Goal: Transaction & Acquisition: Obtain resource

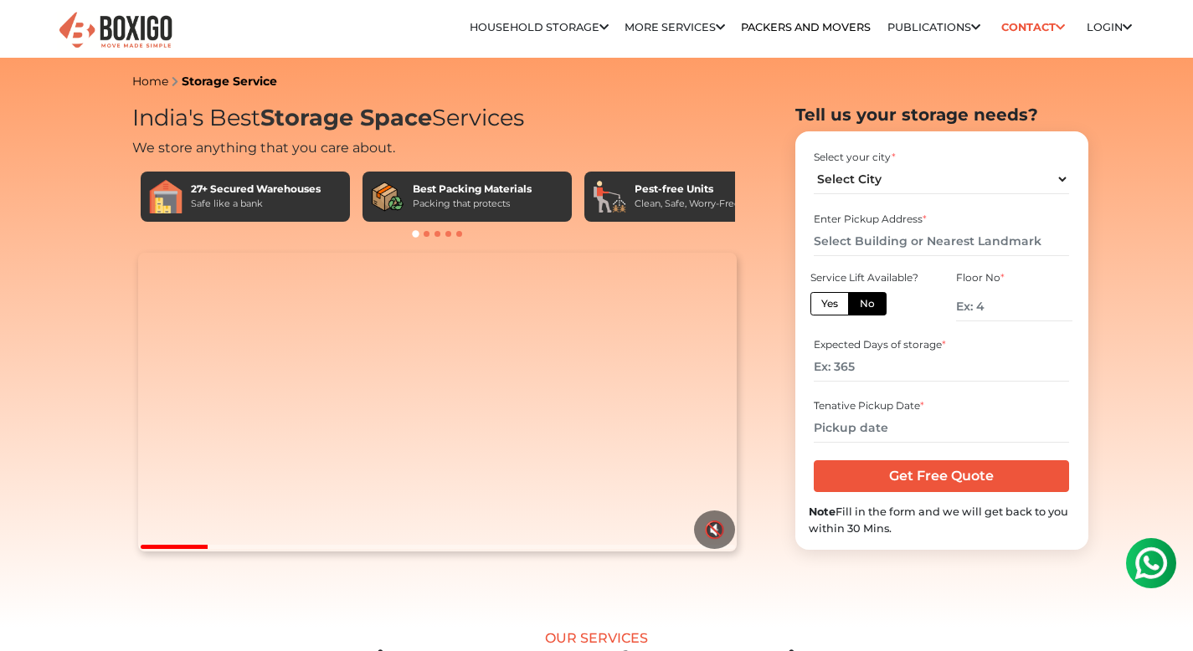
click at [821, 306] on label "Yes" at bounding box center [829, 303] width 39 height 23
click at [821, 306] on input "Yes" at bounding box center [826, 301] width 11 height 11
radio input "true"
click at [869, 183] on select "Select City Bangalore Bengaluru Bhopal Bhubaneswar Chennai Coimbatore Cuttack D…" at bounding box center [941, 179] width 255 height 29
select select "[GEOGRAPHIC_DATA]"
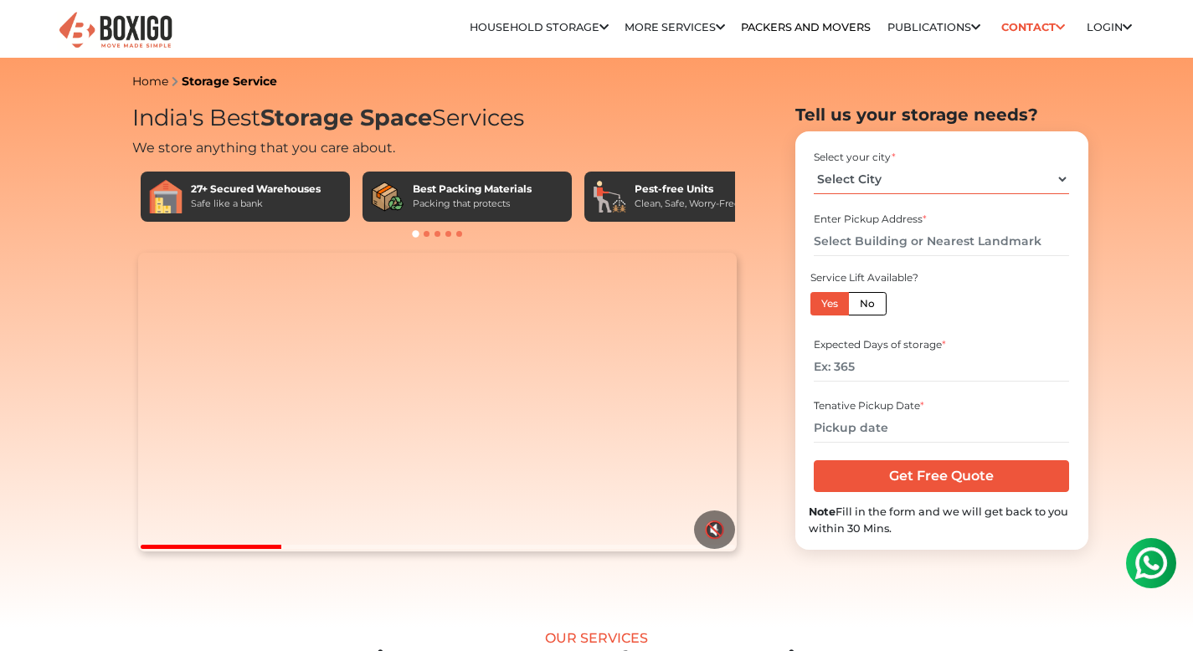
click at [814, 165] on select "Select City Bangalore Bengaluru Bhopal Bhubaneswar Chennai Coimbatore Cuttack D…" at bounding box center [941, 179] width 255 height 29
click at [867, 237] on input "text" at bounding box center [941, 241] width 255 height 29
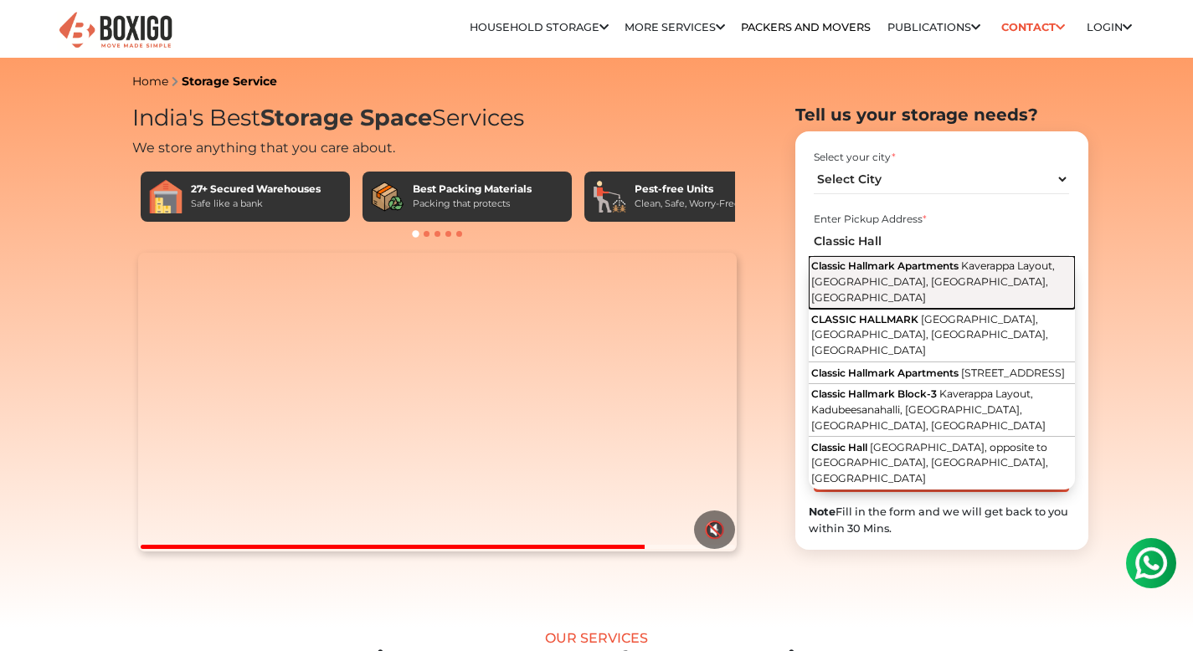
click at [961, 275] on span "Kaverappa Layout, [GEOGRAPHIC_DATA], [GEOGRAPHIC_DATA], [GEOGRAPHIC_DATA]" at bounding box center [933, 282] width 244 height 44
type input "Classic Hallmark Apartments, Kaverappa Layout, Kadubeesanahalli, Bengaluru, Kar…"
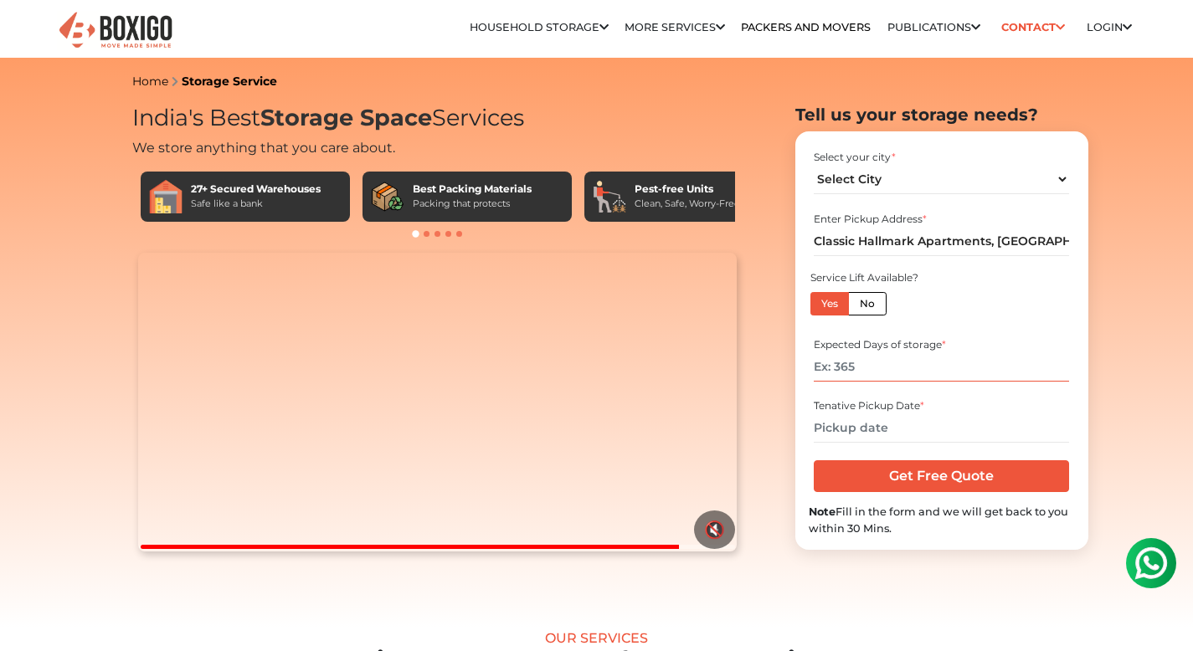
click at [865, 372] on input "number" at bounding box center [941, 366] width 255 height 29
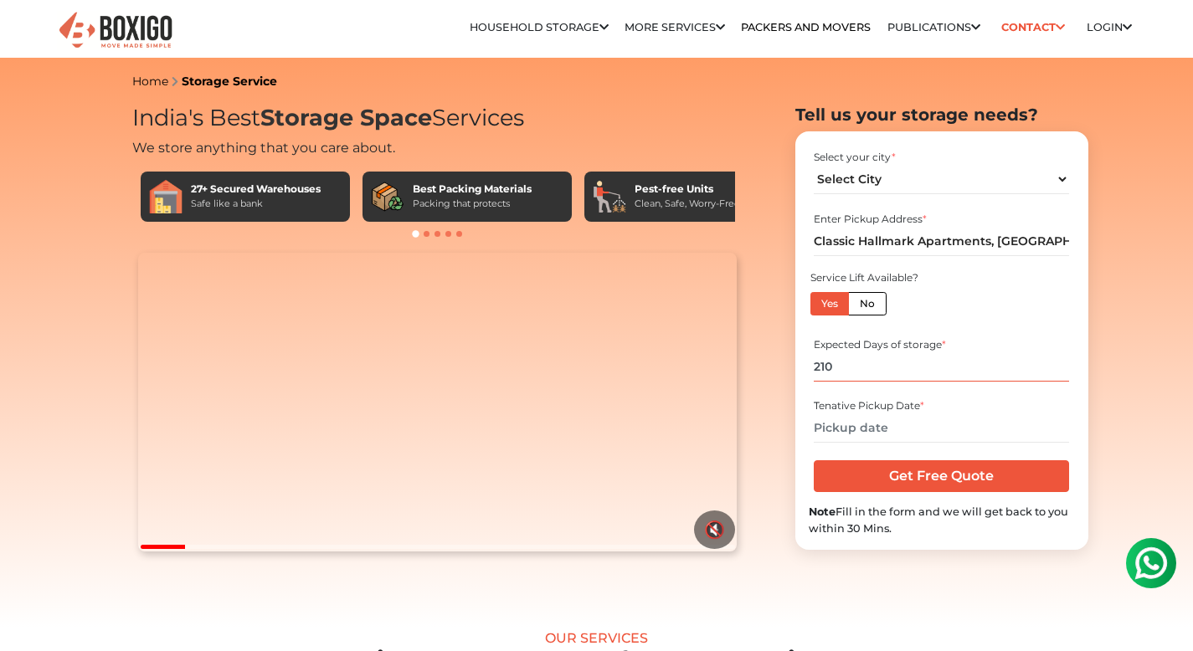
type input "210"
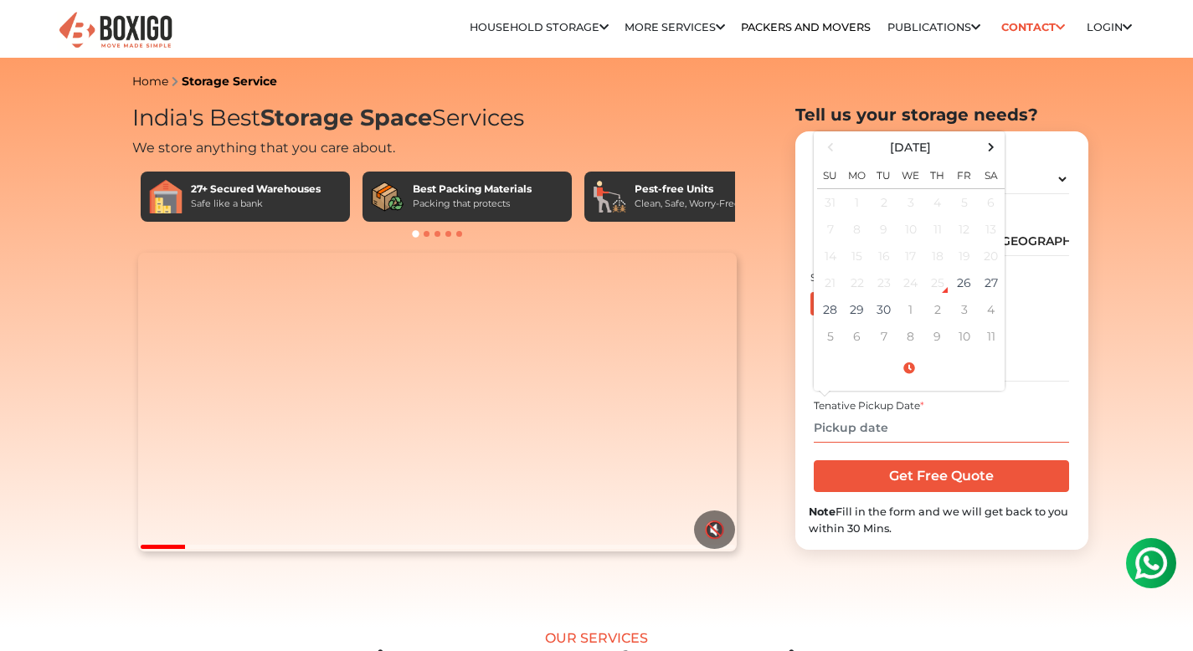
click at [873, 430] on input "text" at bounding box center [941, 428] width 255 height 29
click at [990, 154] on span at bounding box center [991, 147] width 23 height 23
click at [987, 304] on td "29" at bounding box center [991, 309] width 27 height 27
type input "[DATE] 12:00 AM"
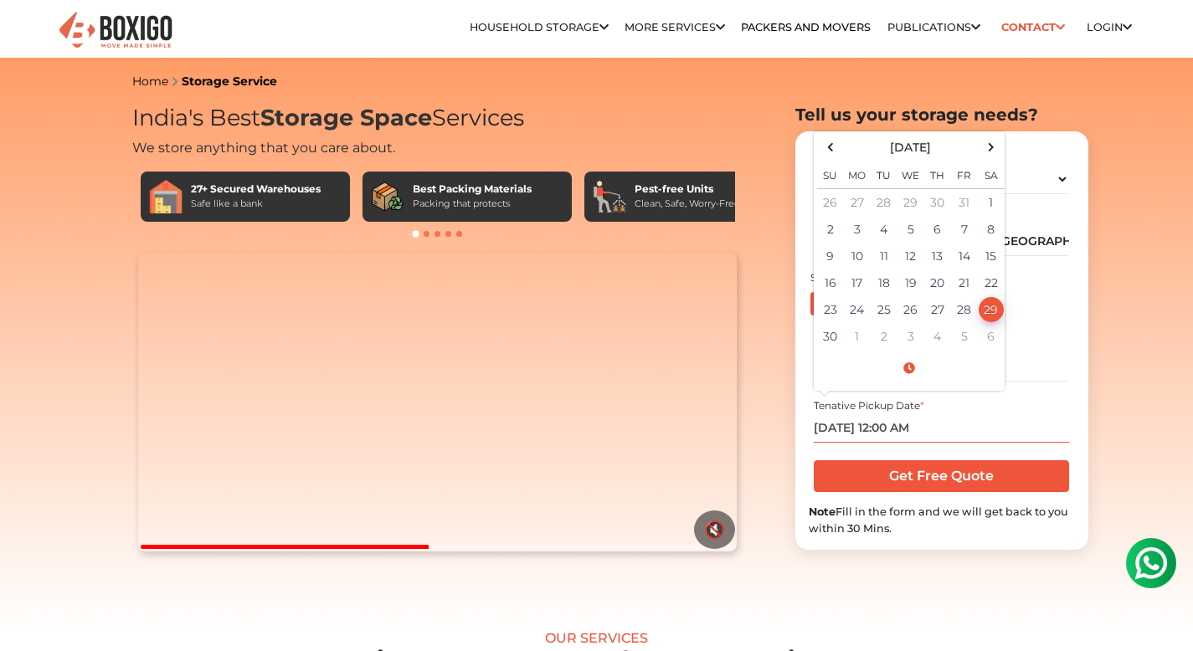
click at [949, 429] on input "[DATE] 12:00 AM" at bounding box center [941, 428] width 255 height 29
click at [982, 420] on input "[DATE] 12:00 AM" at bounding box center [941, 428] width 255 height 29
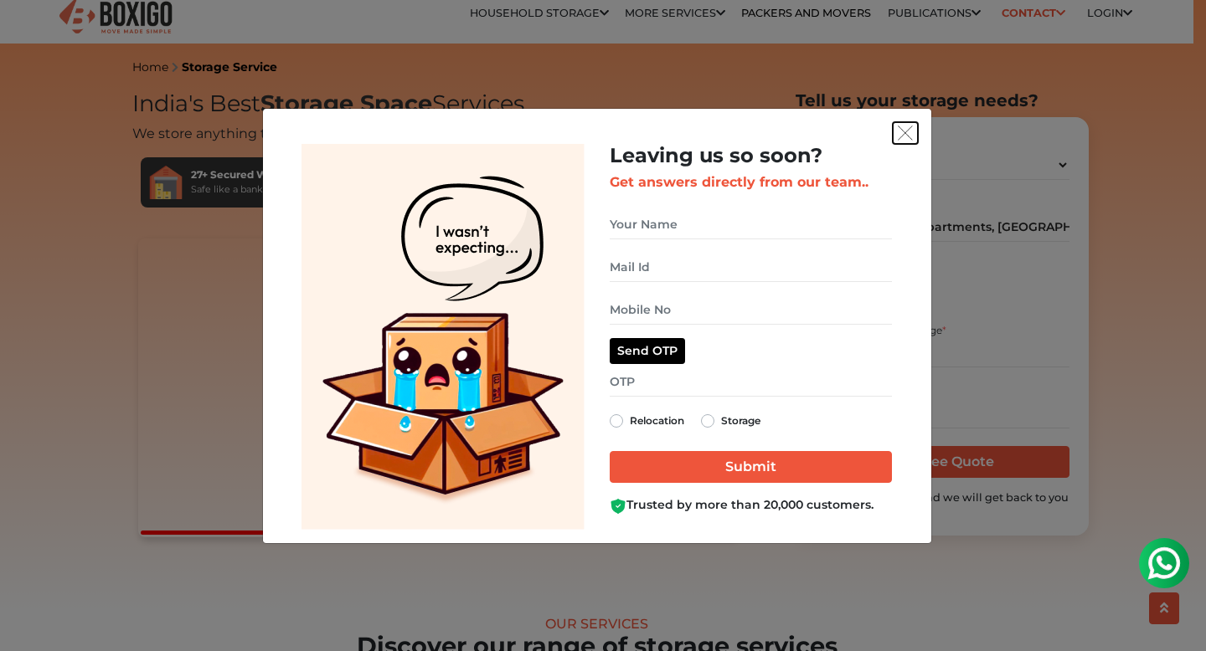
click at [900, 135] on img "get free quote dialog" at bounding box center [905, 133] width 15 height 15
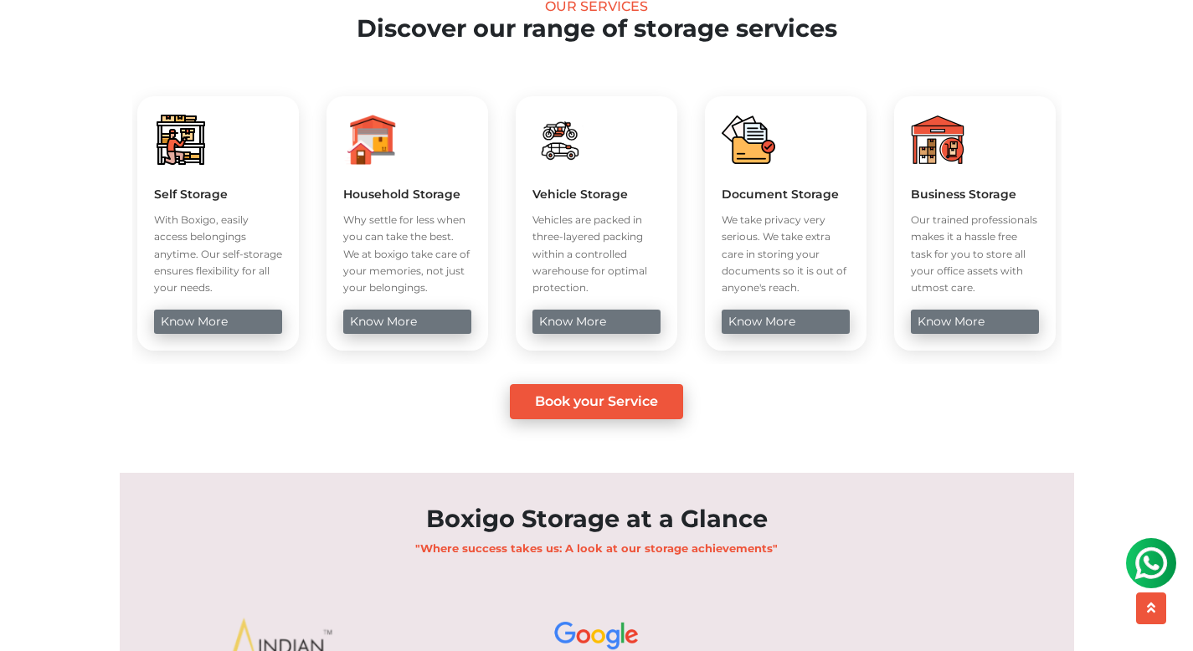
scroll to position [629, 0]
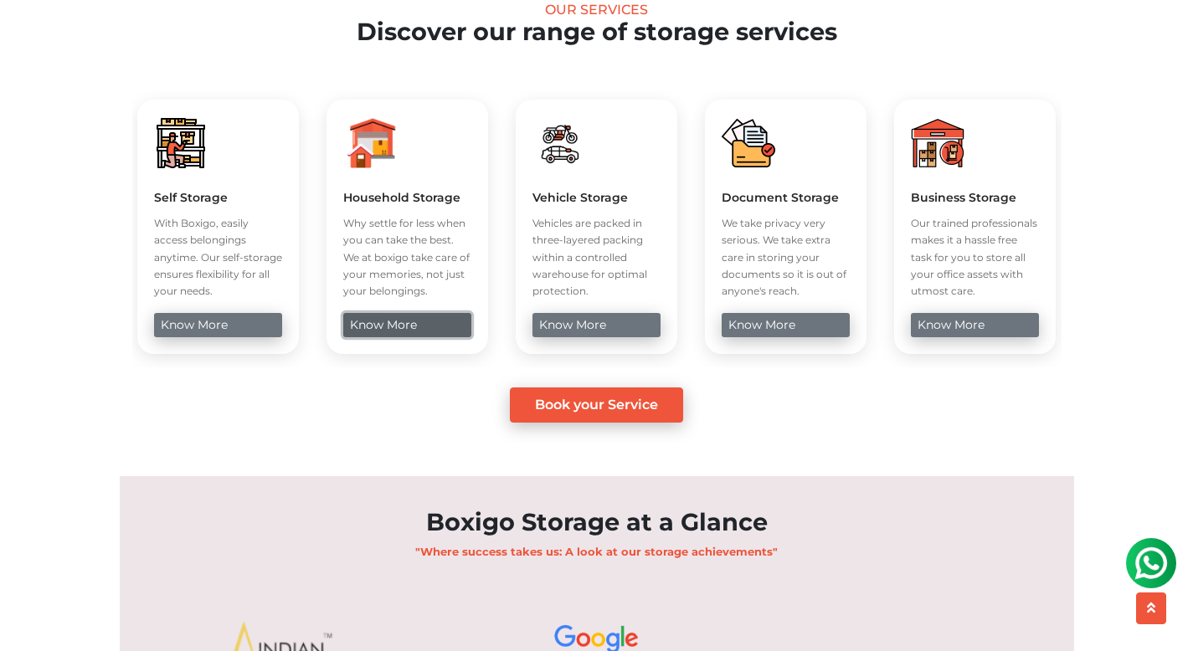
click at [422, 337] on link "know more" at bounding box center [407, 325] width 128 height 24
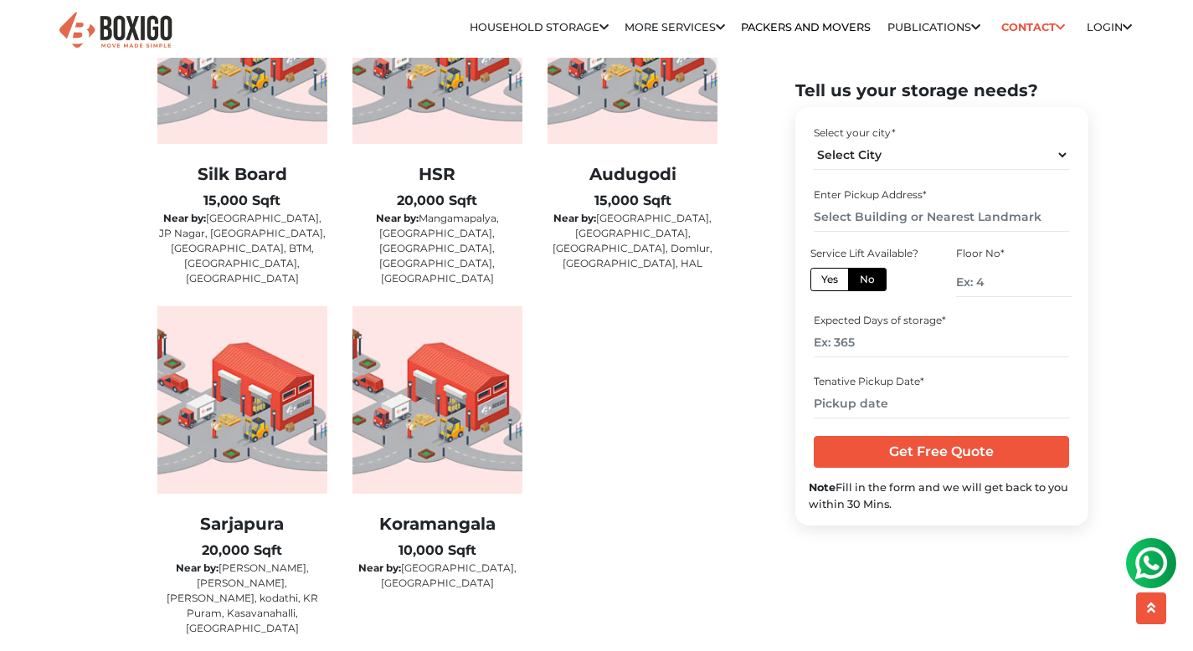
scroll to position [2908, 0]
drag, startPoint x: 260, startPoint y: 532, endPoint x: 188, endPoint y: 527, distance: 73.0
click at [188, 527] on div "Sarjapura 20,000 Sqft Near by: [PERSON_NAME], [PERSON_NAME], [GEOGRAPHIC_DATA],…" at bounding box center [242, 574] width 170 height 122
click at [188, 526] on div "Sarjapura 20,000 Sqft Near by: [PERSON_NAME], [PERSON_NAME], [GEOGRAPHIC_DATA],…" at bounding box center [242, 574] width 170 height 122
drag, startPoint x: 193, startPoint y: 520, endPoint x: 315, endPoint y: 523, distance: 121.4
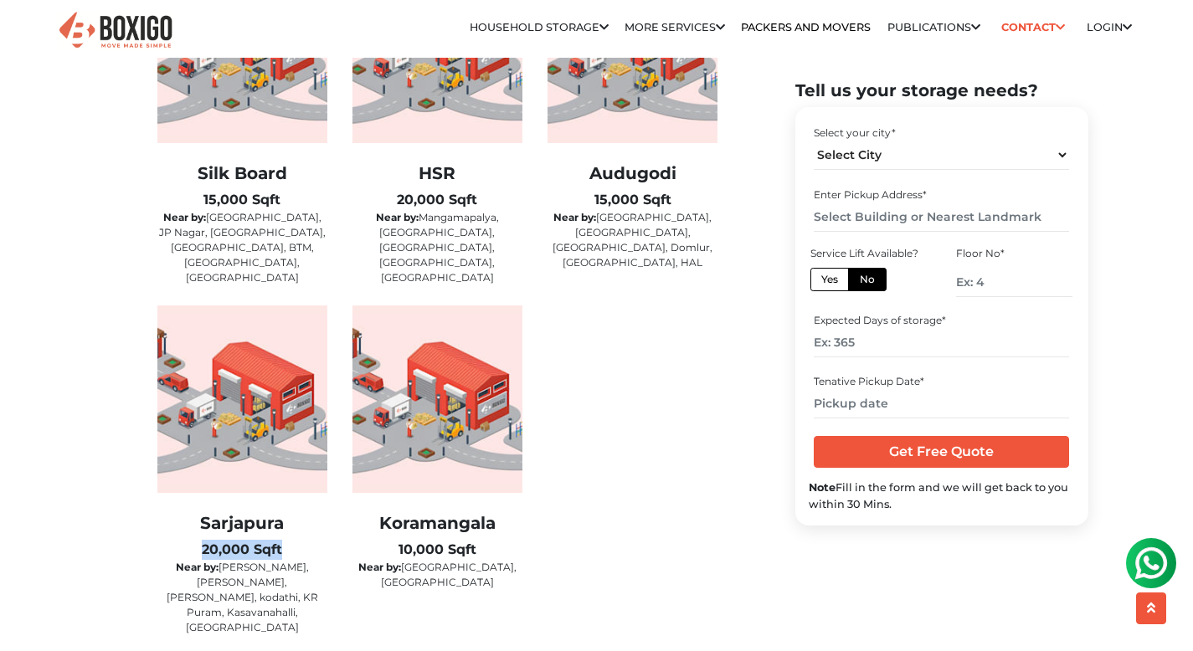
click at [315, 523] on div "Sarjapura 20,000 Sqft Near by: [PERSON_NAME], [PERSON_NAME], [GEOGRAPHIC_DATA],…" at bounding box center [242, 574] width 170 height 122
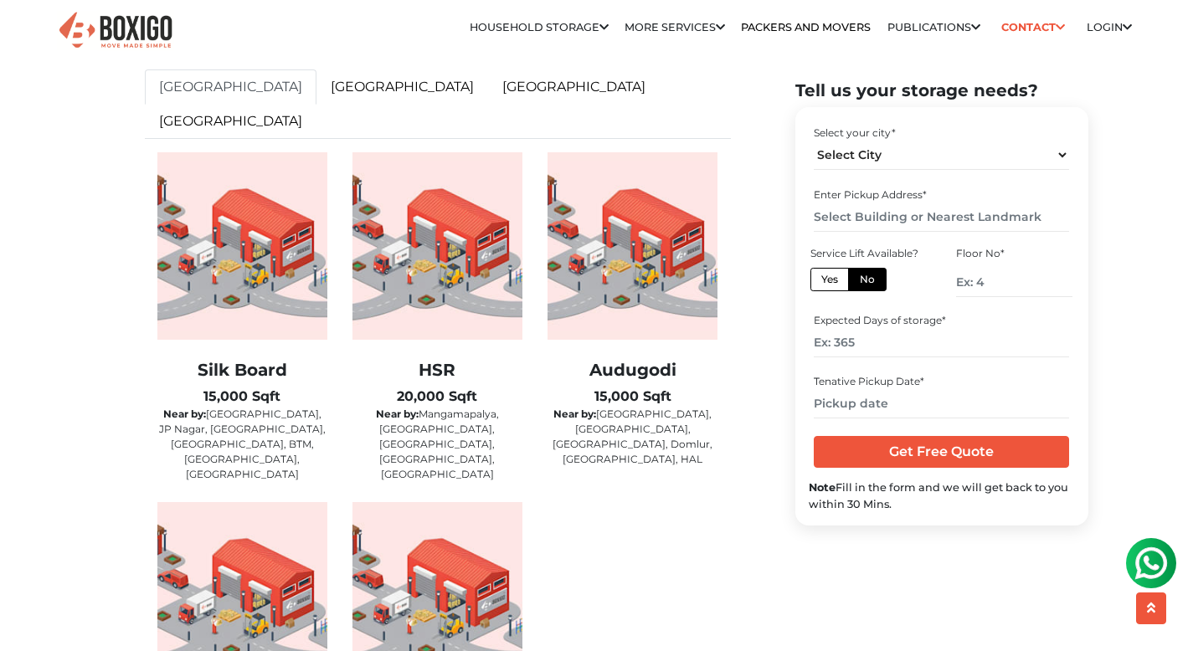
scroll to position [2476, 0]
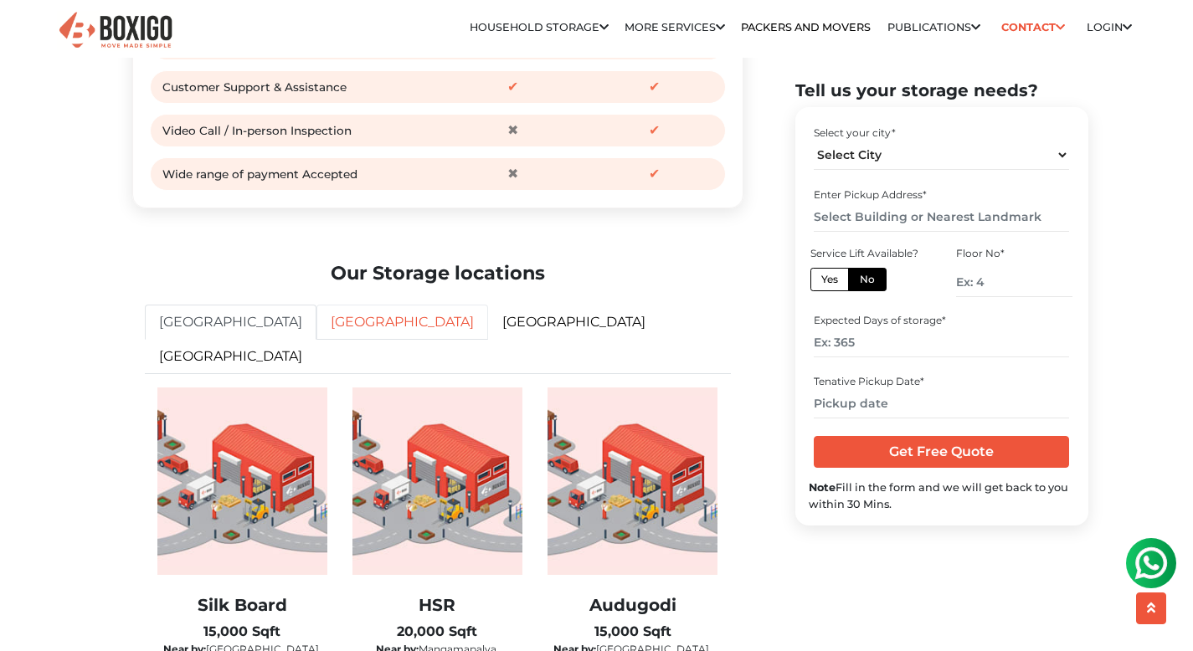
click at [316, 340] on link "[GEOGRAPHIC_DATA]" at bounding box center [402, 322] width 172 height 35
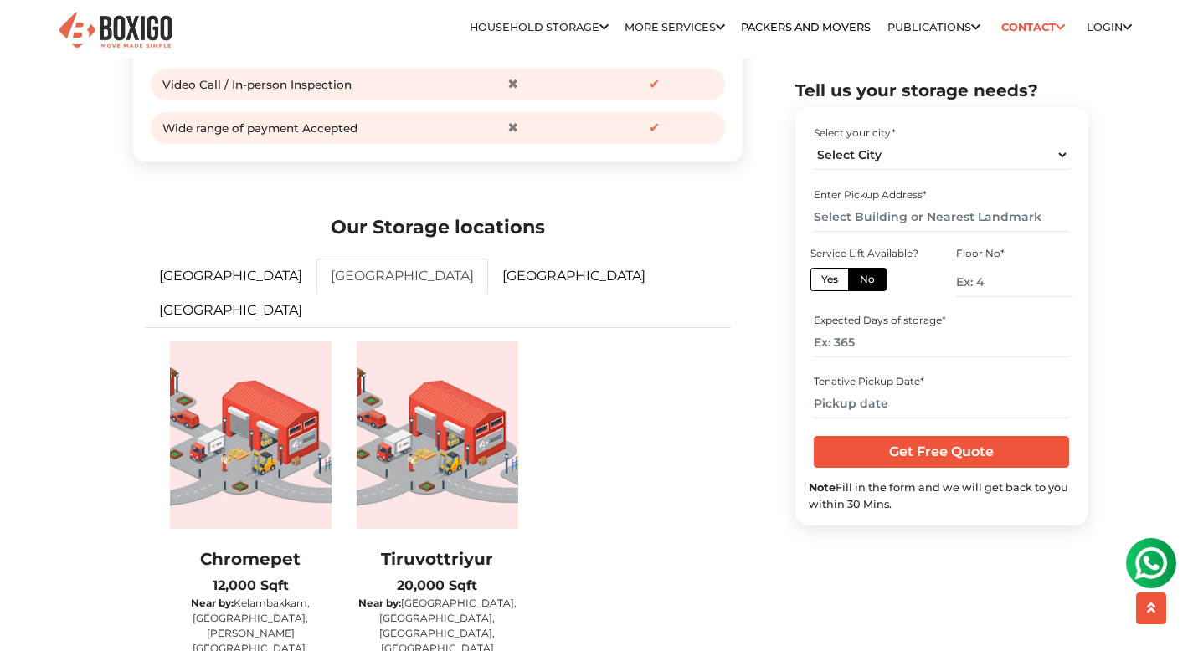
scroll to position [2530, 0]
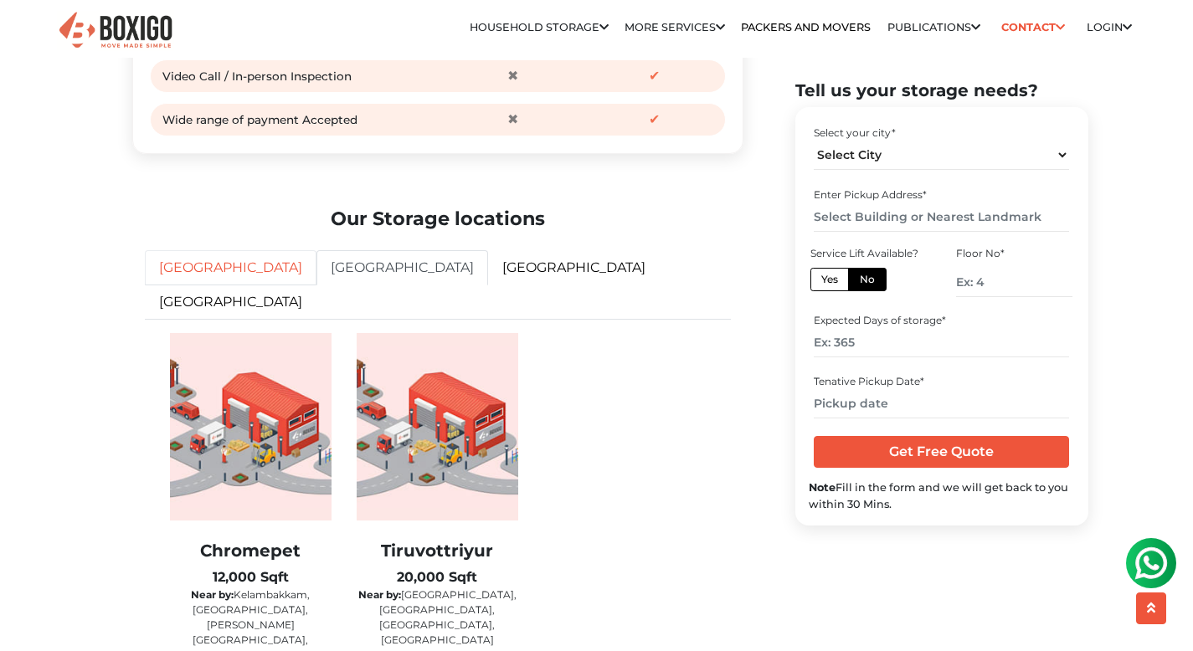
click at [205, 285] on link "[GEOGRAPHIC_DATA]" at bounding box center [231, 267] width 172 height 35
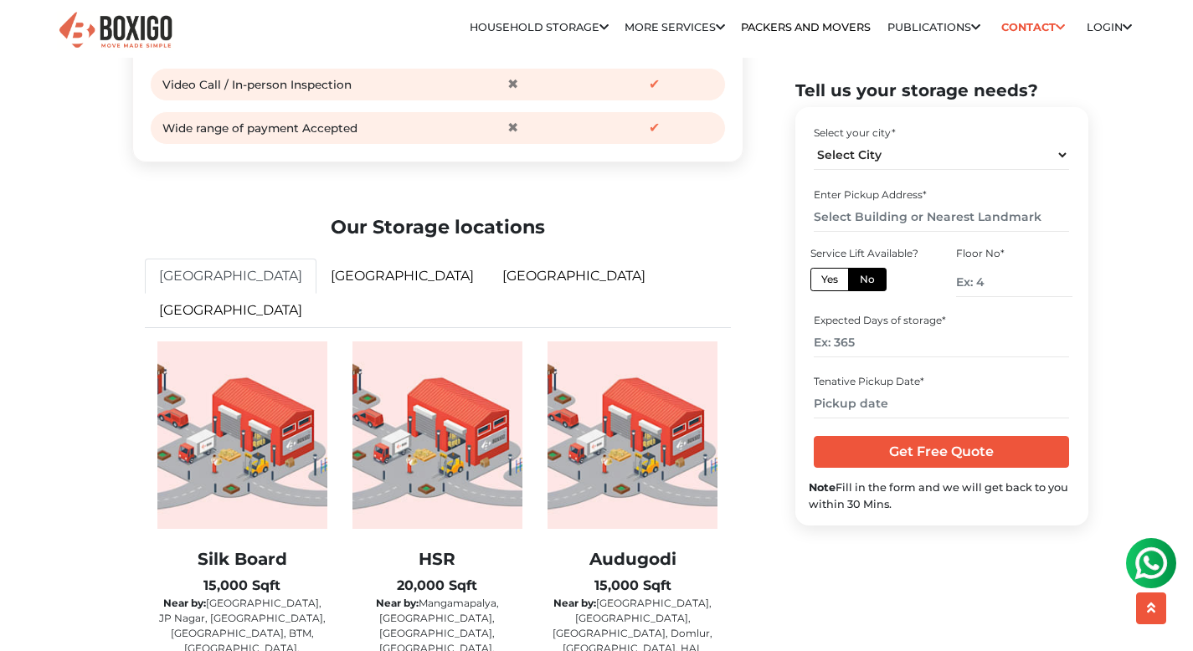
scroll to position [2516, 0]
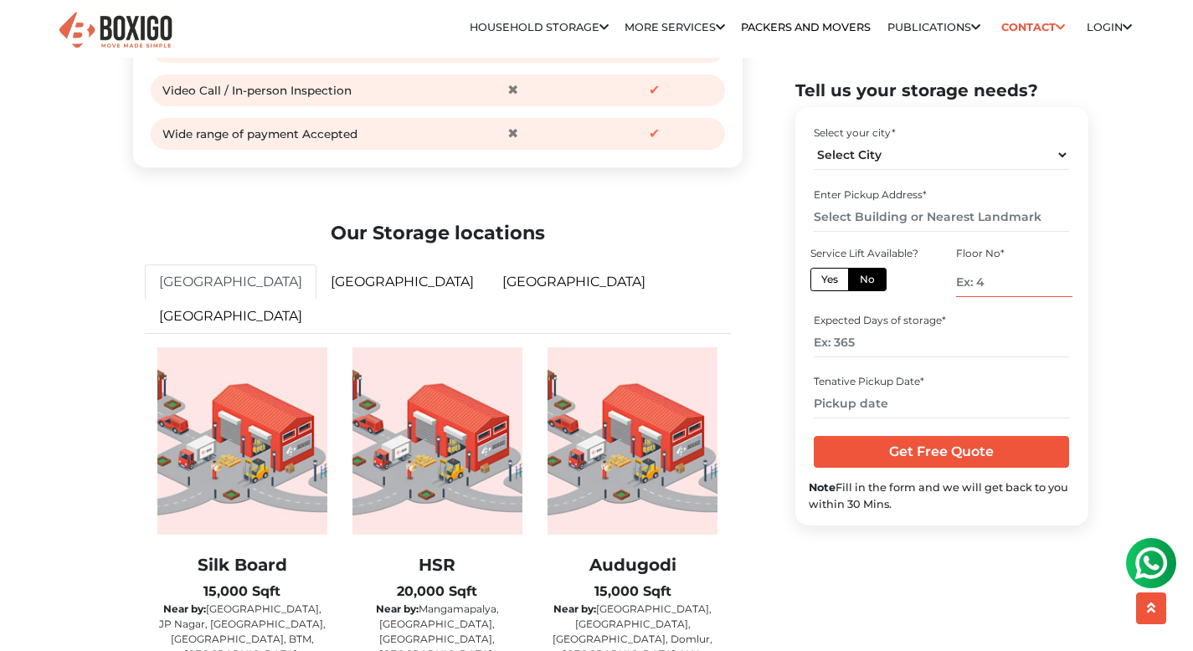
click at [997, 285] on input "number" at bounding box center [1014, 282] width 116 height 29
type input "2"
click at [810, 284] on label "Yes" at bounding box center [829, 279] width 39 height 23
click at [821, 283] on input "Yes" at bounding box center [826, 277] width 11 height 11
radio input "true"
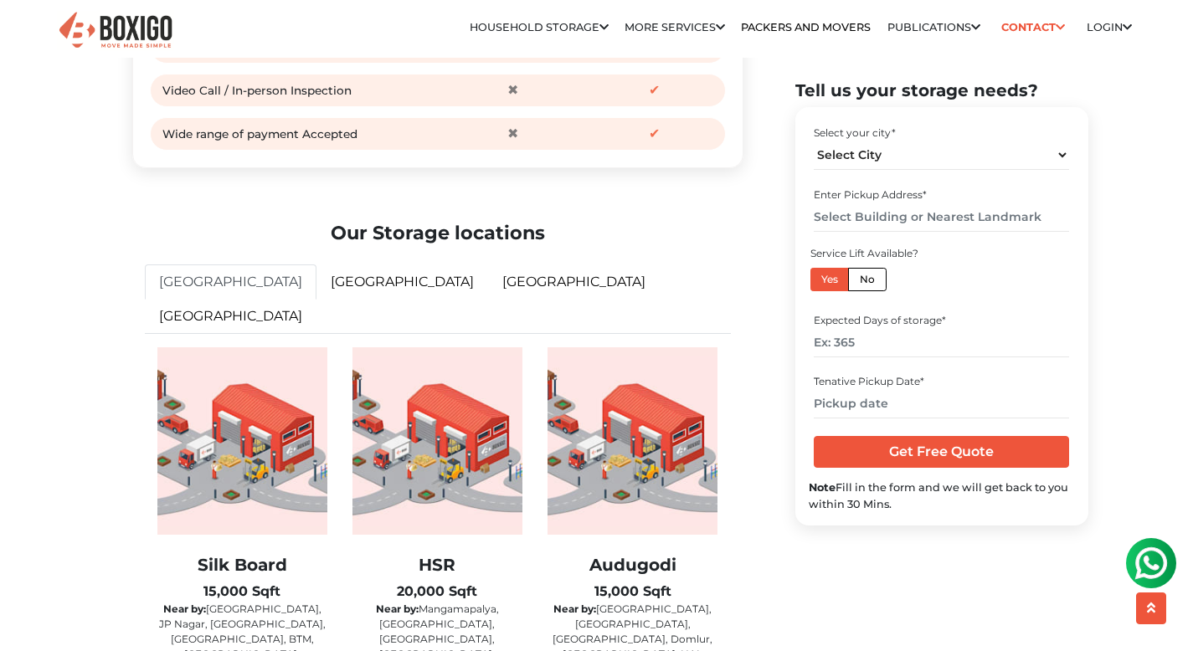
click at [855, 280] on label "No" at bounding box center [867, 279] width 39 height 23
click at [860, 280] on input "No" at bounding box center [865, 277] width 11 height 11
radio input "true"
click at [834, 282] on label "Yes" at bounding box center [829, 279] width 39 height 23
click at [832, 282] on input "Yes" at bounding box center [826, 277] width 11 height 11
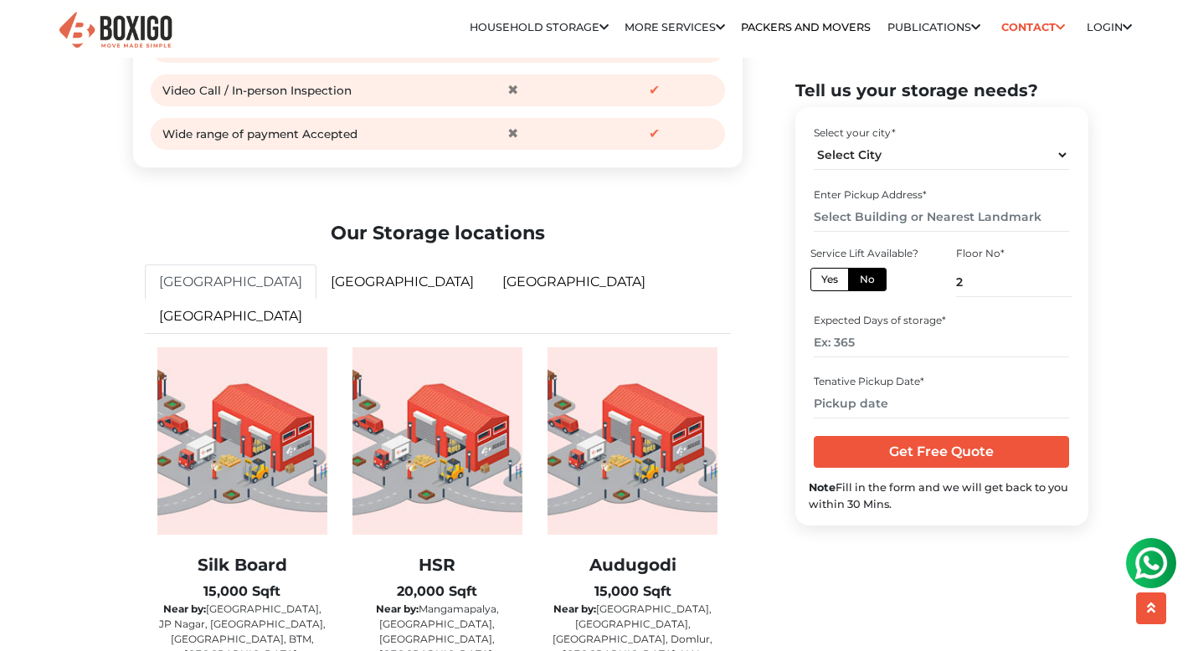
radio input "true"
click at [851, 161] on select "Select City [GEOGRAPHIC_DATA] [GEOGRAPHIC_DATA] [GEOGRAPHIC_DATA] [GEOGRAPHIC_D…" at bounding box center [941, 155] width 255 height 29
select select "[GEOGRAPHIC_DATA]"
click at [814, 141] on select "Select City [GEOGRAPHIC_DATA] [GEOGRAPHIC_DATA] [GEOGRAPHIC_DATA] [GEOGRAPHIC_D…" at bounding box center [941, 155] width 255 height 29
click at [858, 216] on input "text" at bounding box center [941, 217] width 255 height 29
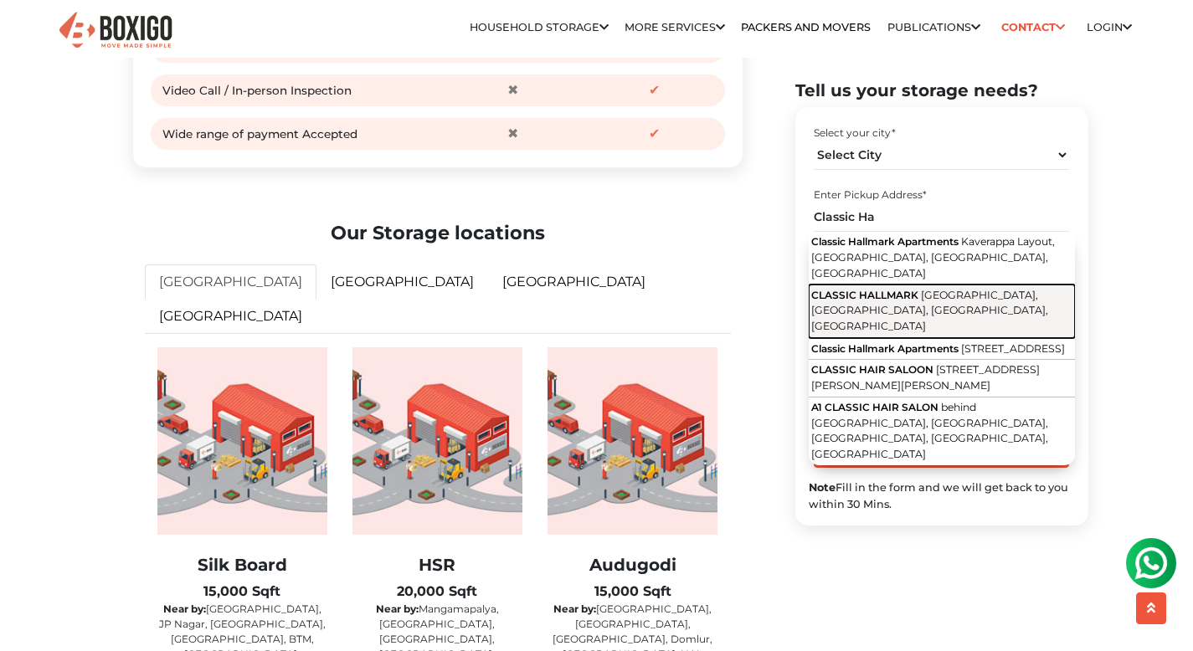
click at [882, 285] on button "CLASSIC HALLMARK [GEOGRAPHIC_DATA], [GEOGRAPHIC_DATA], [GEOGRAPHIC_DATA], [GEOG…" at bounding box center [942, 311] width 266 height 53
type input "CLASSIC HALLMARK, [GEOGRAPHIC_DATA], [GEOGRAPHIC_DATA], [GEOGRAPHIC_DATA], [GEO…"
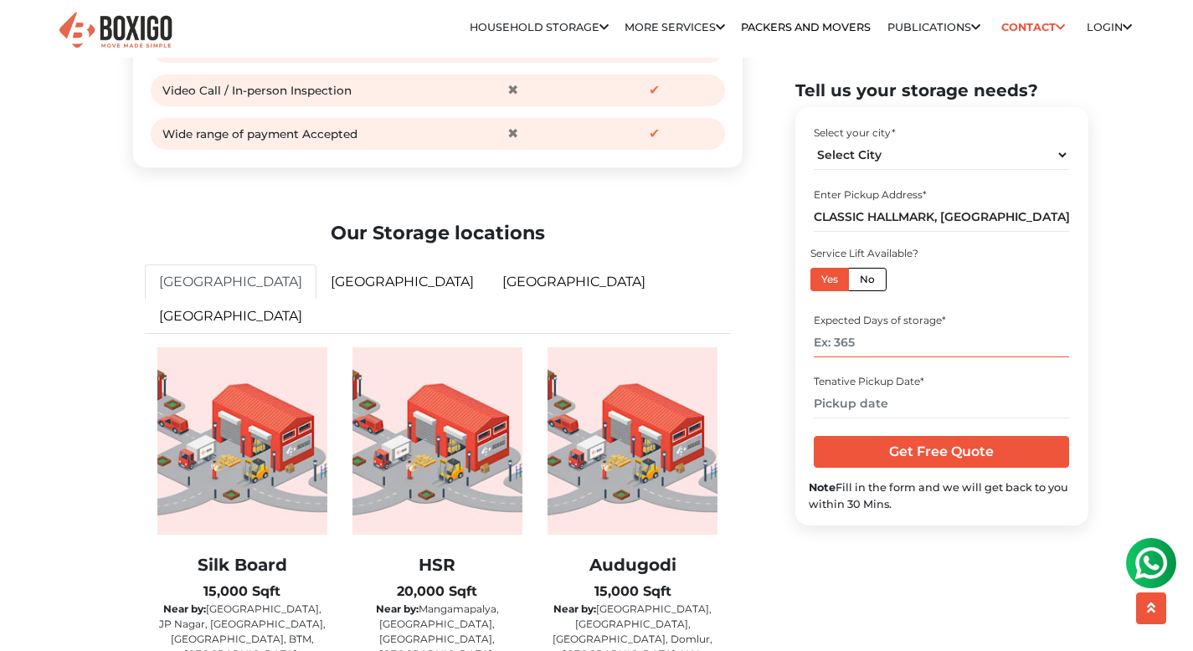
click at [944, 345] on input "number" at bounding box center [941, 342] width 255 height 29
type input "210"
click at [851, 409] on input "text" at bounding box center [941, 403] width 255 height 29
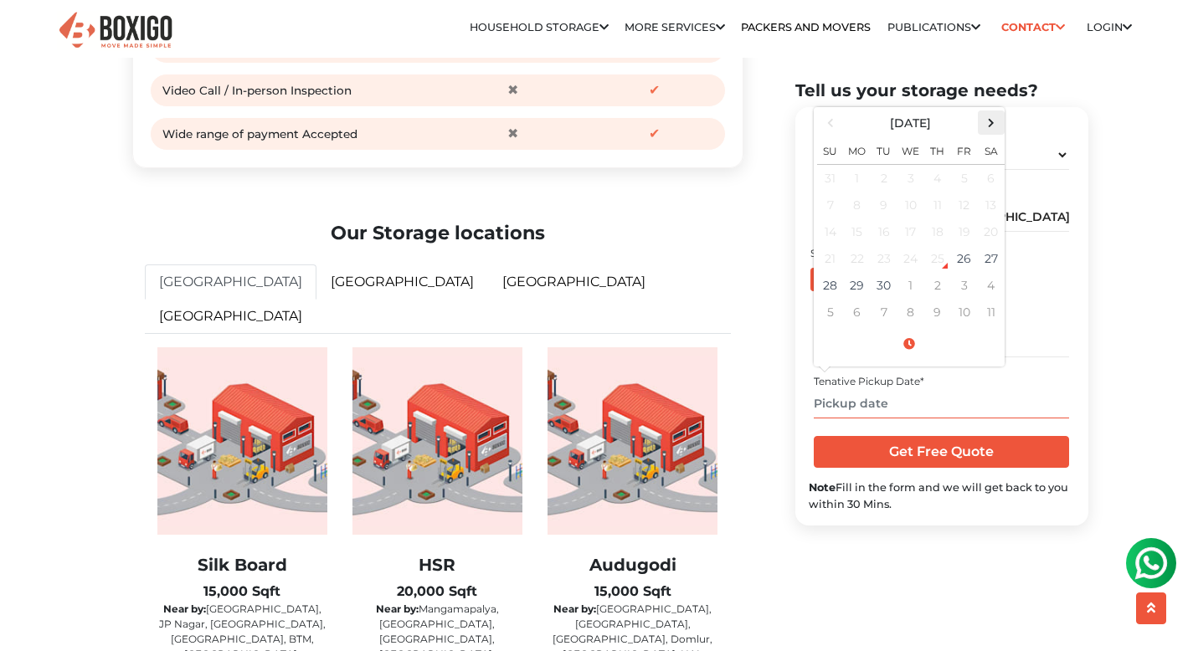
click at [991, 129] on span at bounding box center [991, 122] width 23 height 23
click at [993, 280] on td "29" at bounding box center [991, 285] width 27 height 27
type input "[DATE] 12:00 AM"
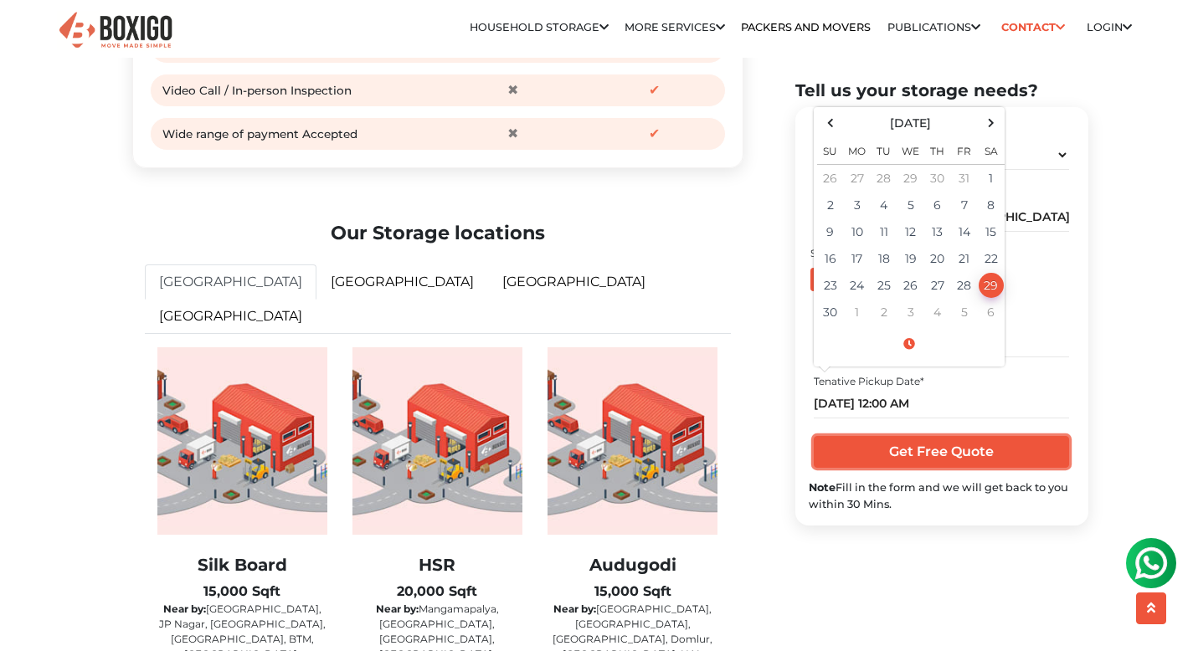
click at [998, 453] on input "Get Free Quote" at bounding box center [941, 452] width 255 height 32
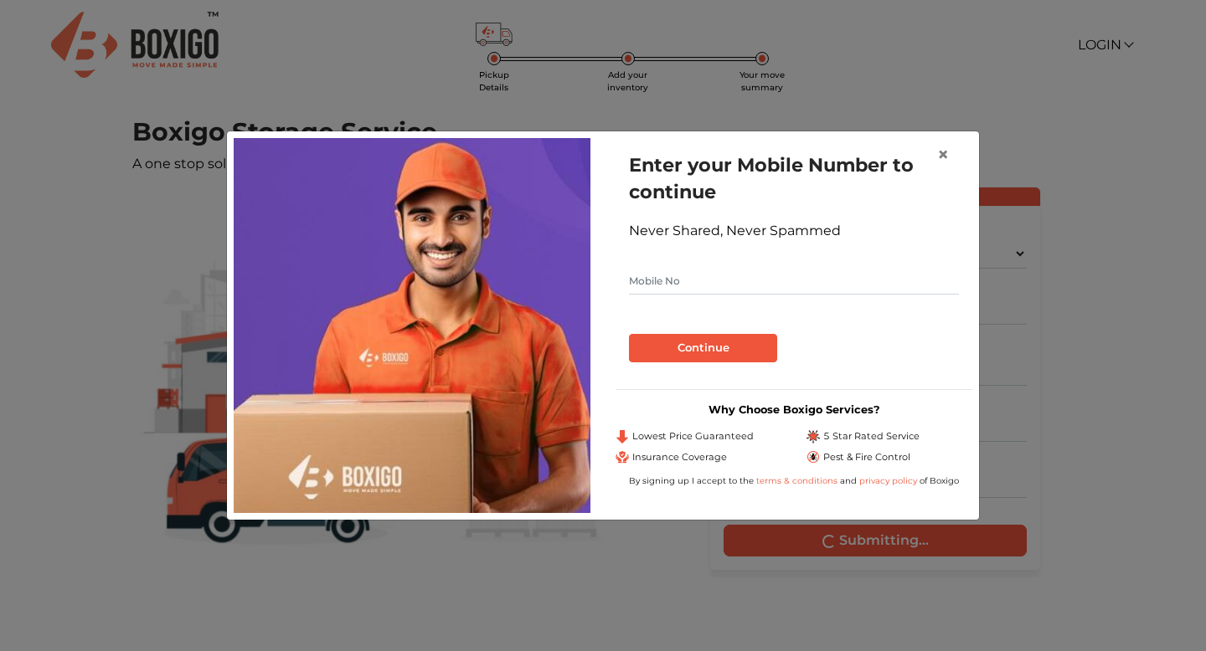
click at [739, 273] on input "text" at bounding box center [794, 281] width 330 height 27
click at [739, 280] on input "text" at bounding box center [794, 281] width 330 height 27
type input "9600169042"
click at [733, 351] on button "Continue" at bounding box center [703, 348] width 148 height 28
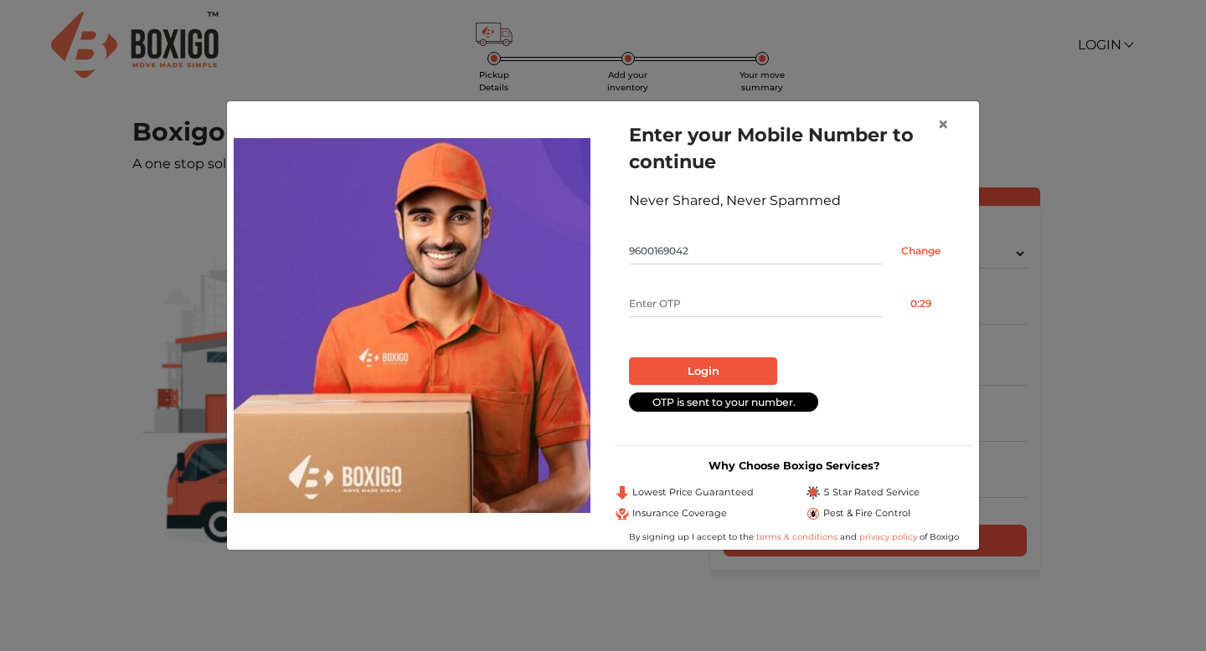
click at [735, 301] on input "text" at bounding box center [756, 304] width 254 height 27
type input "7460"
click at [673, 377] on button "Login" at bounding box center [703, 372] width 148 height 28
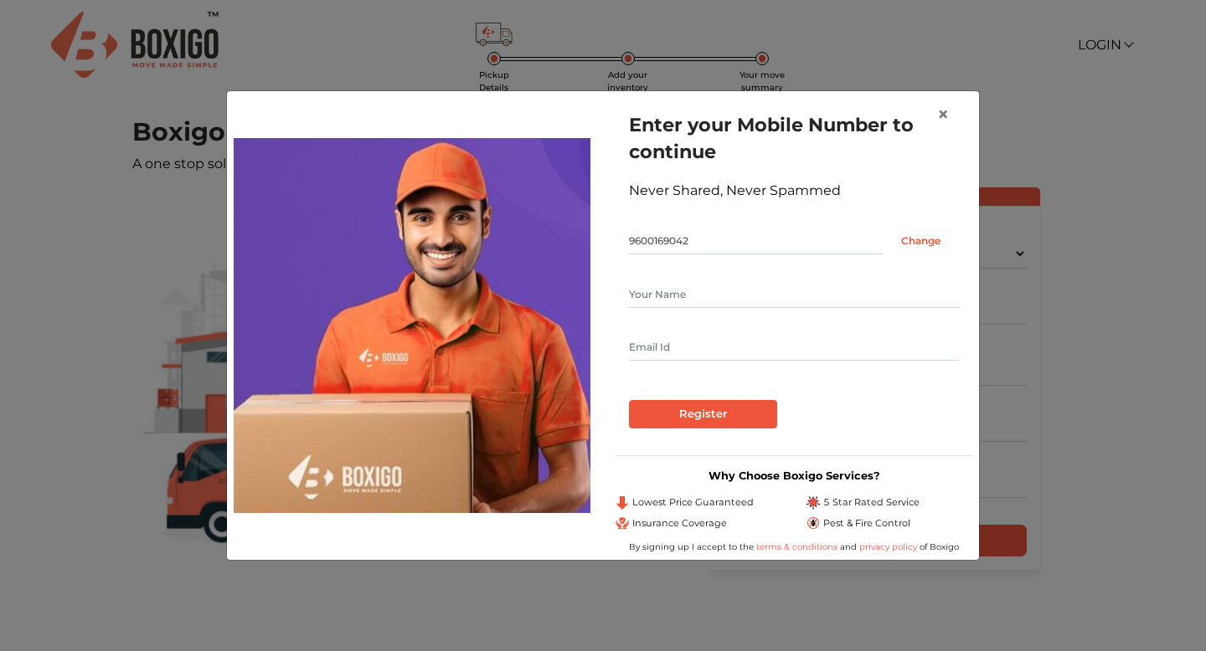
click at [662, 301] on input "text" at bounding box center [794, 294] width 330 height 27
type input "Shankar"
type input "vshankar.balaji@gmail.com"
click at [680, 411] on input "Register" at bounding box center [703, 414] width 148 height 28
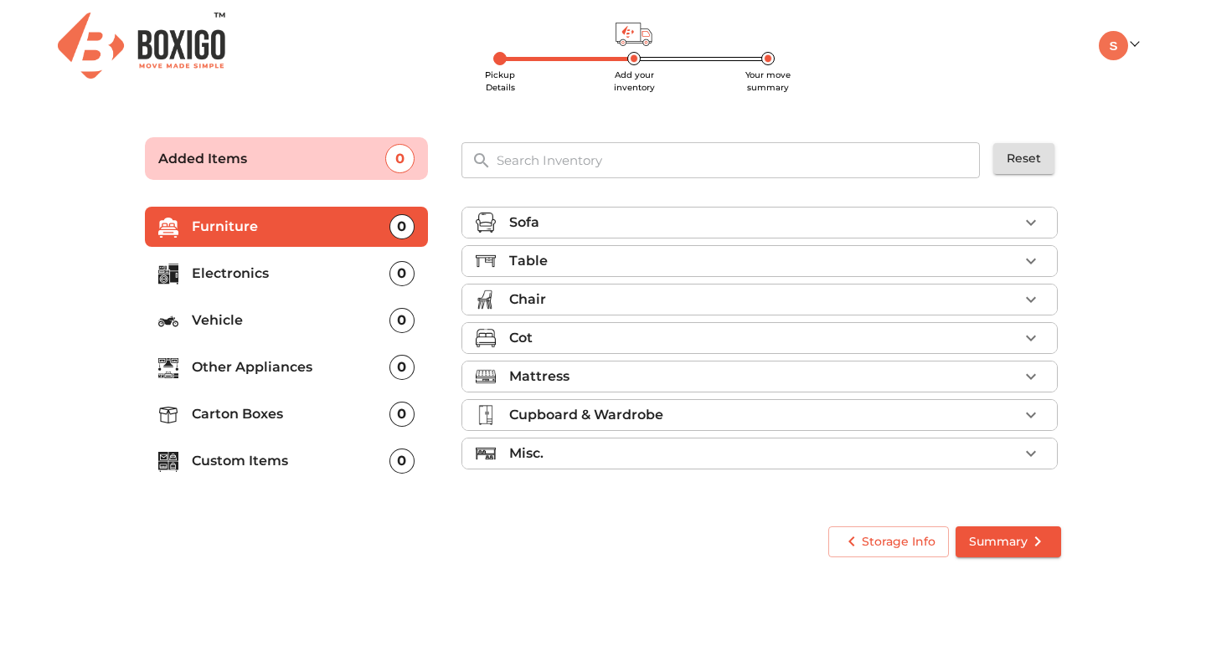
drag, startPoint x: 678, startPoint y: 220, endPoint x: 679, endPoint y: 231, distance: 10.9
click at [678, 220] on div "Sofa" at bounding box center [763, 223] width 509 height 20
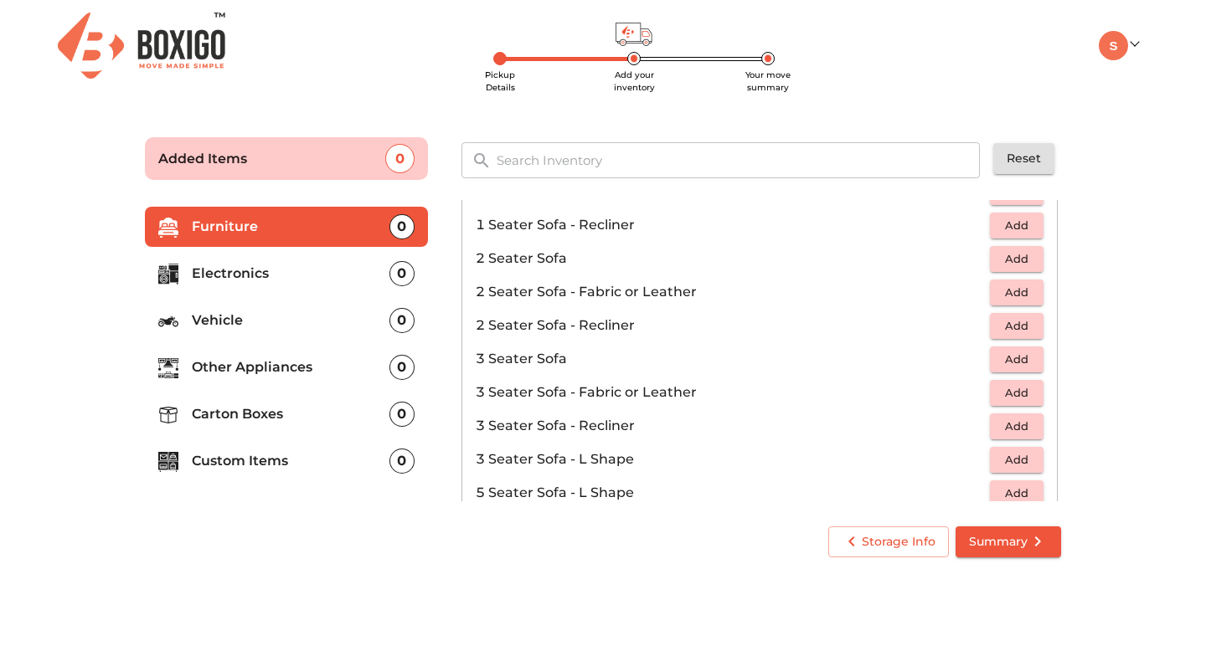
scroll to position [106, 0]
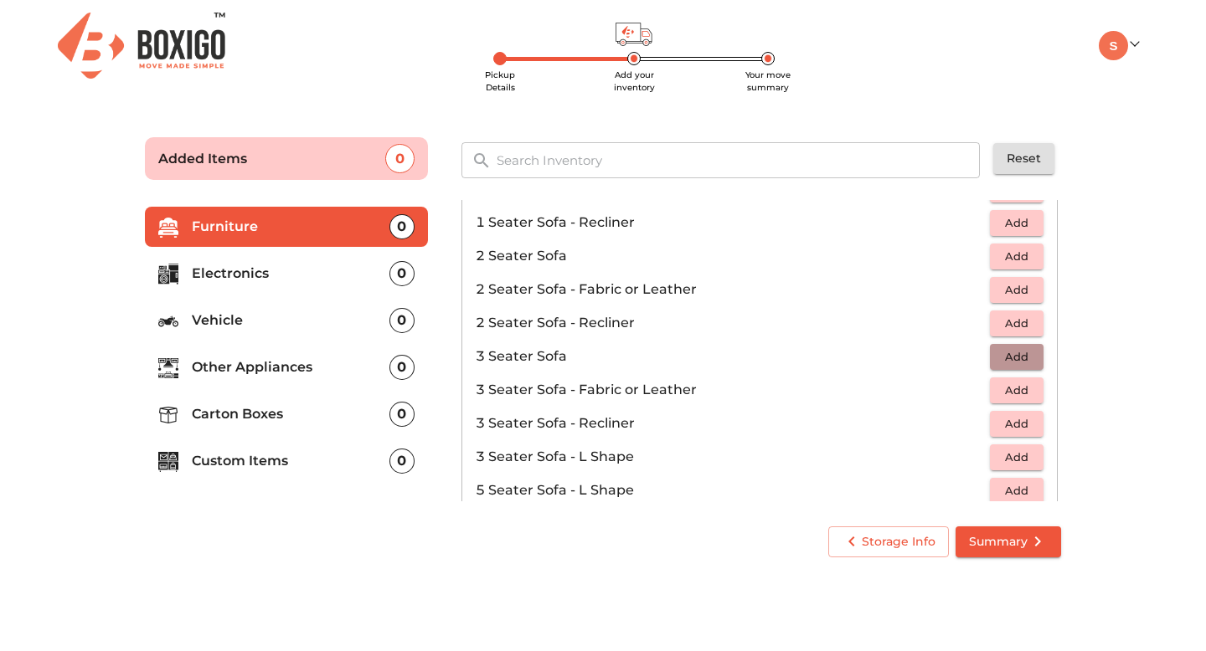
click at [1016, 352] on span "Add" at bounding box center [1016, 356] width 37 height 19
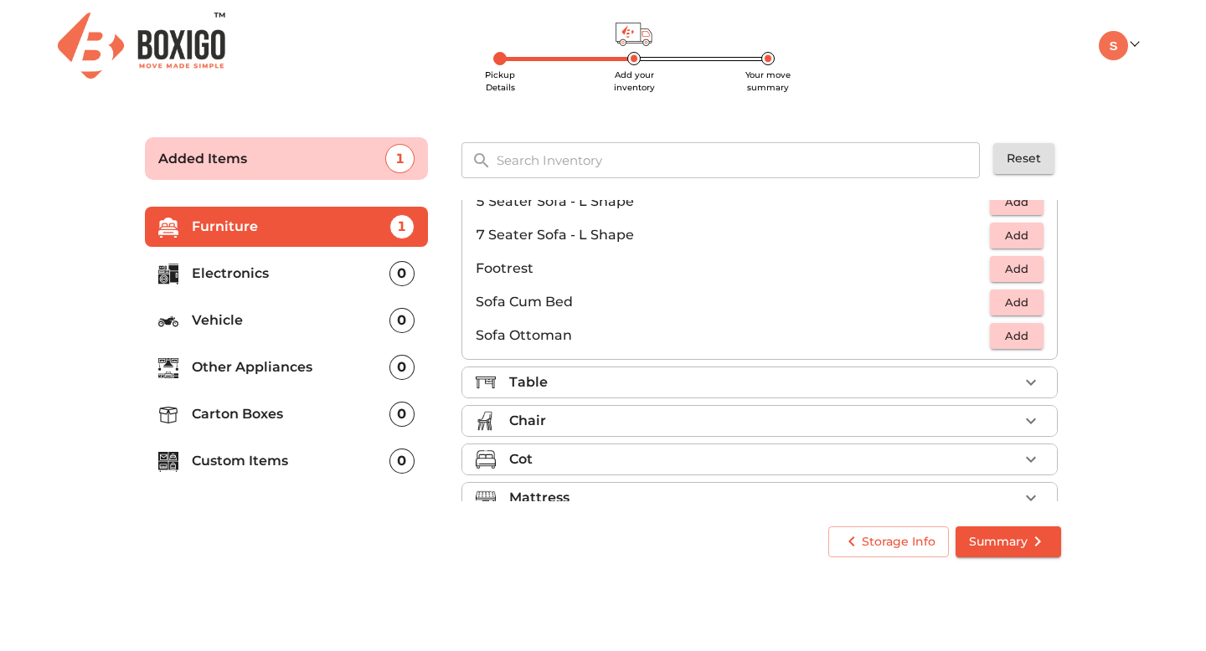
scroll to position [407, 0]
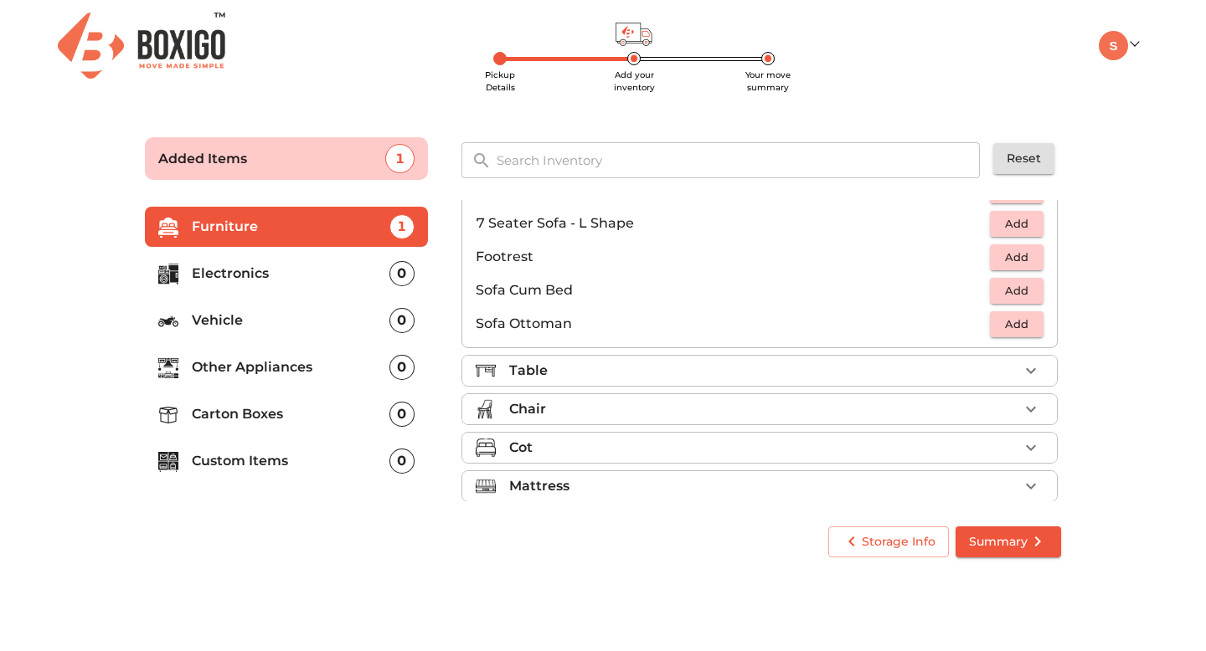
click at [771, 369] on div "Table" at bounding box center [763, 371] width 509 height 20
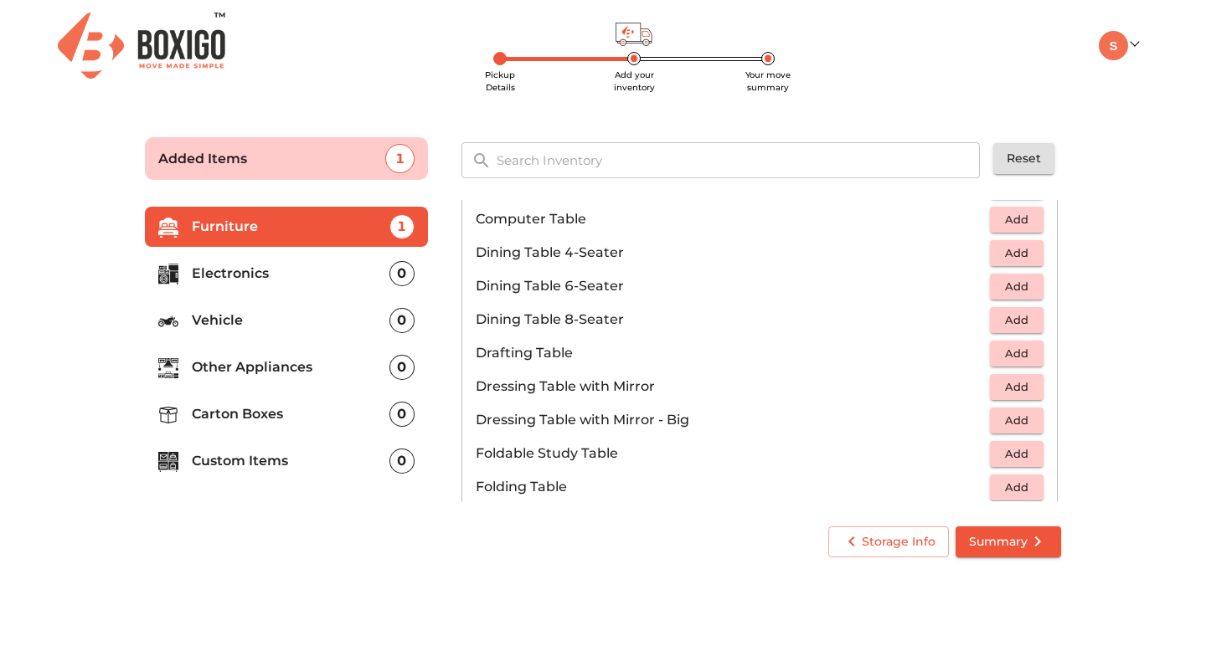
scroll to position [270, 0]
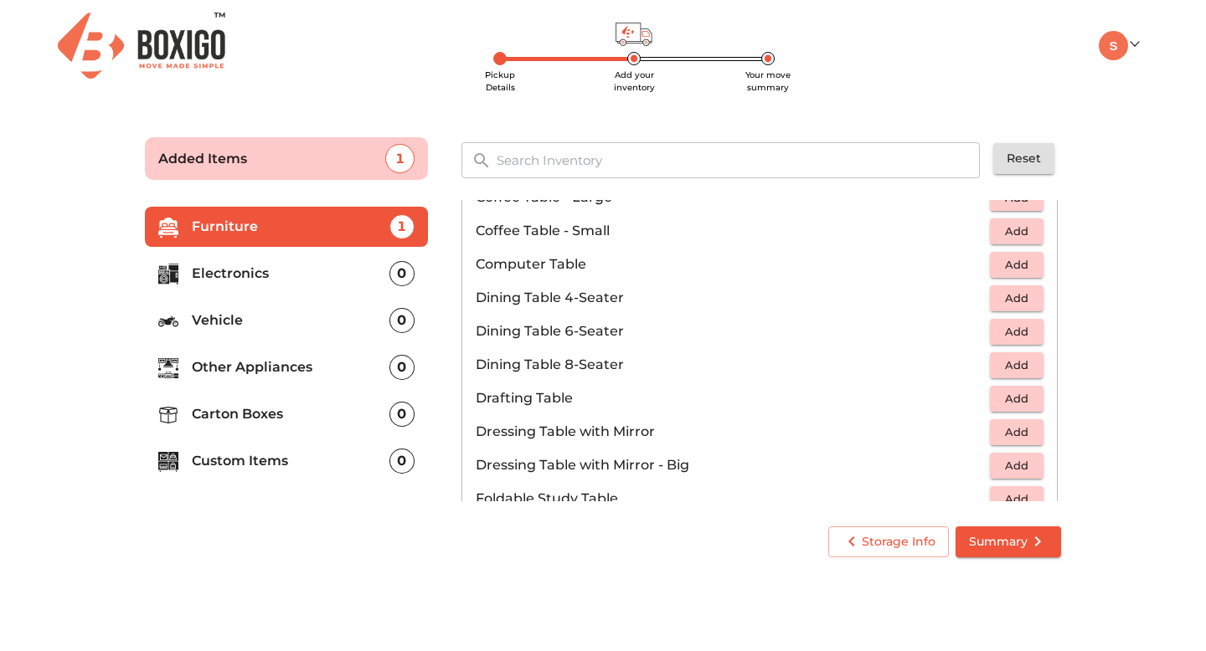
click at [586, 301] on p "Dining Table 4-Seater" at bounding box center [733, 298] width 514 height 20
click at [1000, 296] on span "Add" at bounding box center [1016, 298] width 37 height 19
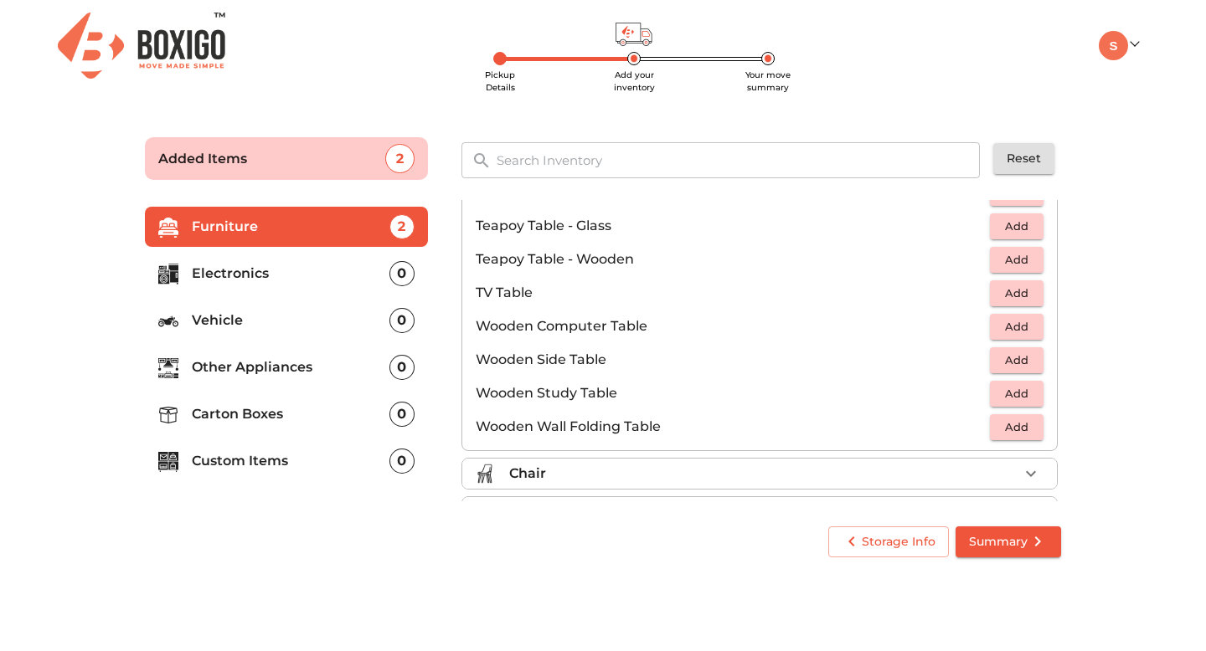
scroll to position [1016, 0]
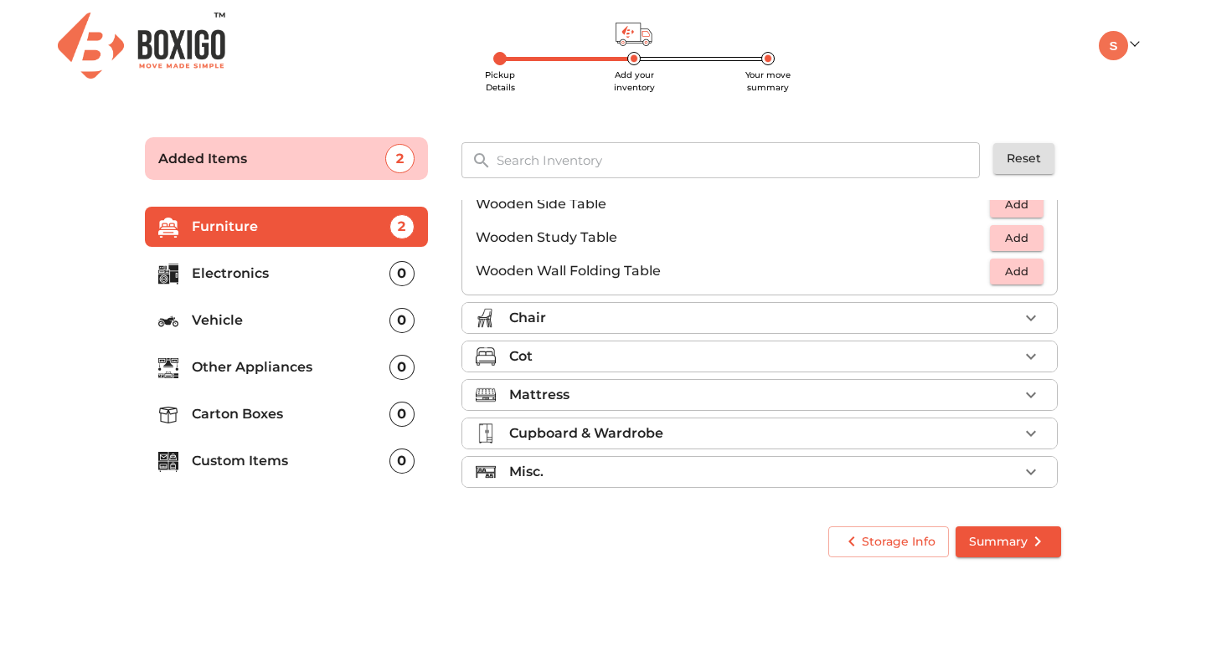
click at [642, 307] on li "Chair" at bounding box center [759, 318] width 594 height 30
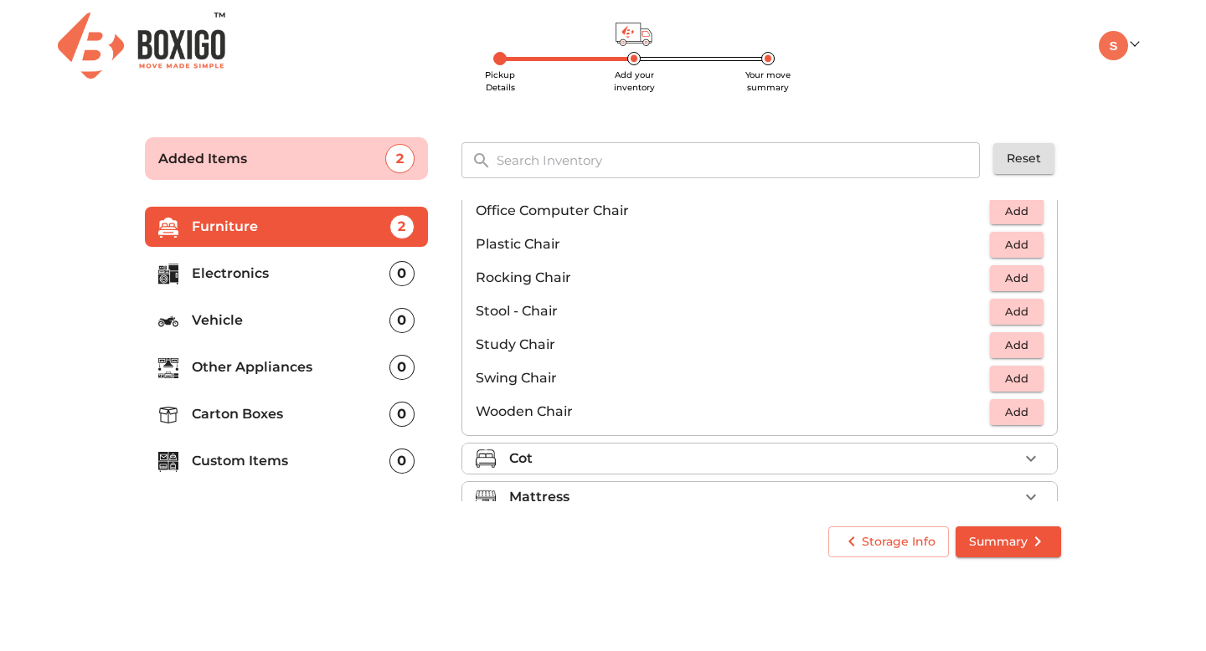
scroll to position [579, 0]
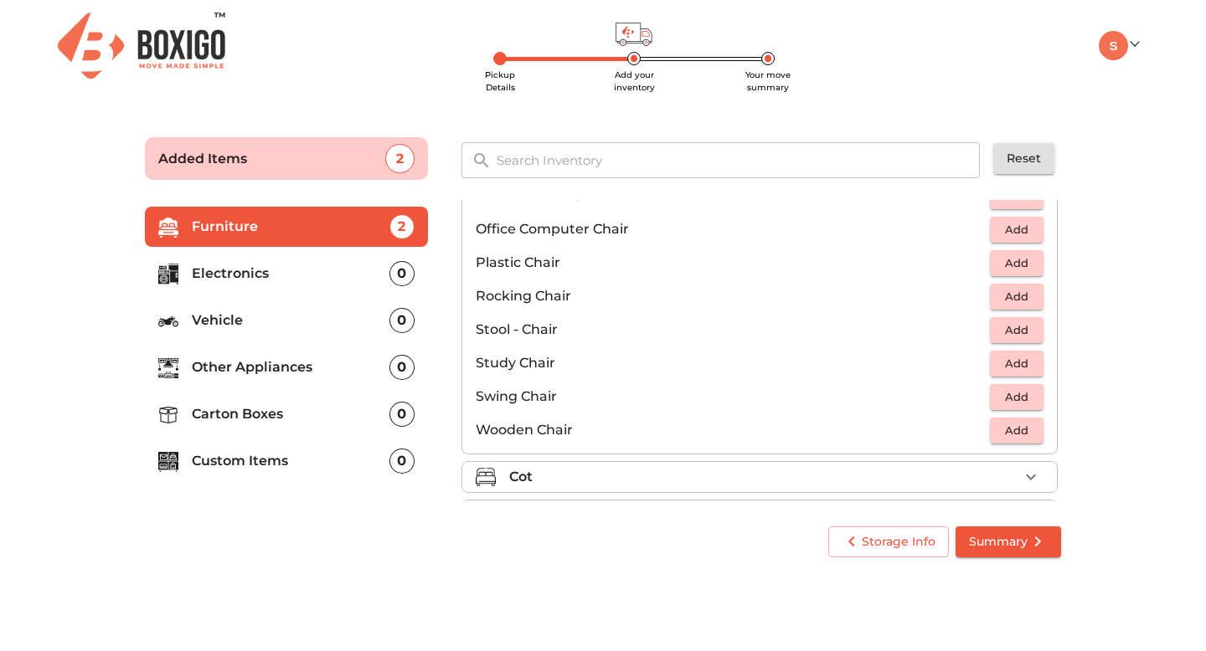
click at [1017, 265] on span "Add" at bounding box center [1016, 263] width 37 height 19
click at [1025, 263] on icon "button" at bounding box center [1031, 263] width 12 height 12
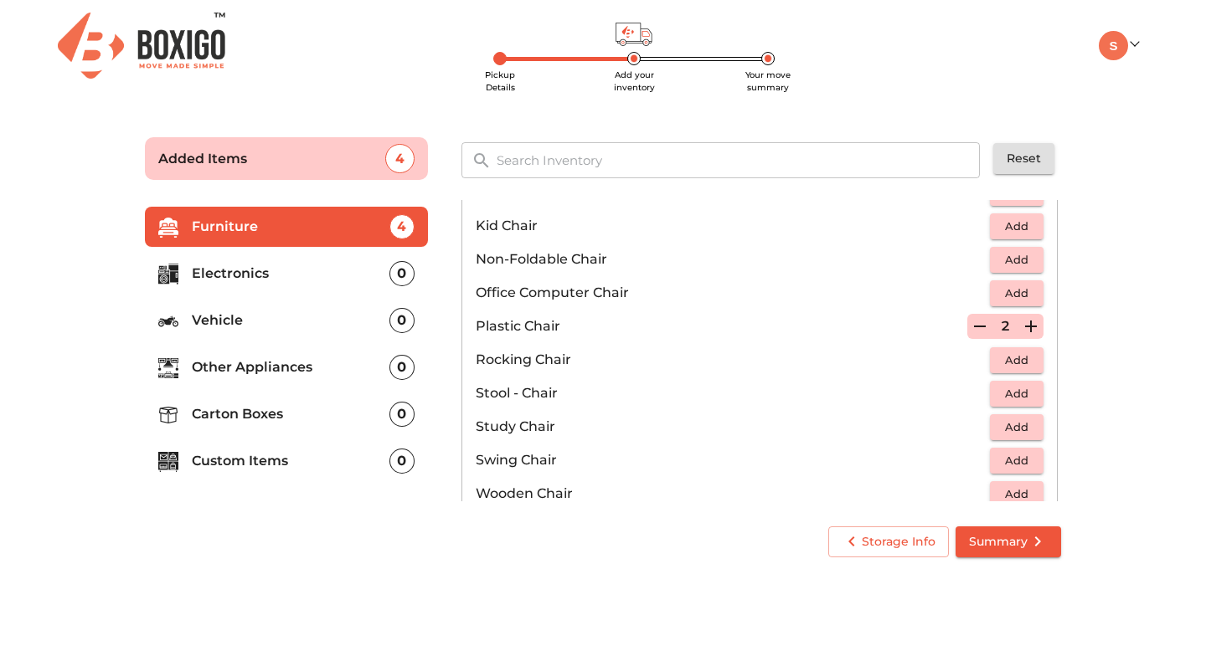
scroll to position [506, 0]
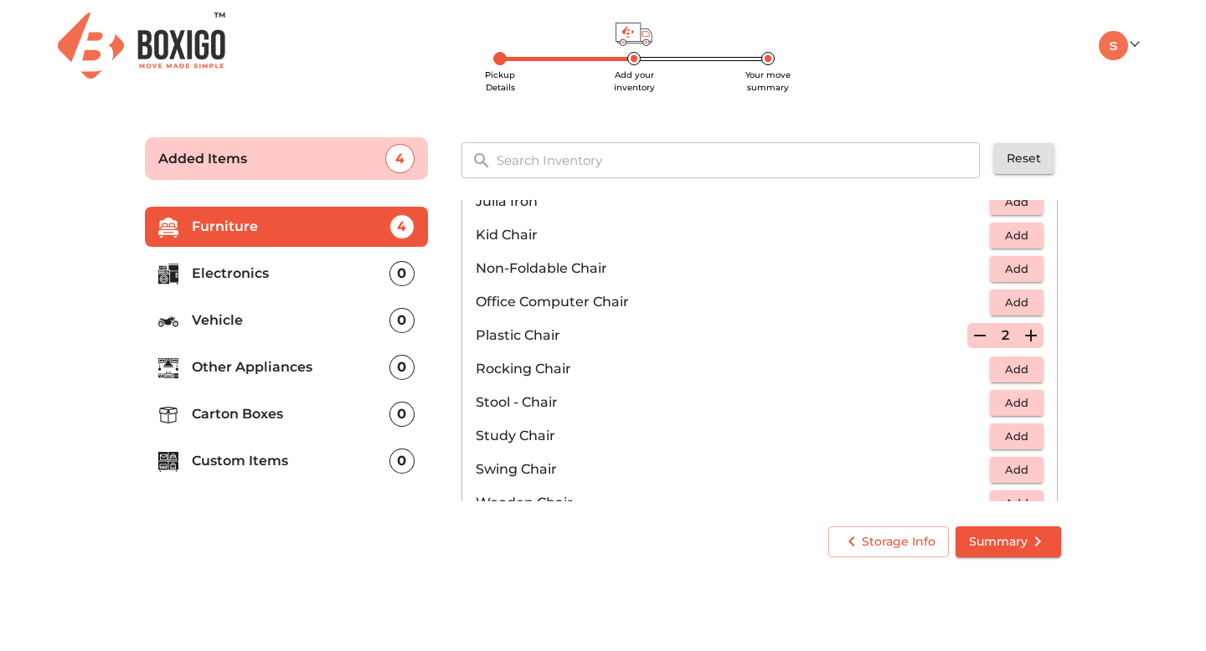
click at [1021, 303] on span "Add" at bounding box center [1016, 302] width 37 height 19
click at [1025, 303] on icon "button" at bounding box center [1031, 302] width 12 height 12
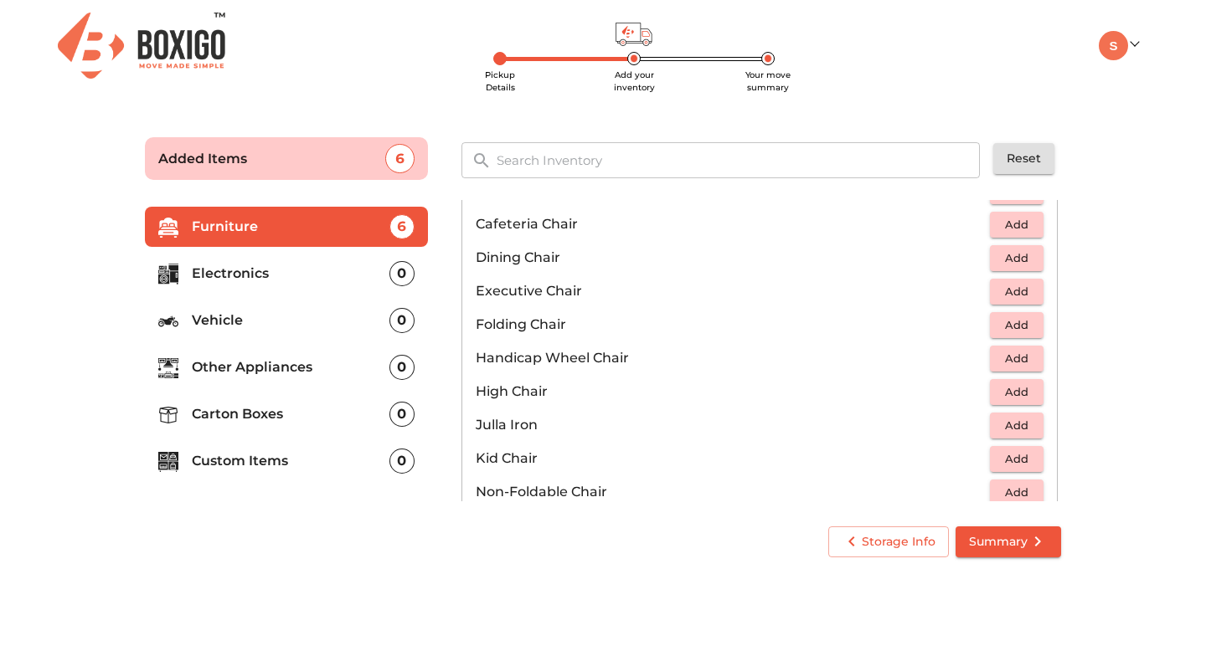
scroll to position [275, 0]
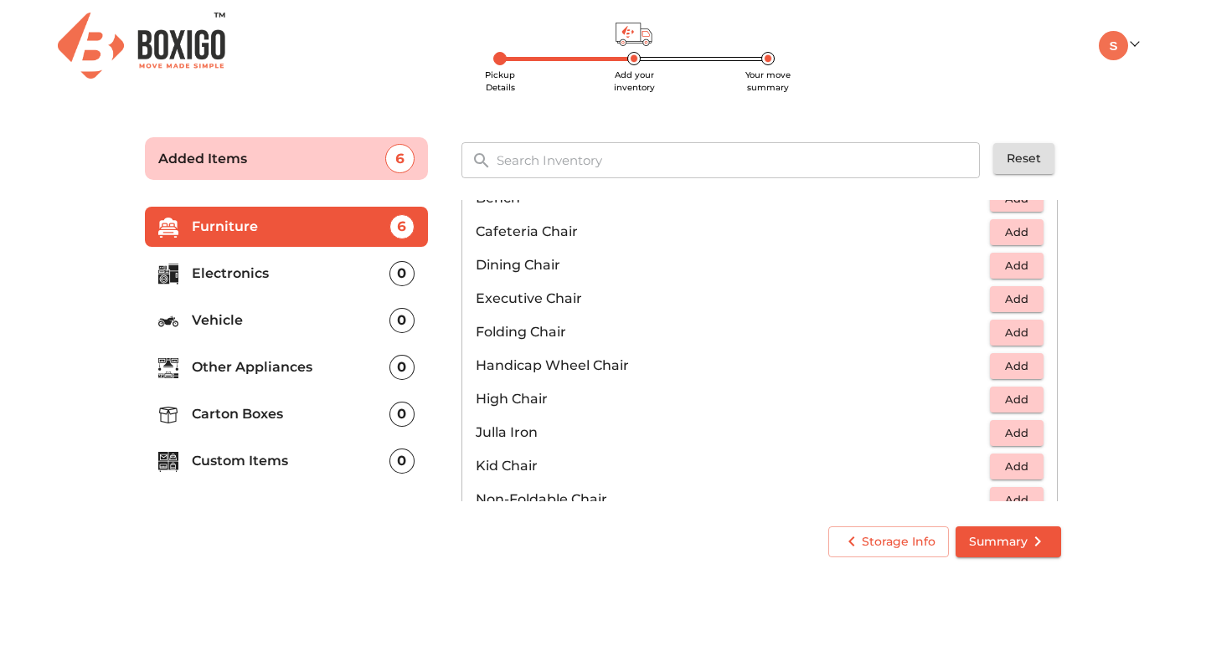
click at [1021, 269] on span "Add" at bounding box center [1016, 265] width 37 height 19
click at [1021, 268] on icon "button" at bounding box center [1031, 265] width 20 height 20
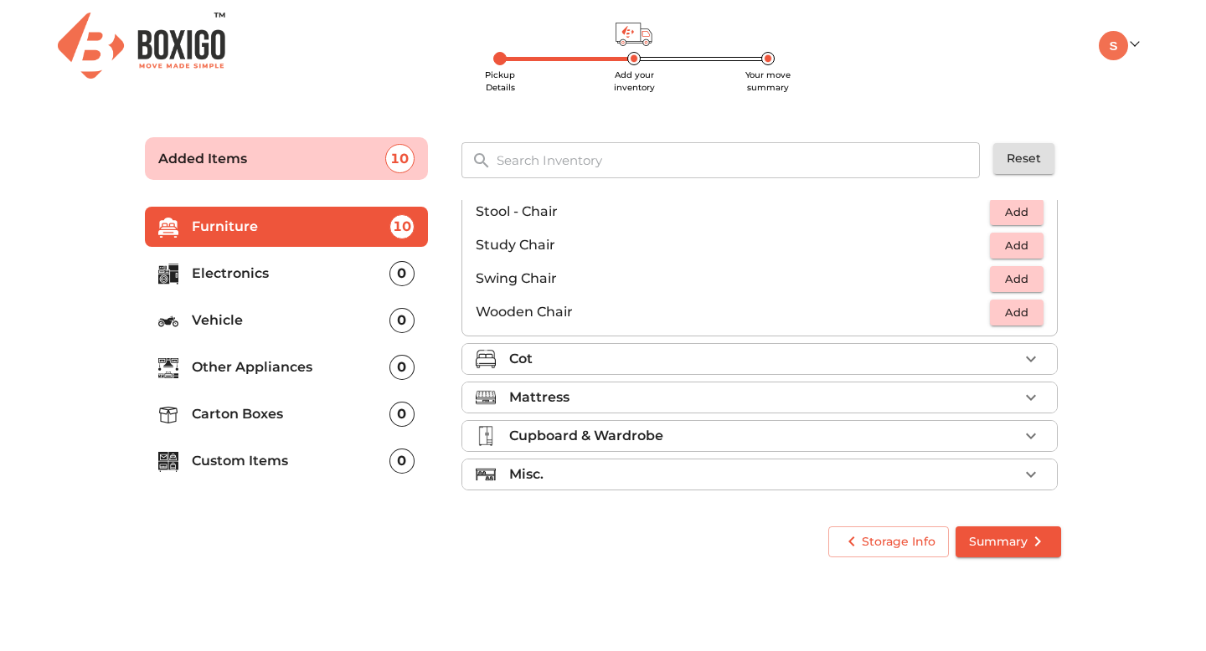
click at [571, 361] on div "Cot" at bounding box center [763, 359] width 509 height 20
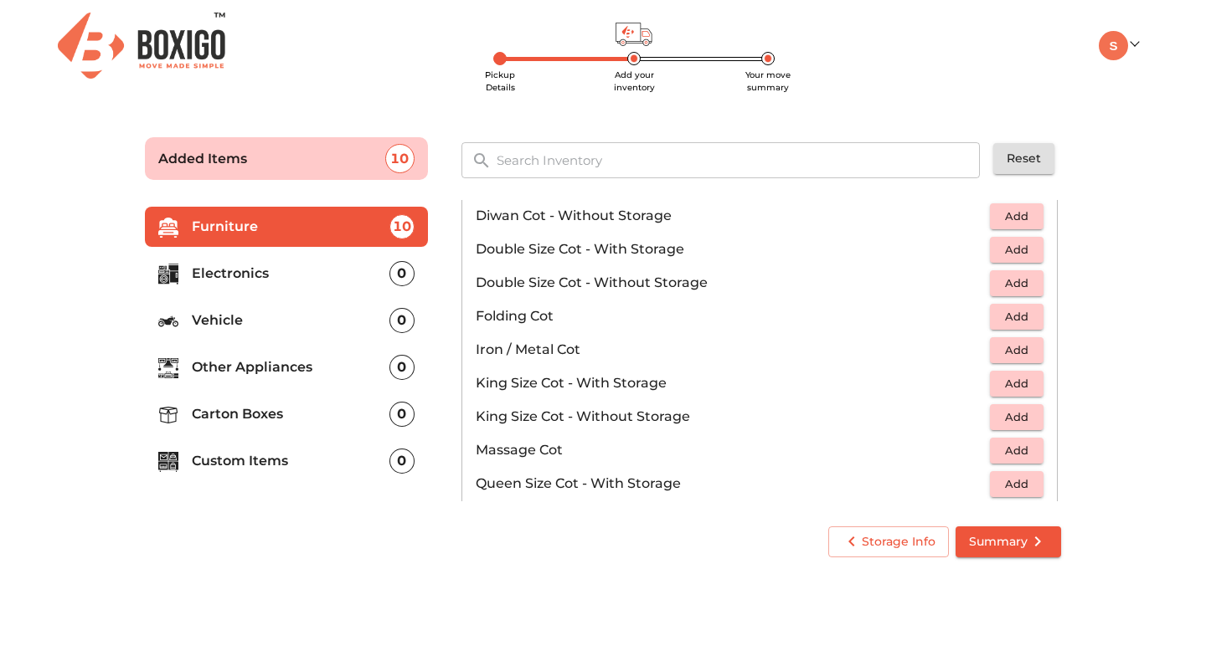
scroll to position [299, 0]
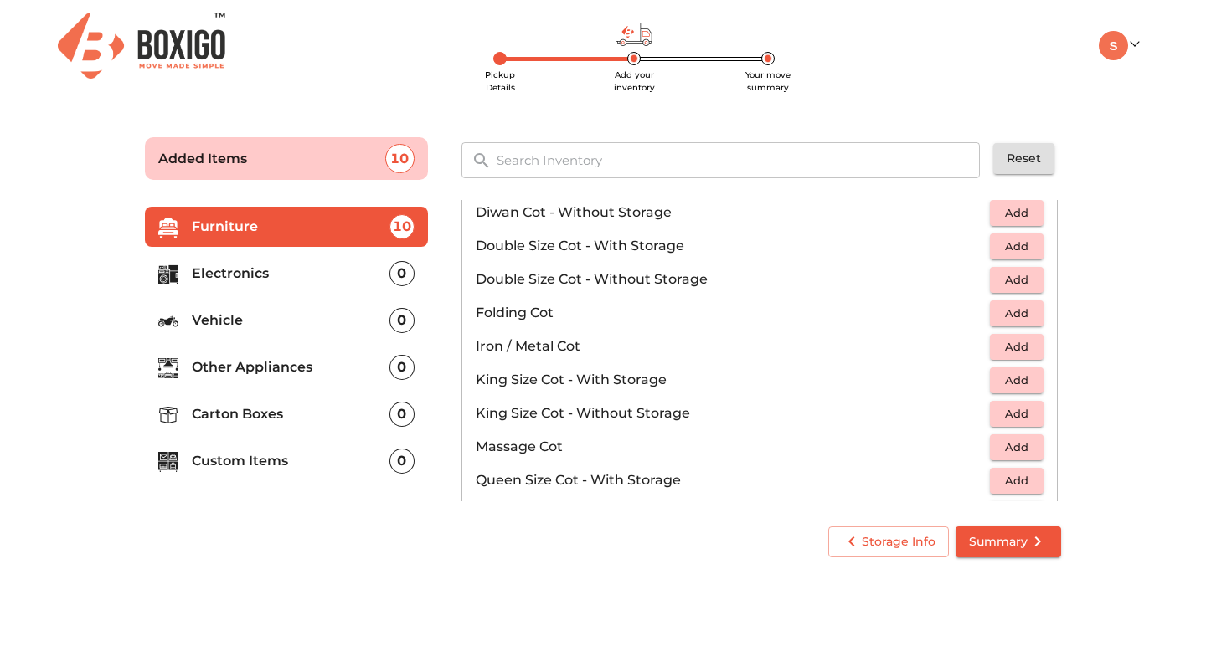
click at [1020, 416] on span "Add" at bounding box center [1016, 413] width 37 height 19
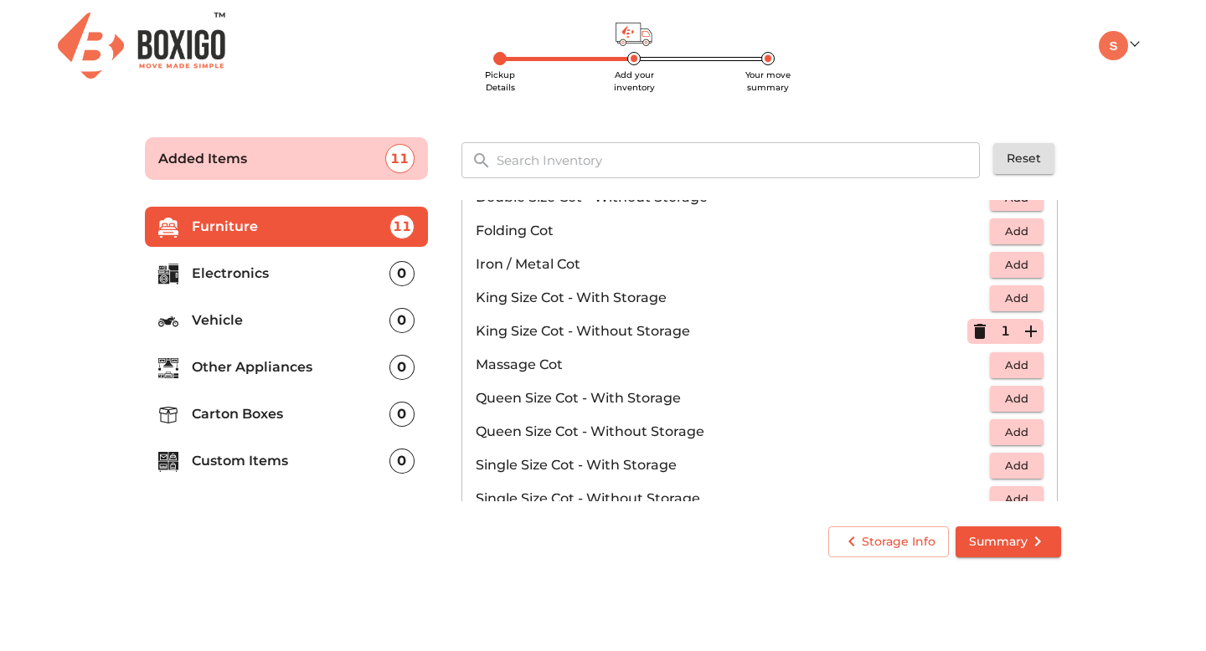
scroll to position [382, 0]
click at [1015, 430] on span "Add" at bounding box center [1016, 431] width 37 height 19
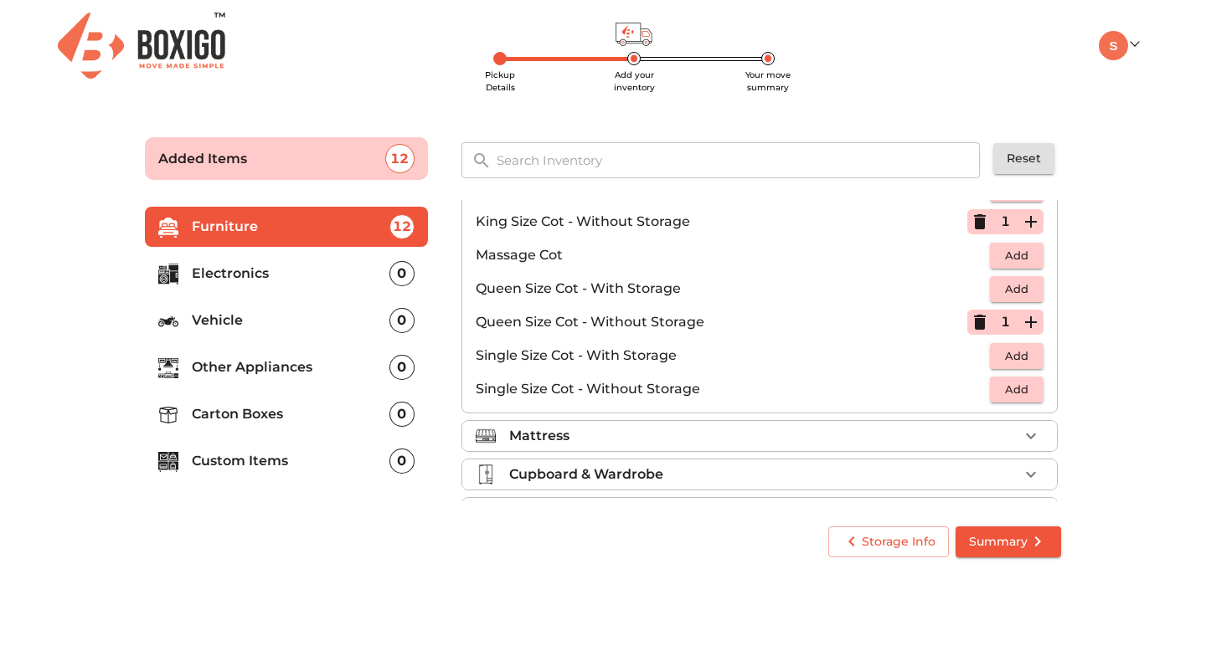
scroll to position [494, 0]
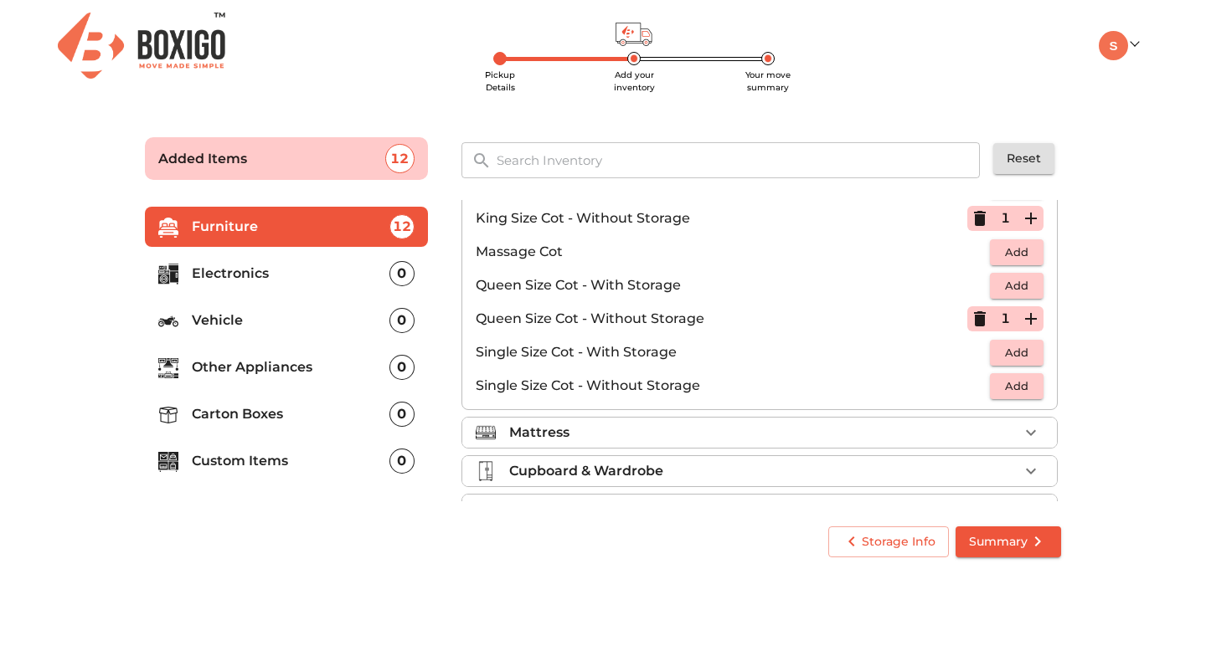
click at [625, 437] on div "Mattress" at bounding box center [763, 433] width 509 height 20
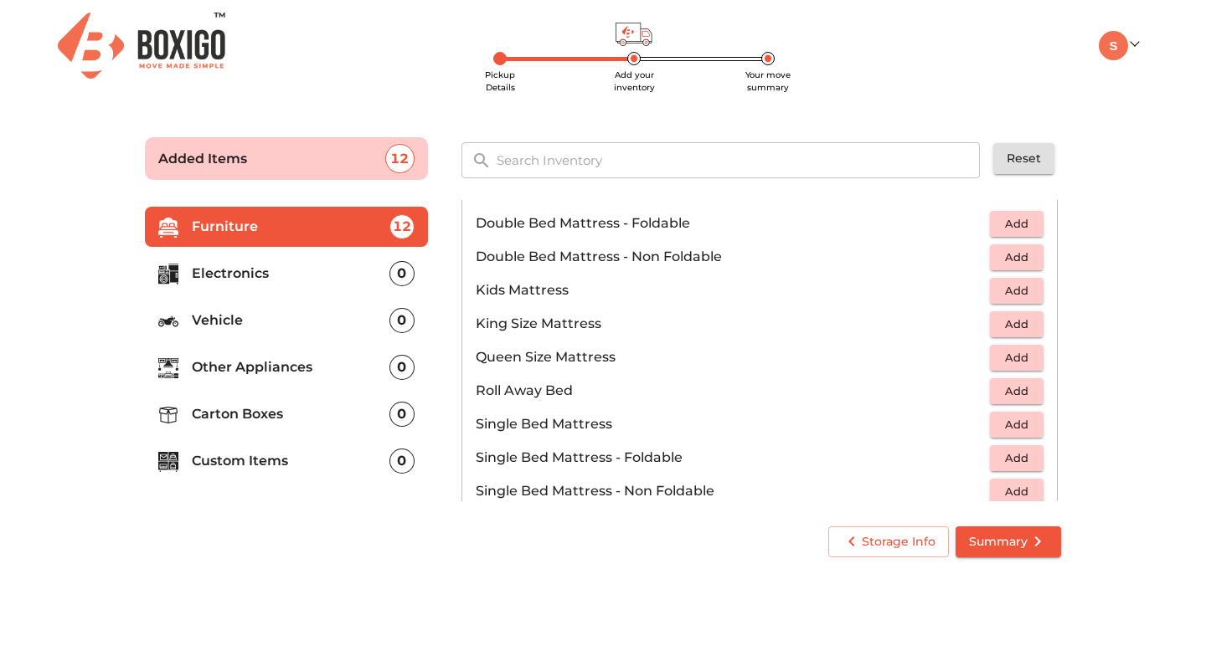
scroll to position [190, 0]
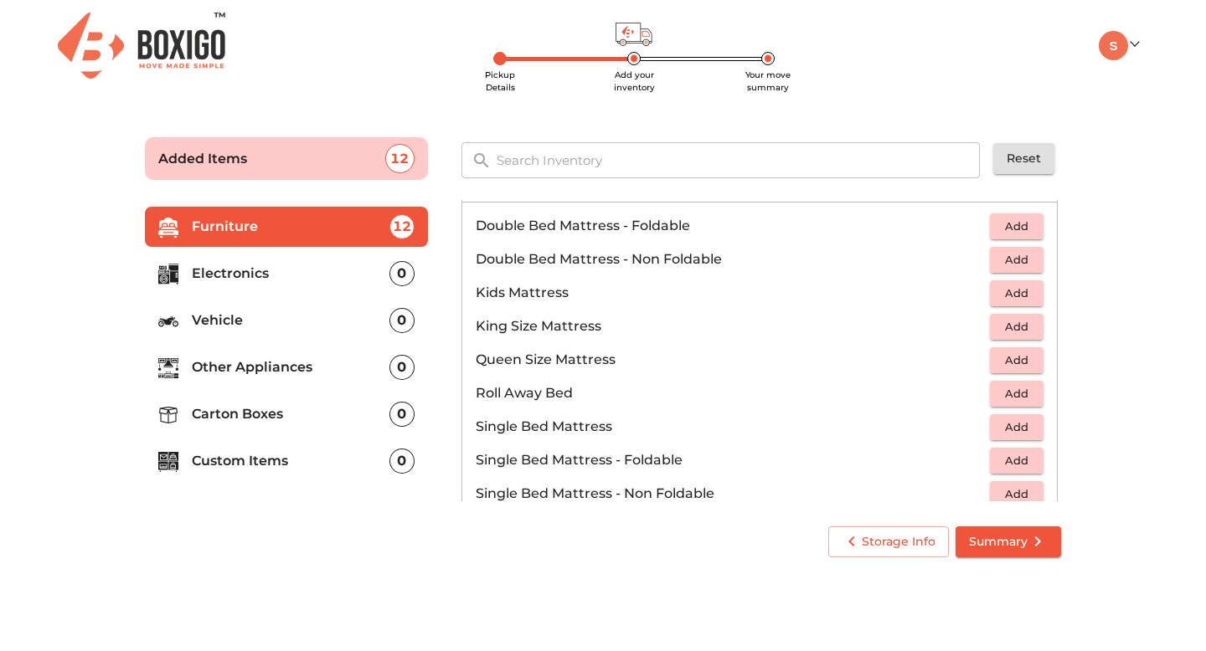
click at [1027, 327] on button "Add" at bounding box center [1017, 327] width 54 height 26
click at [1022, 353] on span "Add" at bounding box center [1016, 360] width 37 height 19
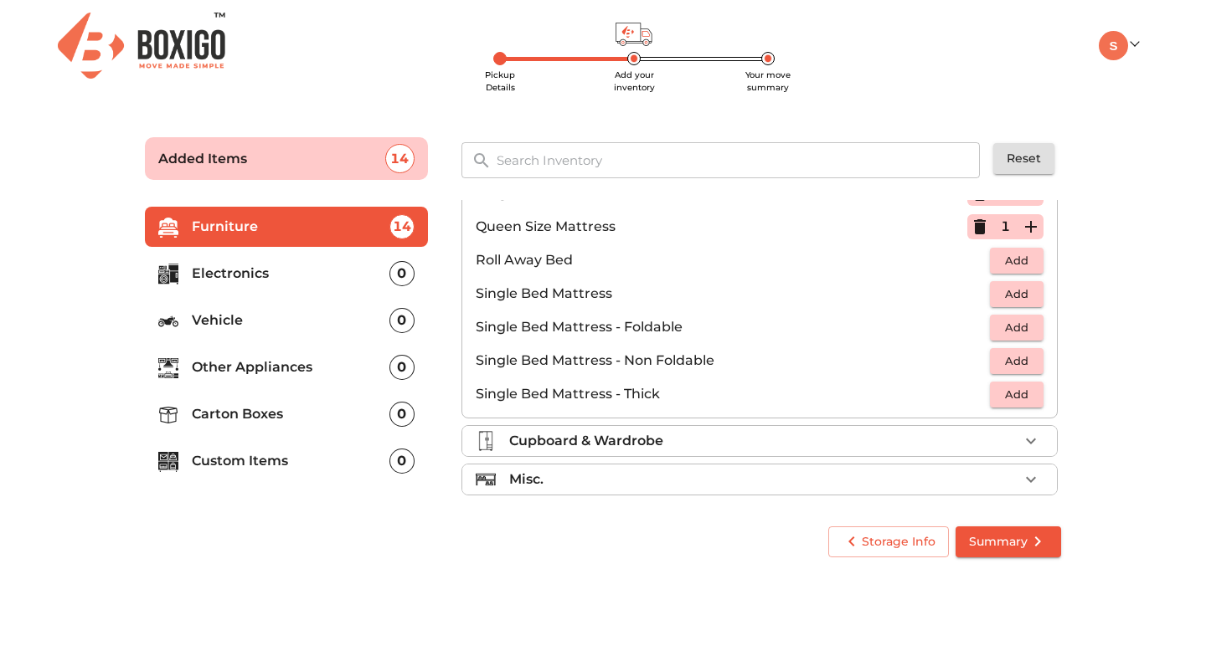
scroll to position [331, 0]
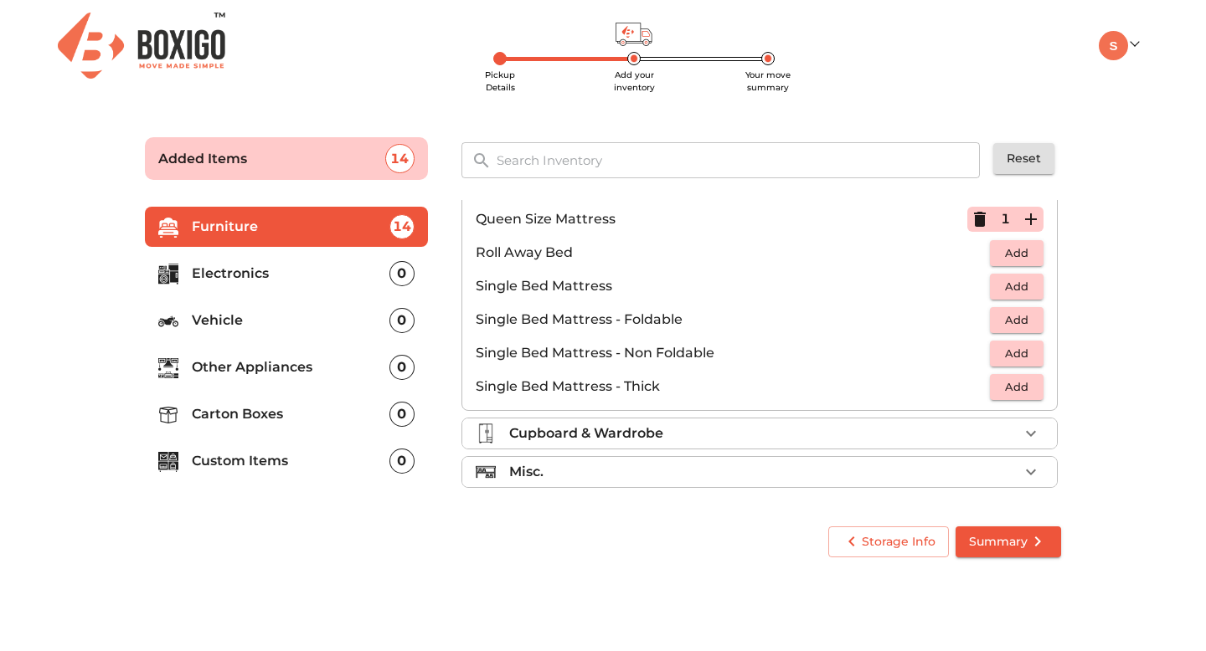
click at [677, 429] on div "Cupboard & Wardrobe" at bounding box center [763, 434] width 509 height 20
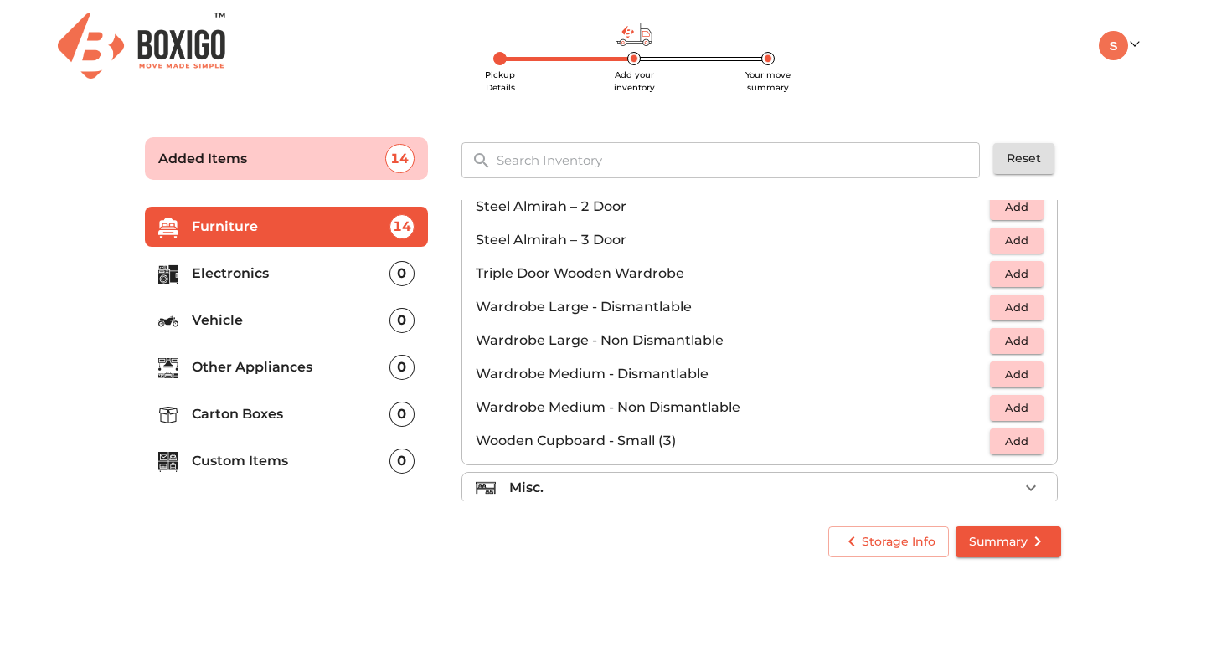
scroll to position [565, 0]
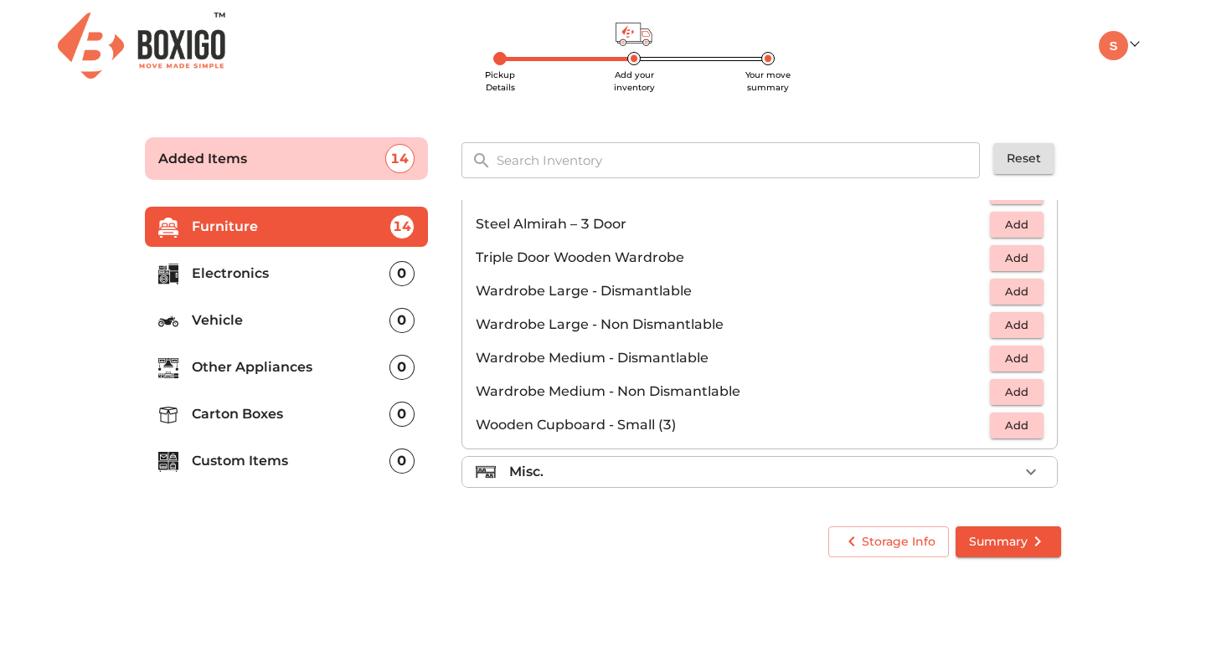
click at [566, 476] on div "Misc." at bounding box center [763, 472] width 509 height 20
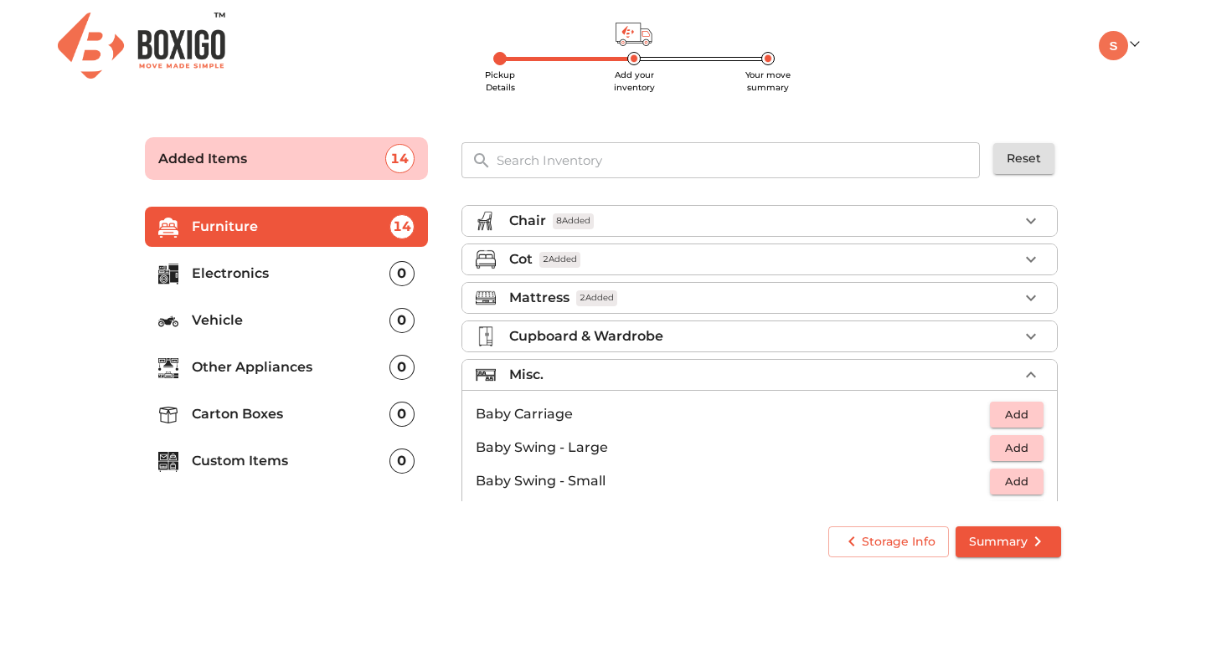
scroll to position [70, 0]
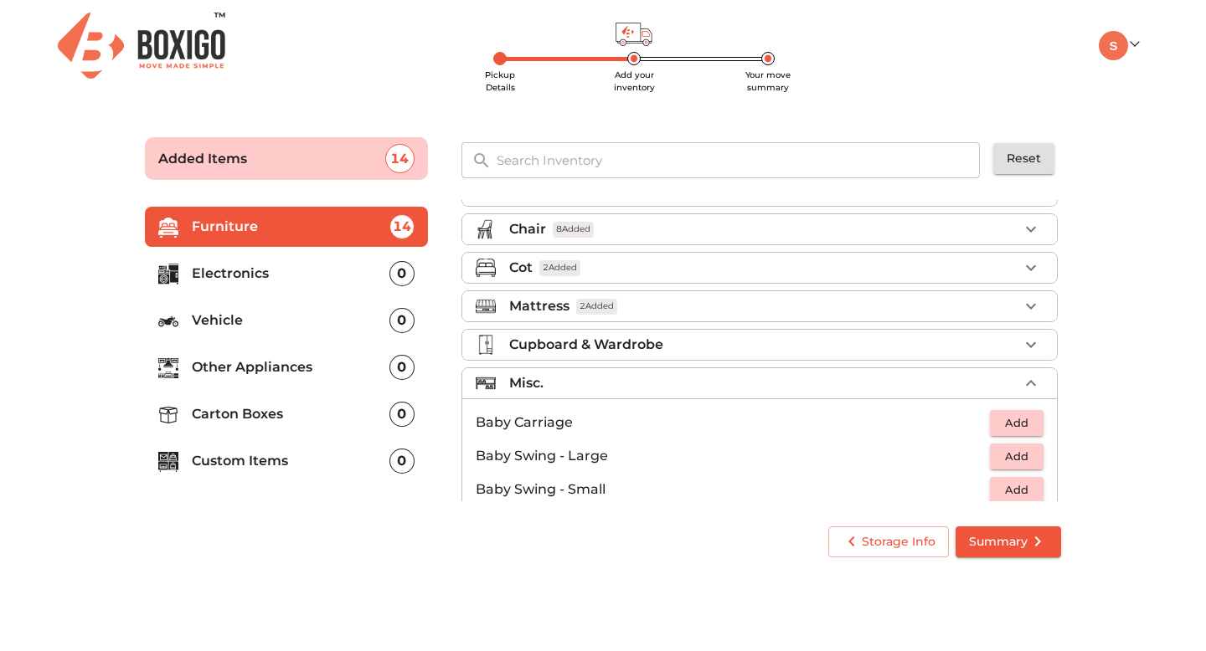
click at [311, 269] on p "Electronics" at bounding box center [291, 274] width 198 height 20
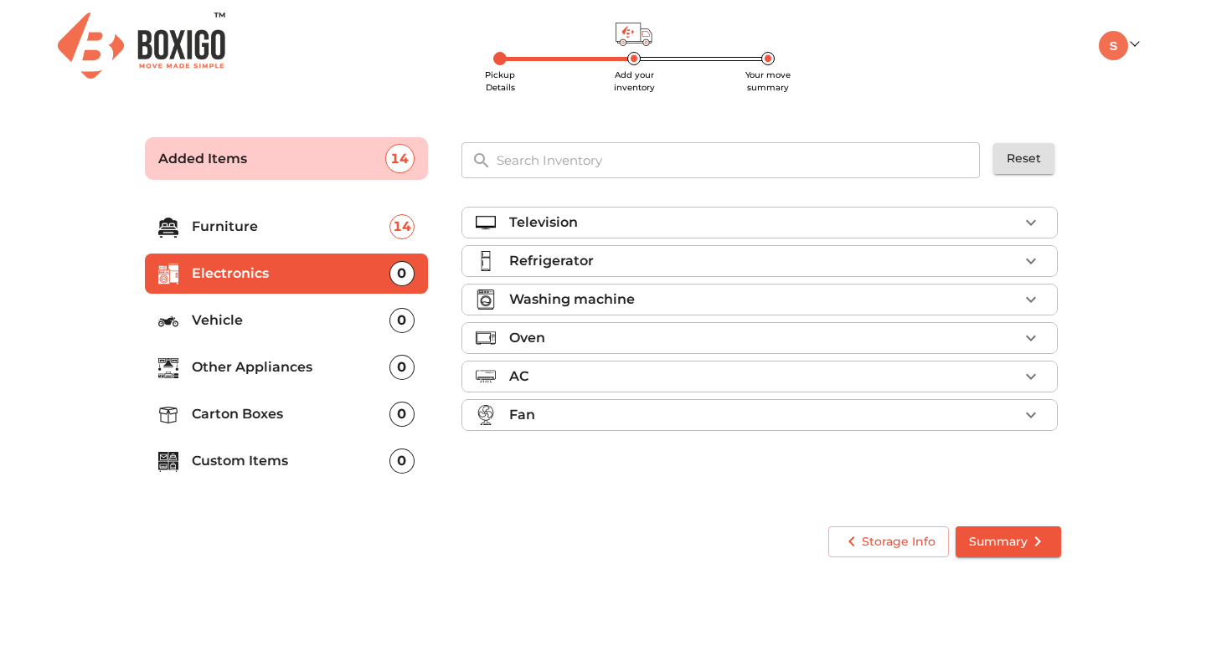
scroll to position [0, 0]
click at [683, 229] on div "Television" at bounding box center [763, 223] width 509 height 20
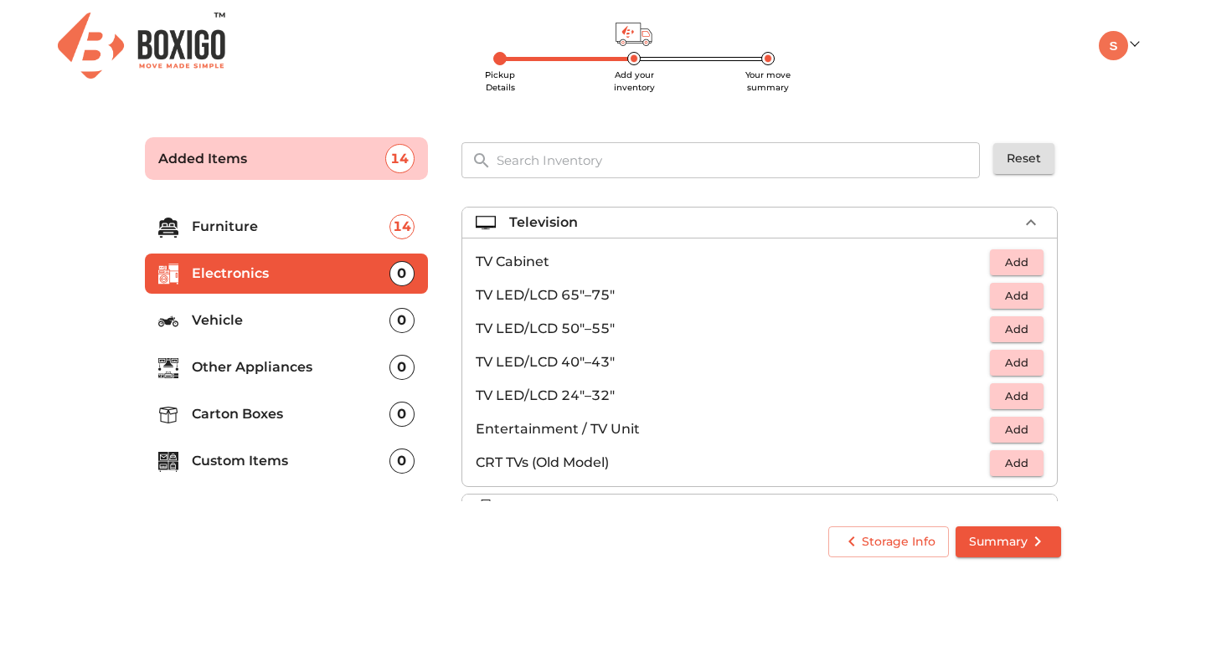
click at [1018, 327] on span "Add" at bounding box center [1016, 329] width 37 height 19
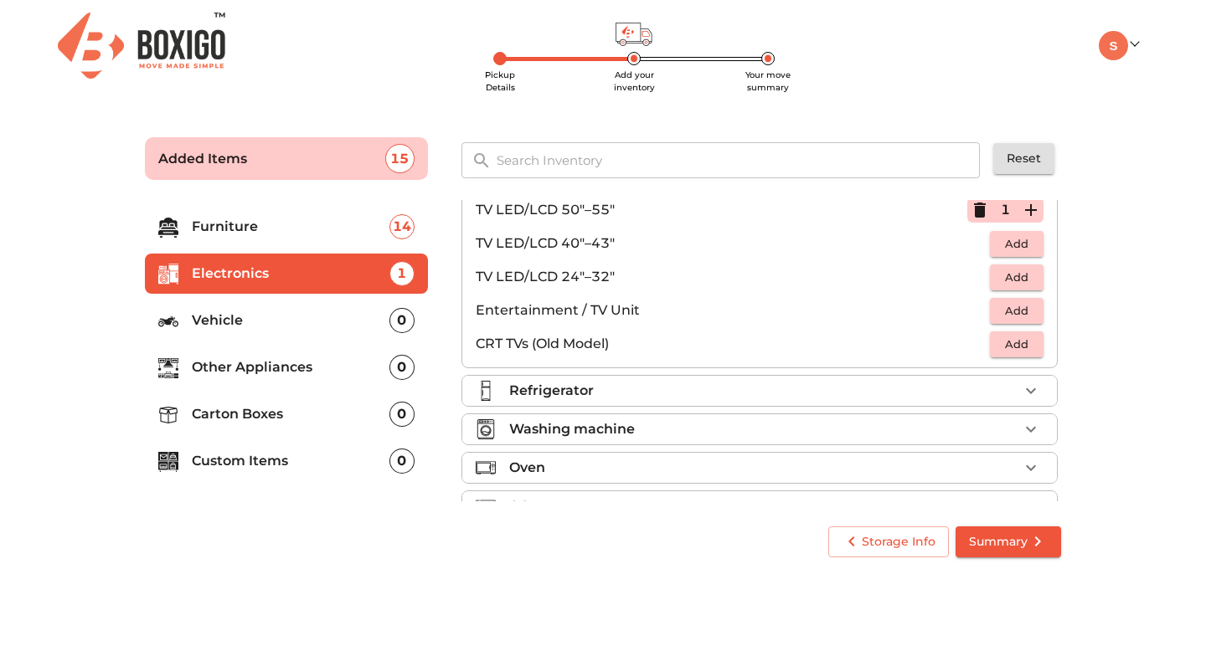
scroll to position [121, 0]
click at [614, 386] on div "Refrigerator" at bounding box center [763, 388] width 509 height 20
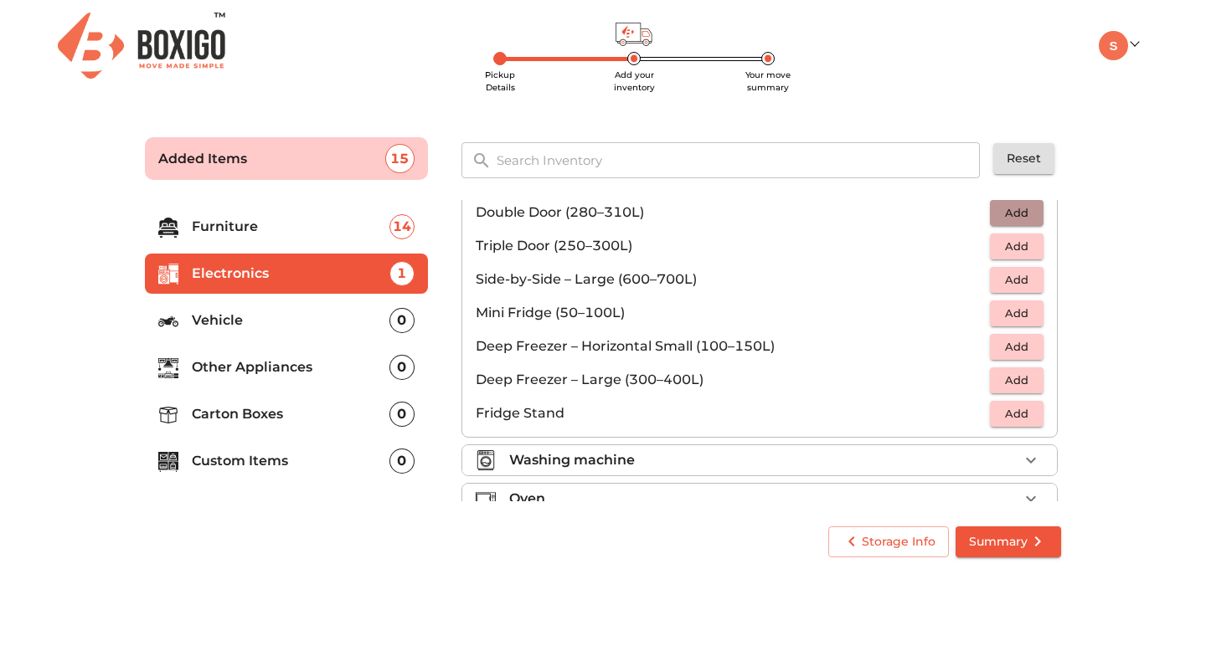
click at [1016, 214] on span "Add" at bounding box center [1016, 212] width 37 height 19
click at [605, 450] on p "Washing machine" at bounding box center [572, 460] width 126 height 20
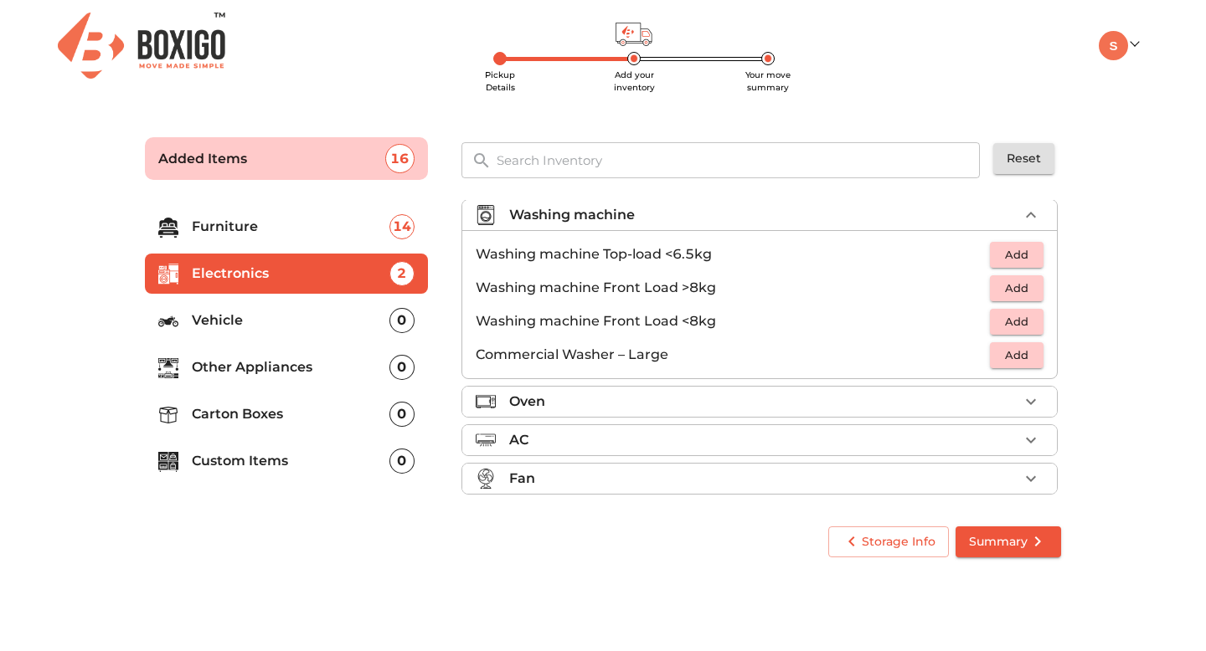
scroll to position [84, 0]
click at [1030, 258] on button "Add" at bounding box center [1017, 256] width 54 height 26
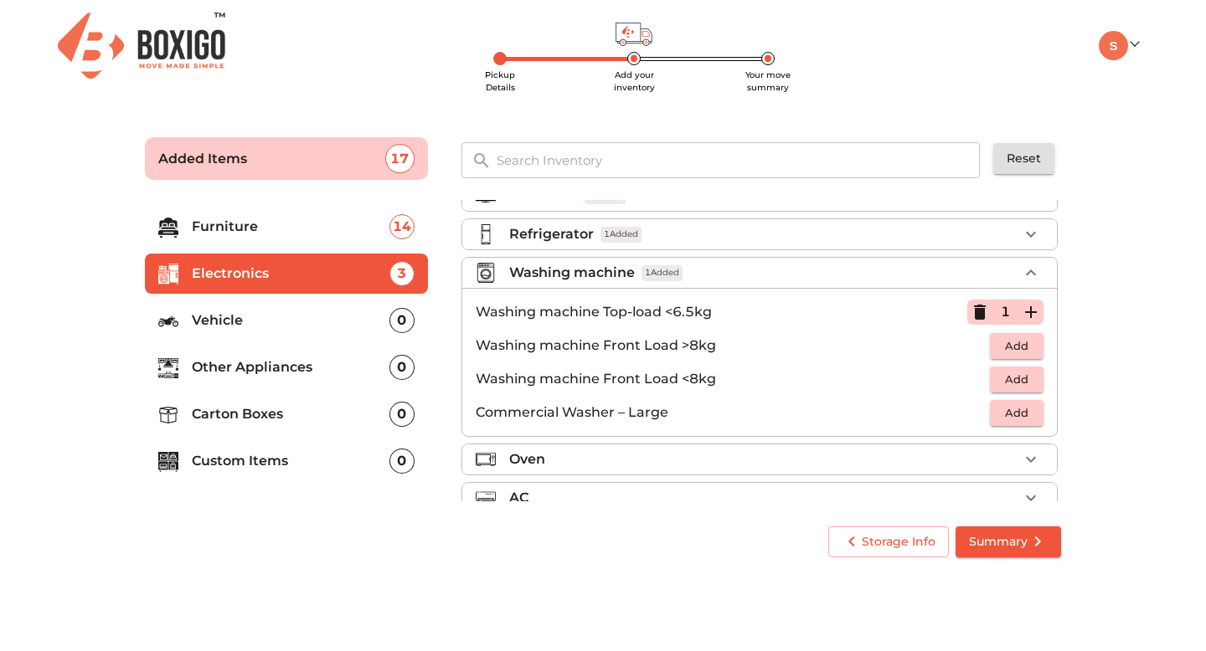
scroll to position [91, 0]
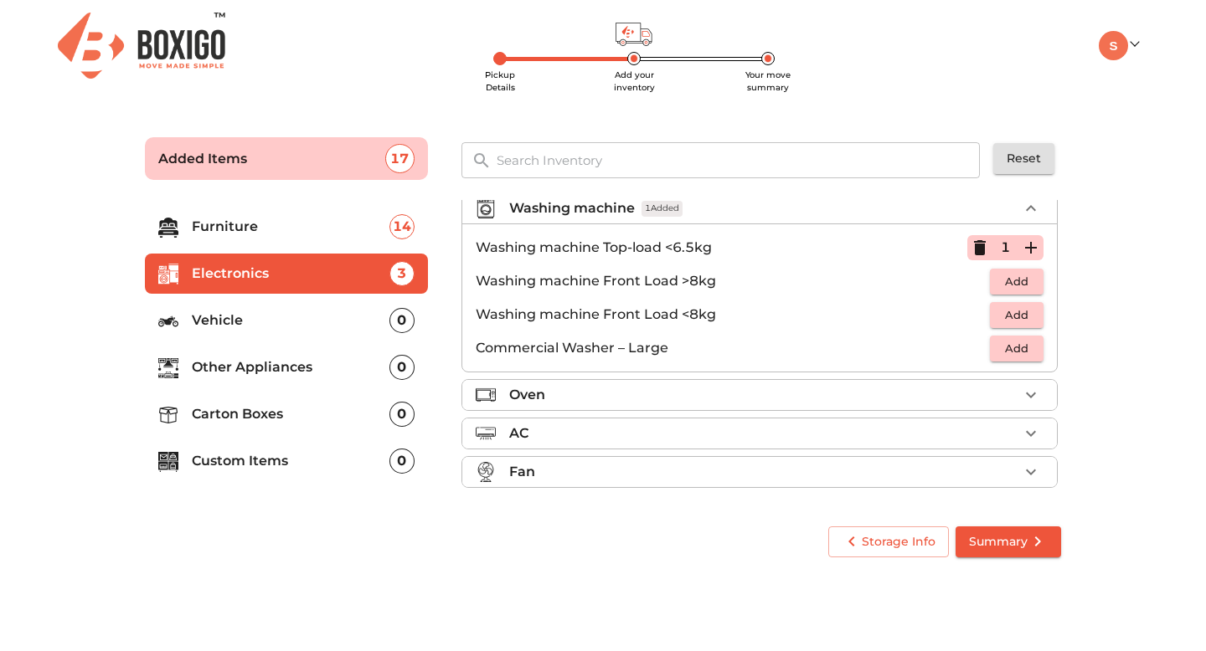
click at [227, 320] on p "Vehicle" at bounding box center [291, 321] width 198 height 20
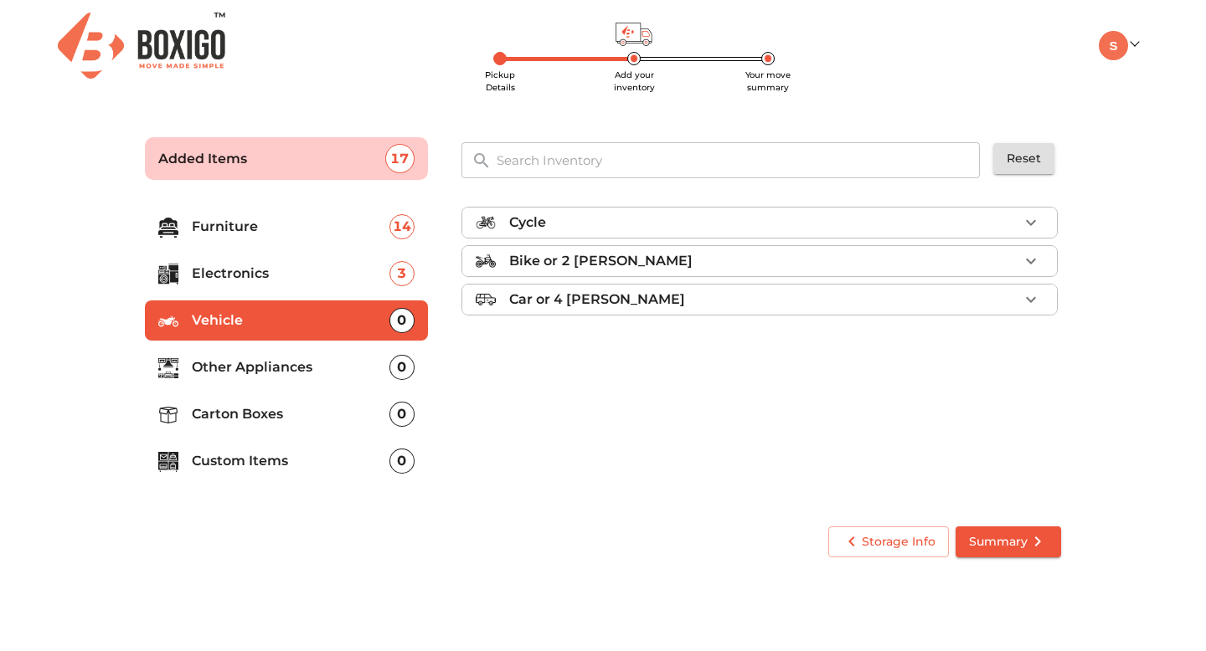
scroll to position [0, 0]
click at [234, 370] on p "Other Appliances" at bounding box center [291, 368] width 198 height 20
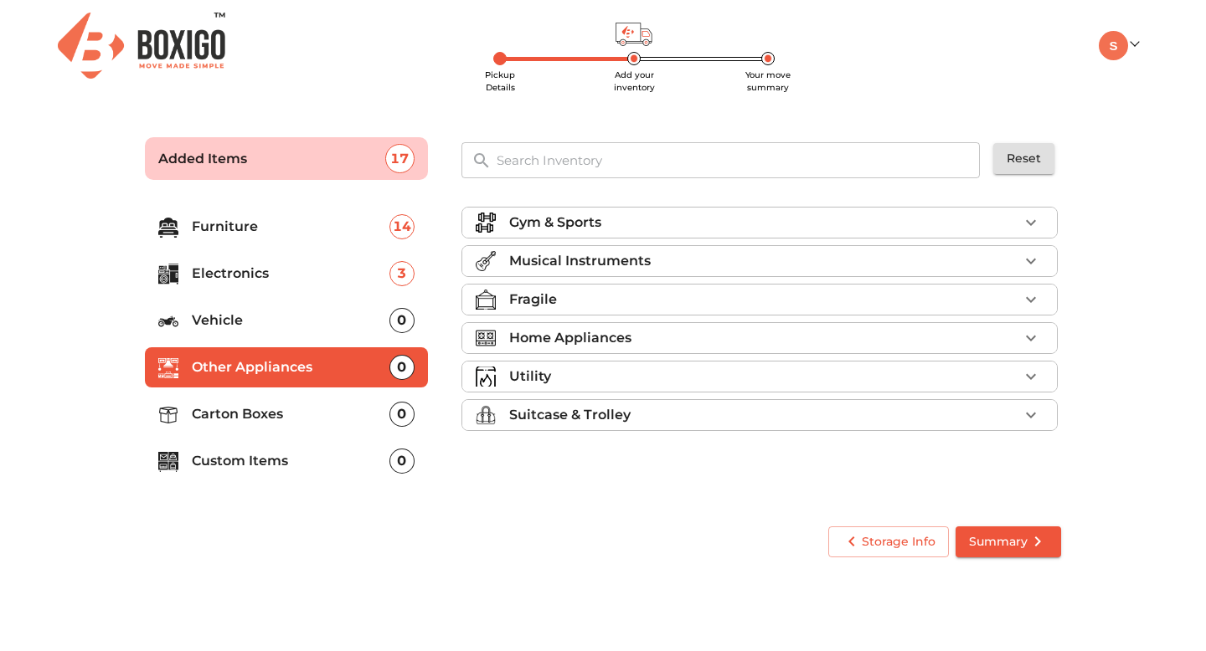
click at [248, 329] on p "Vehicle" at bounding box center [291, 321] width 198 height 20
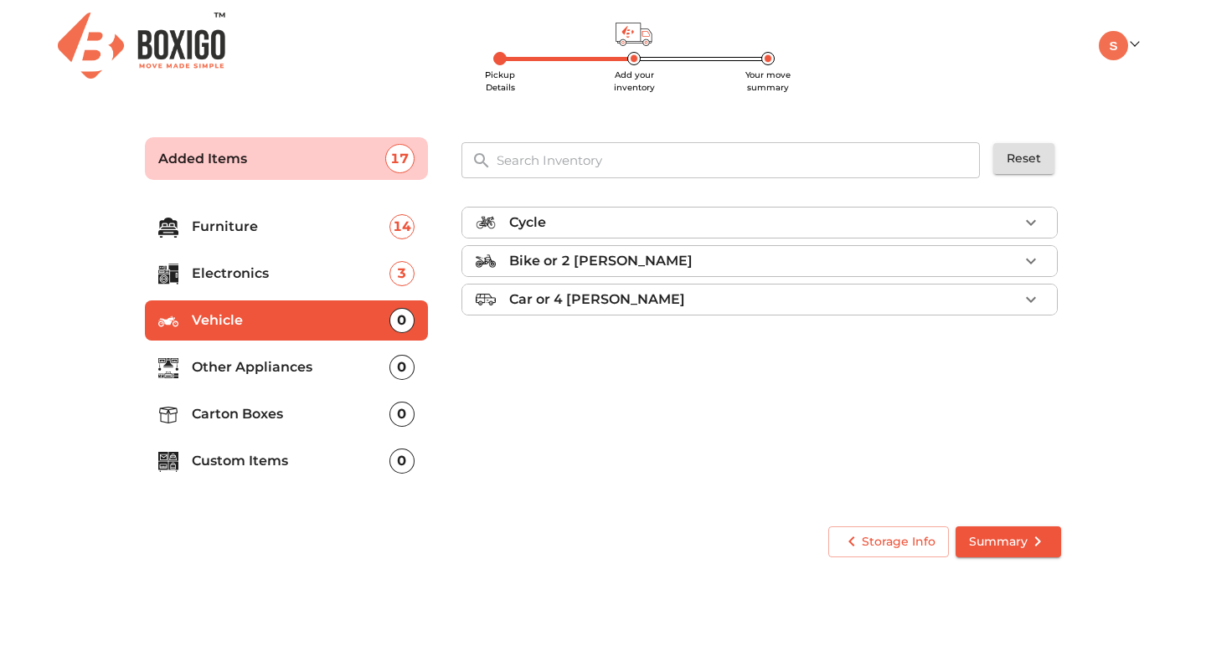
click at [976, 213] on div "Cycle" at bounding box center [763, 223] width 509 height 20
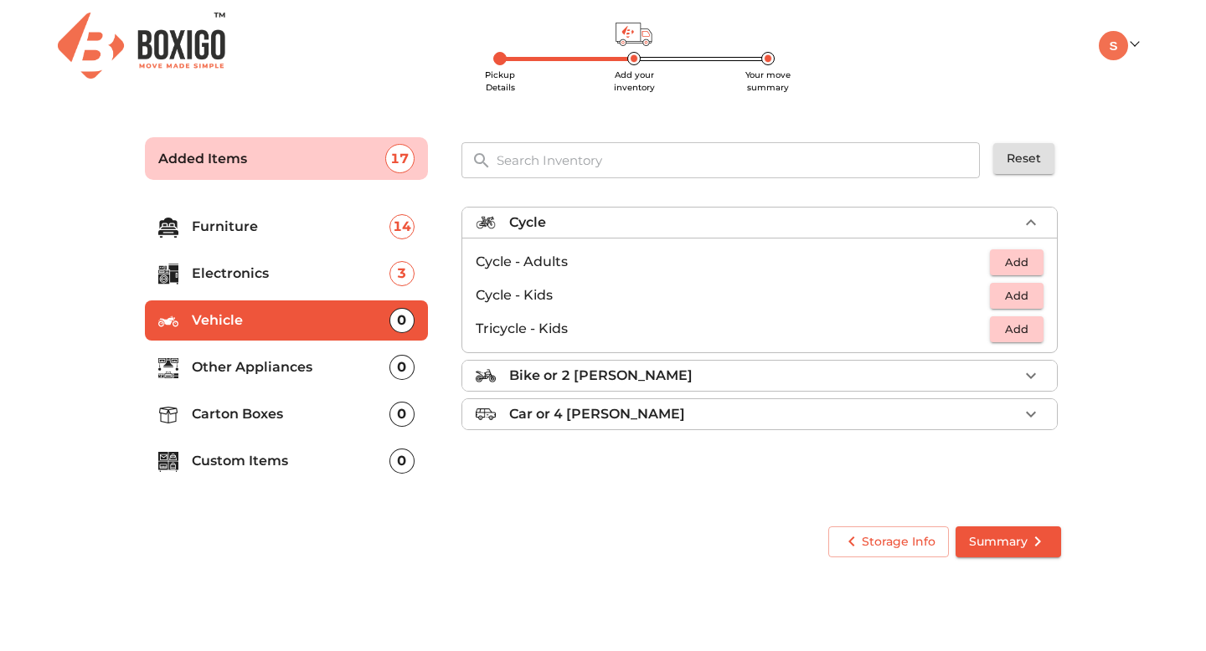
click at [1025, 259] on span "Add" at bounding box center [1016, 262] width 37 height 19
click at [249, 368] on p "Other Appliances" at bounding box center [291, 368] width 198 height 20
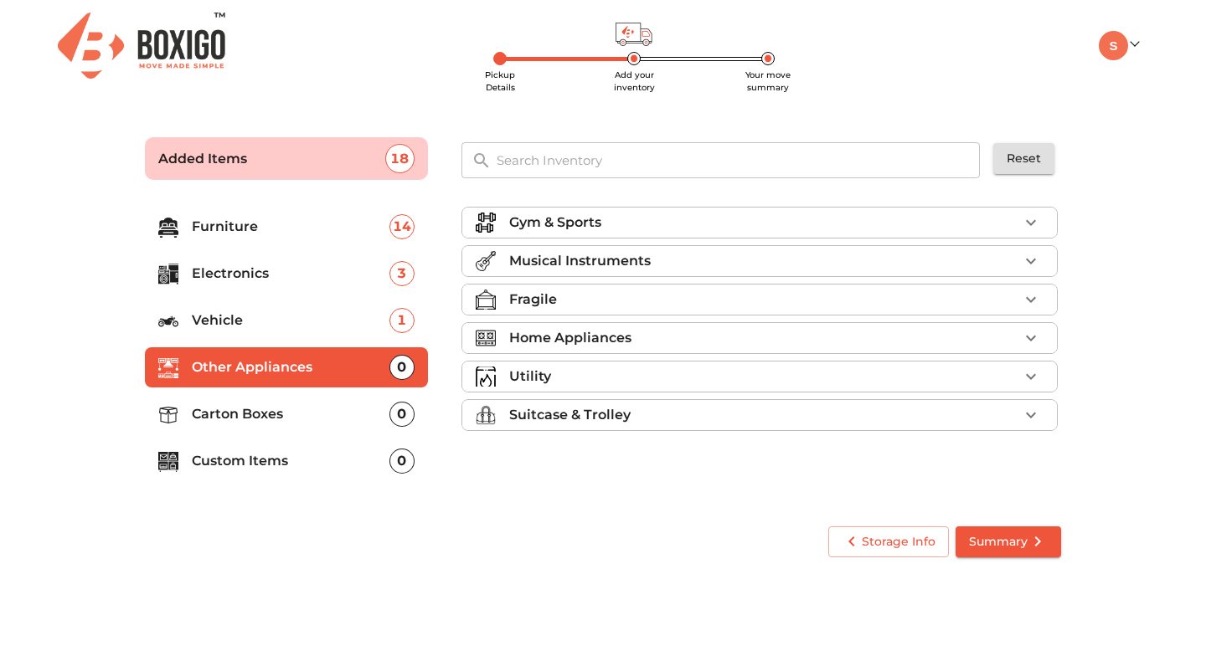
click at [557, 307] on div "Fragile" at bounding box center [763, 300] width 509 height 20
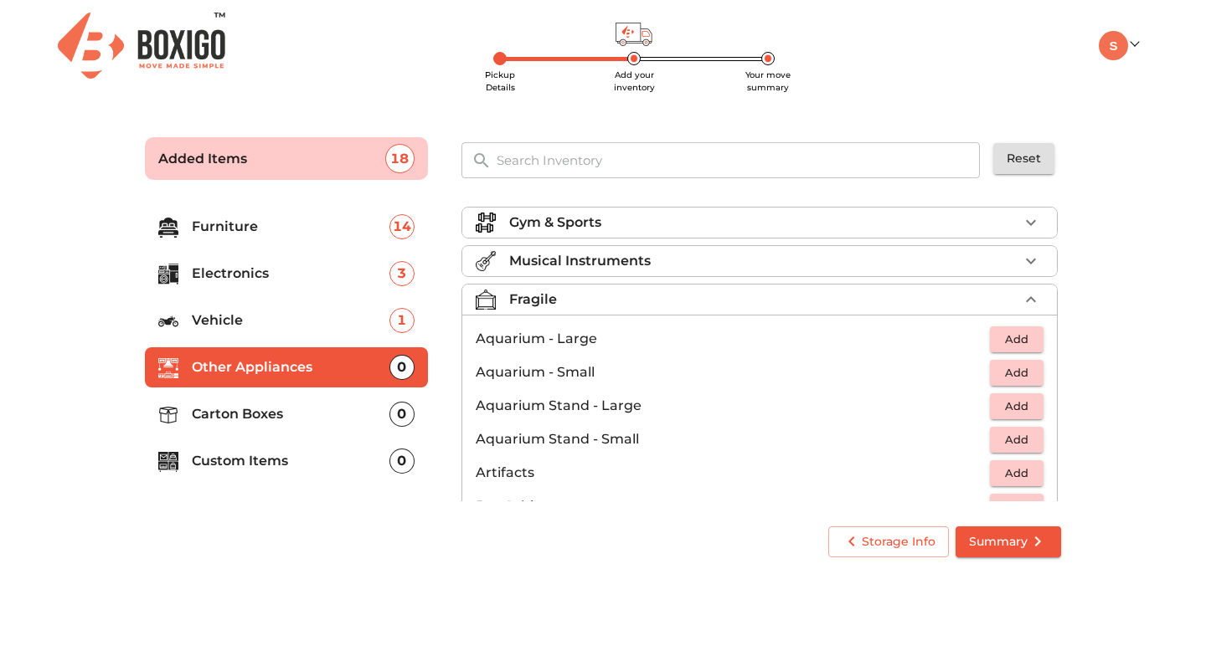
click at [556, 306] on div "Fragile" at bounding box center [763, 300] width 509 height 20
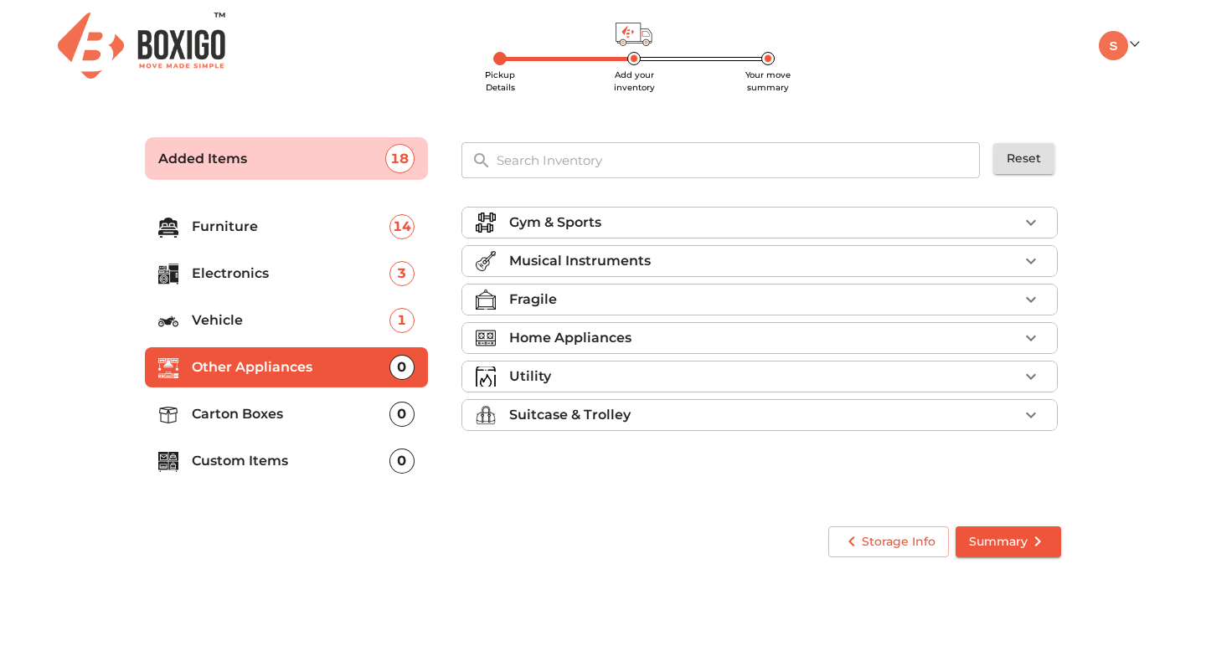
click at [553, 345] on p "Home Appliances" at bounding box center [570, 338] width 122 height 20
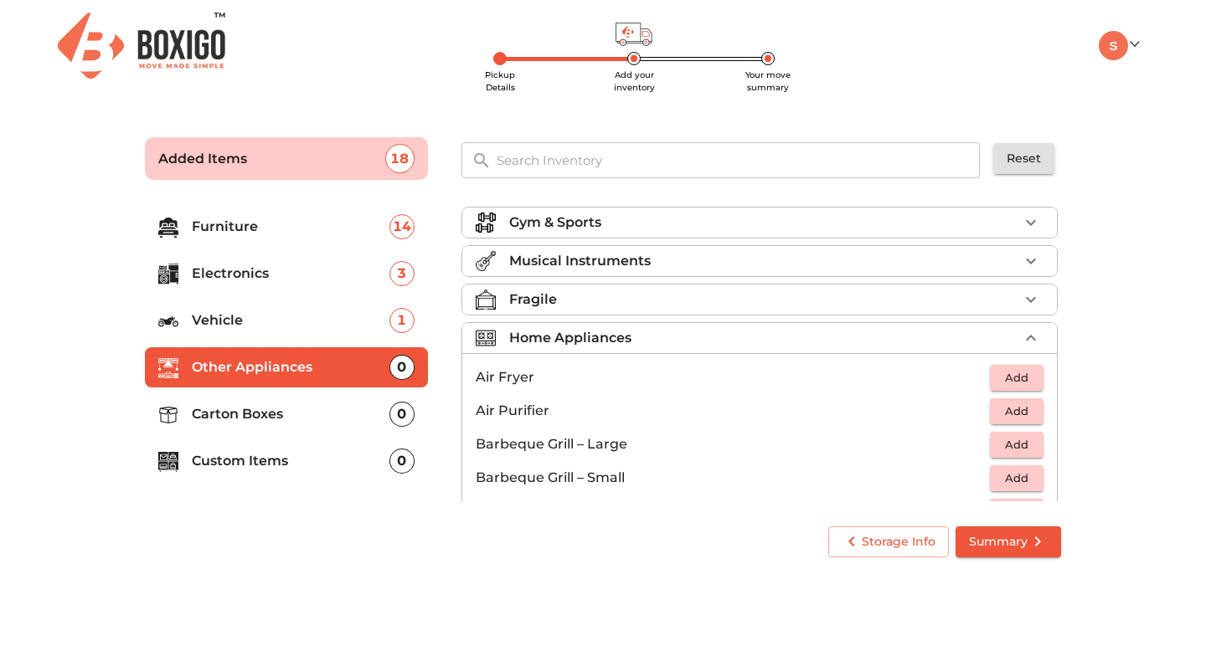
click at [1017, 373] on span "Add" at bounding box center [1016, 377] width 37 height 19
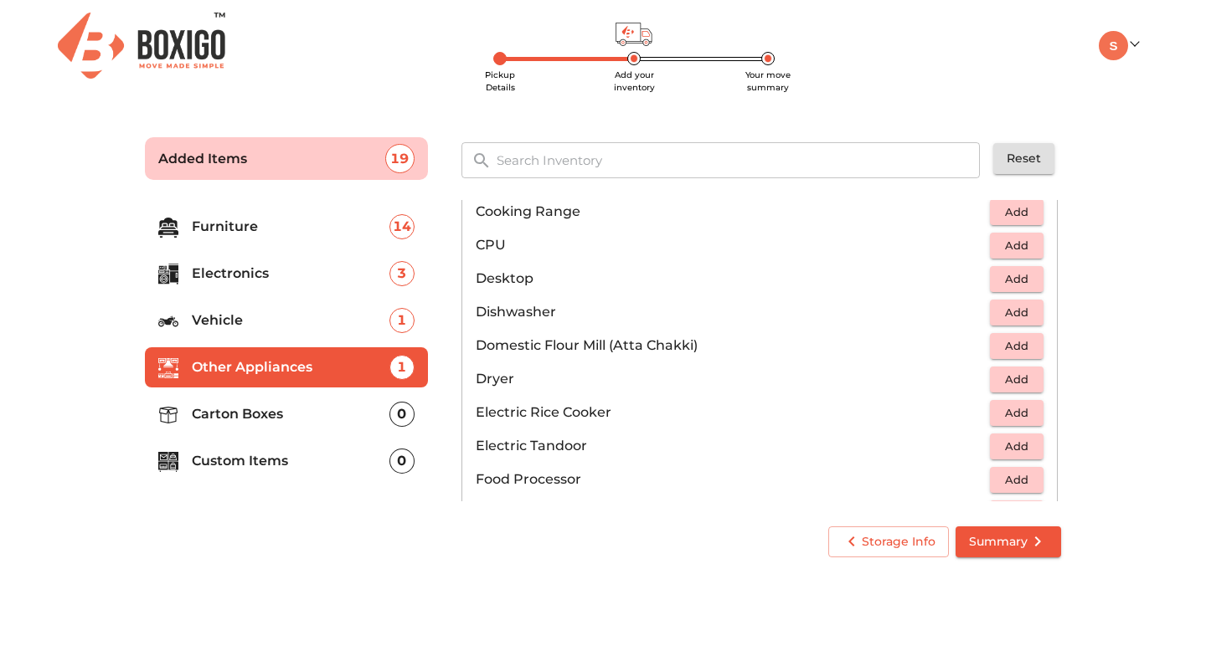
scroll to position [370, 0]
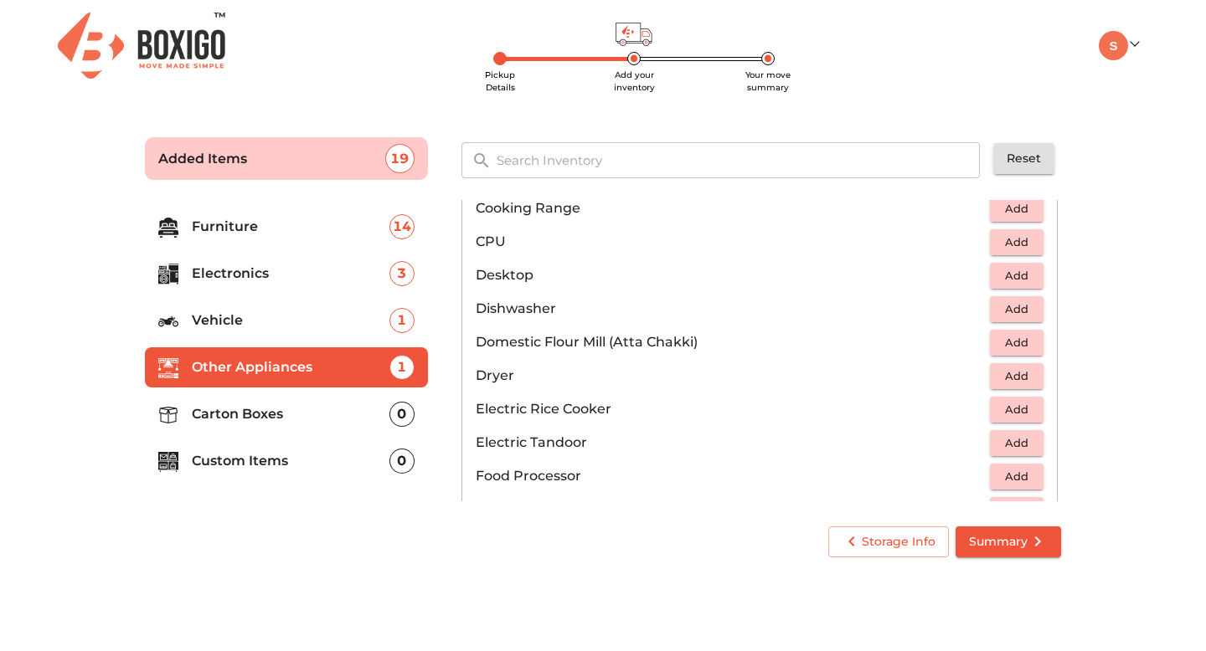
click at [1016, 375] on span "Add" at bounding box center [1016, 376] width 37 height 19
click at [1016, 406] on span "Add" at bounding box center [1016, 409] width 37 height 19
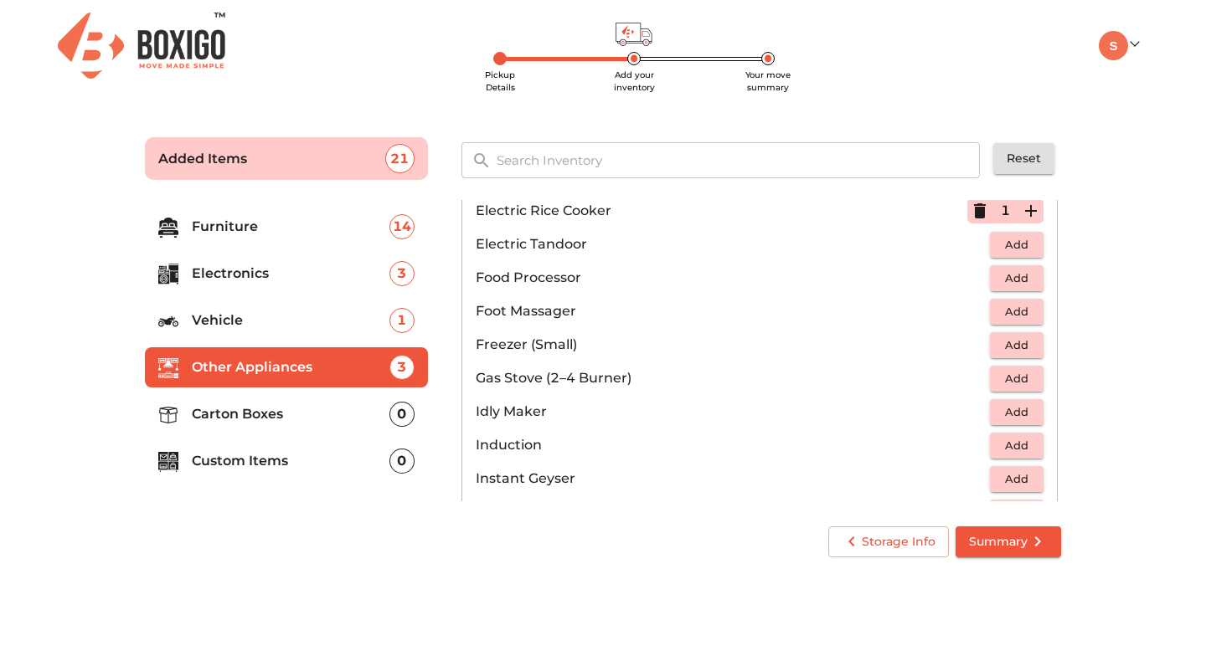
scroll to position [568, 0]
click at [1011, 381] on span "Add" at bounding box center [1016, 378] width 37 height 19
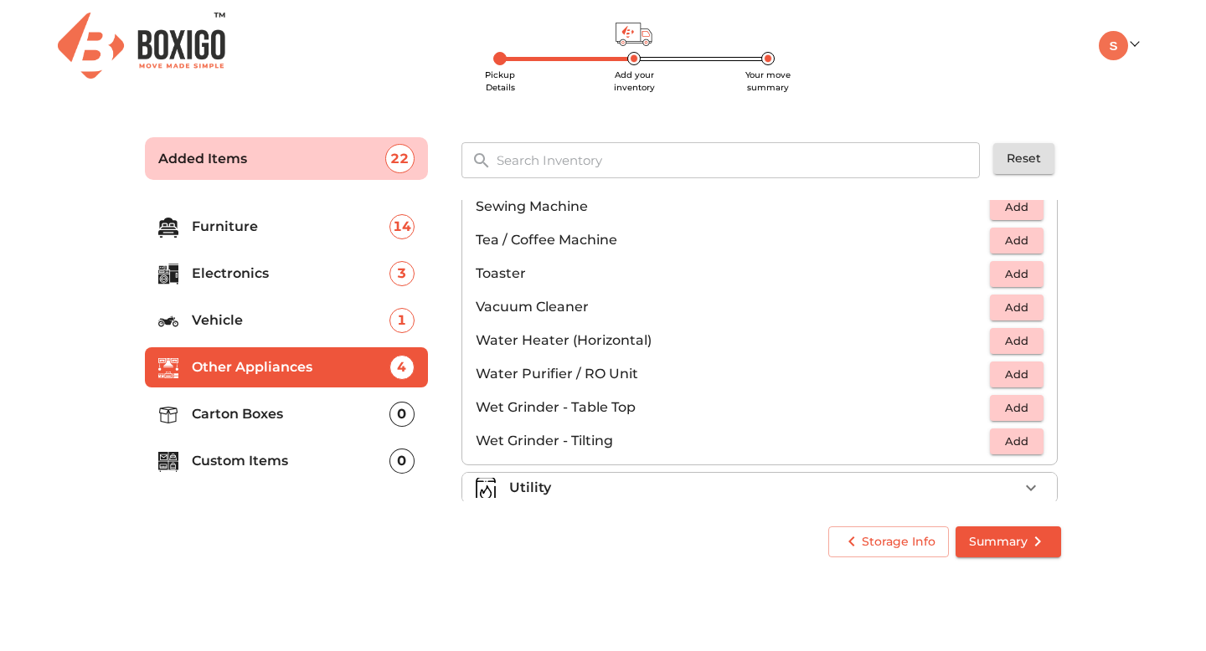
scroll to position [1163, 0]
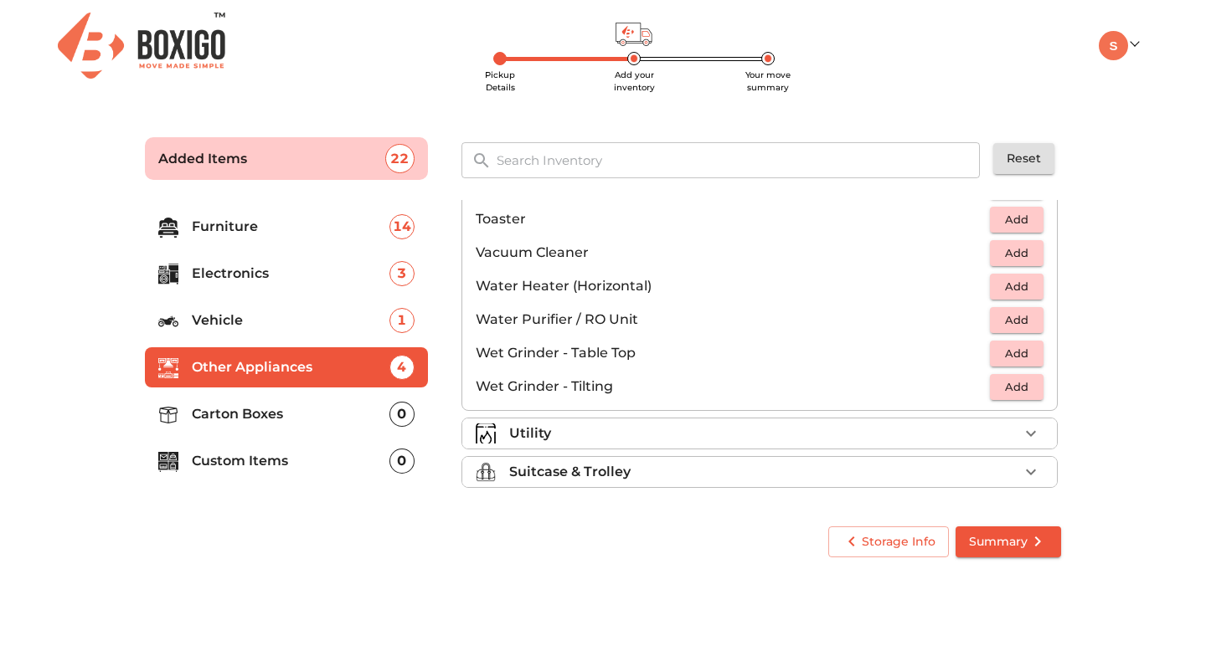
click at [831, 429] on div "Utility" at bounding box center [763, 434] width 509 height 20
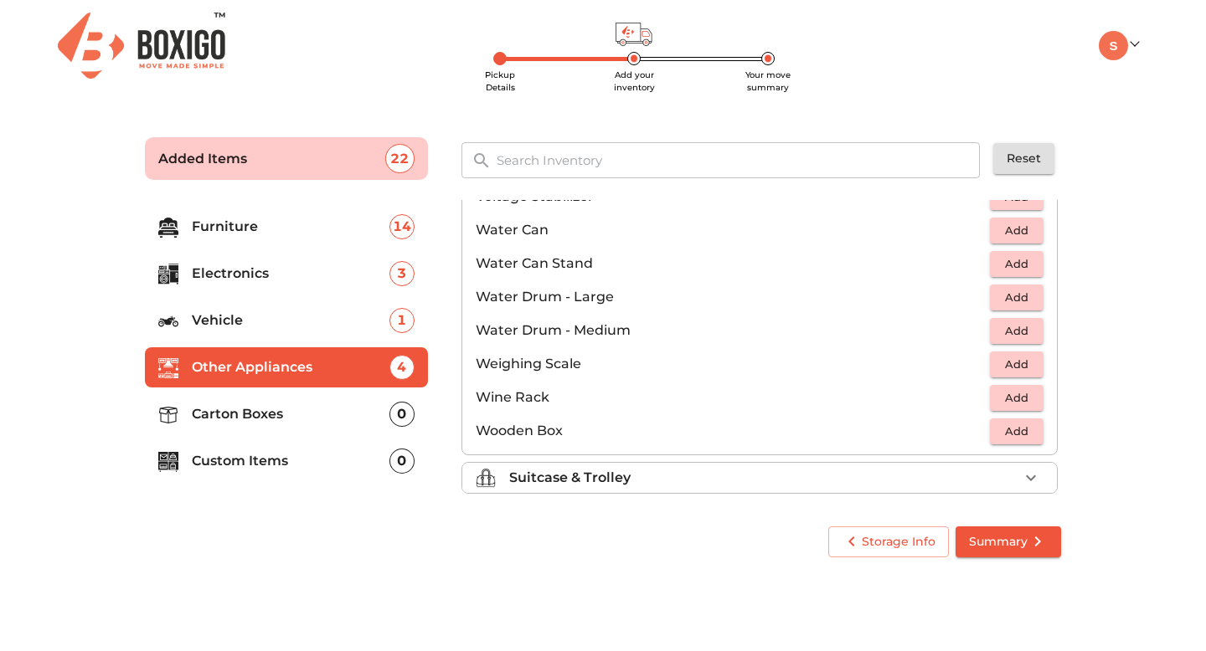
scroll to position [1263, 0]
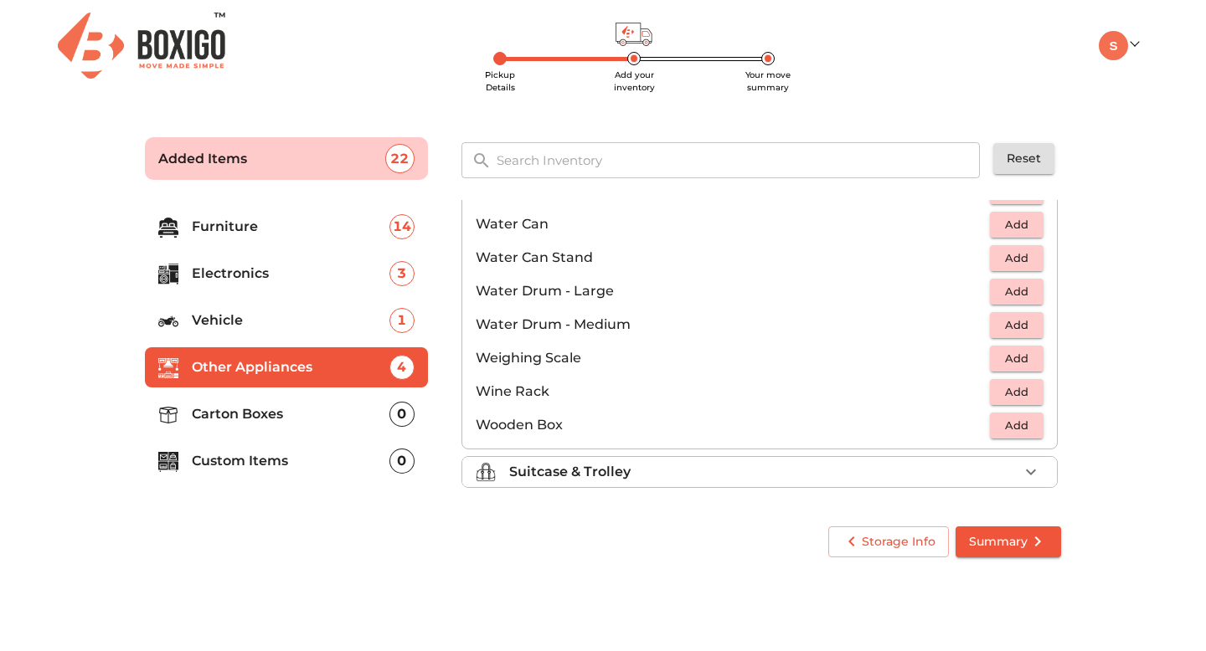
click at [609, 468] on p "Suitcase & Trolley" at bounding box center [569, 472] width 121 height 20
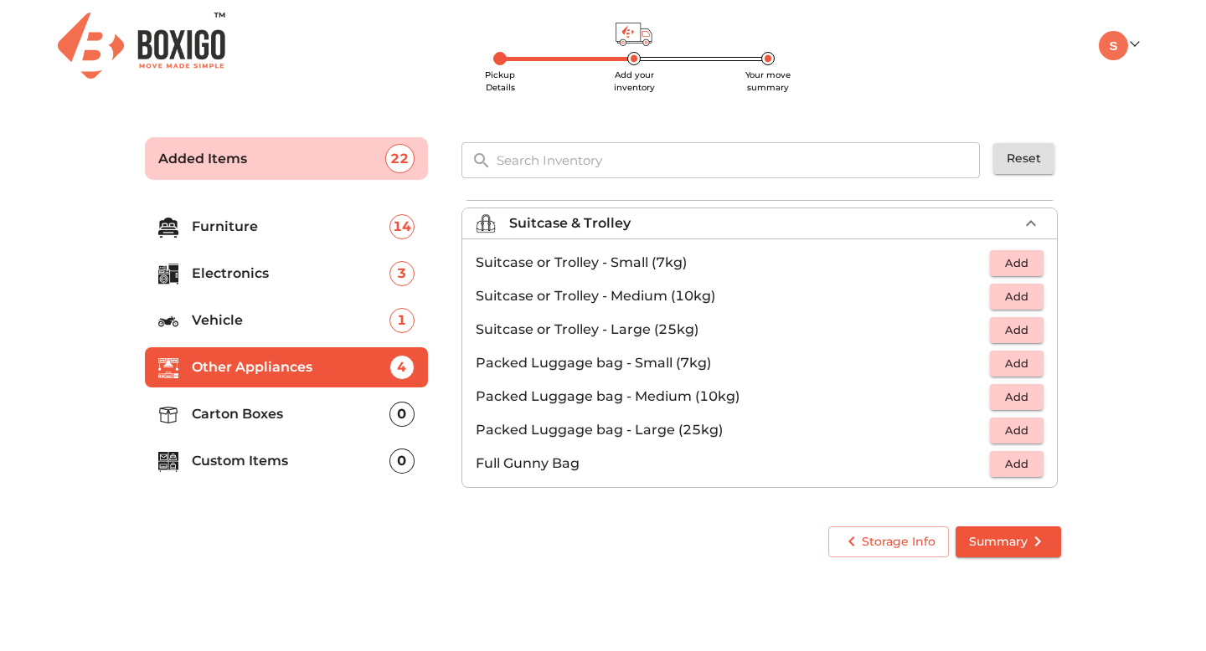
scroll to position [192, 0]
click at [1015, 430] on span "Add" at bounding box center [1016, 430] width 37 height 19
click at [1021, 430] on icon "button" at bounding box center [1031, 430] width 20 height 20
click at [219, 414] on p "Carton Boxes" at bounding box center [291, 414] width 198 height 20
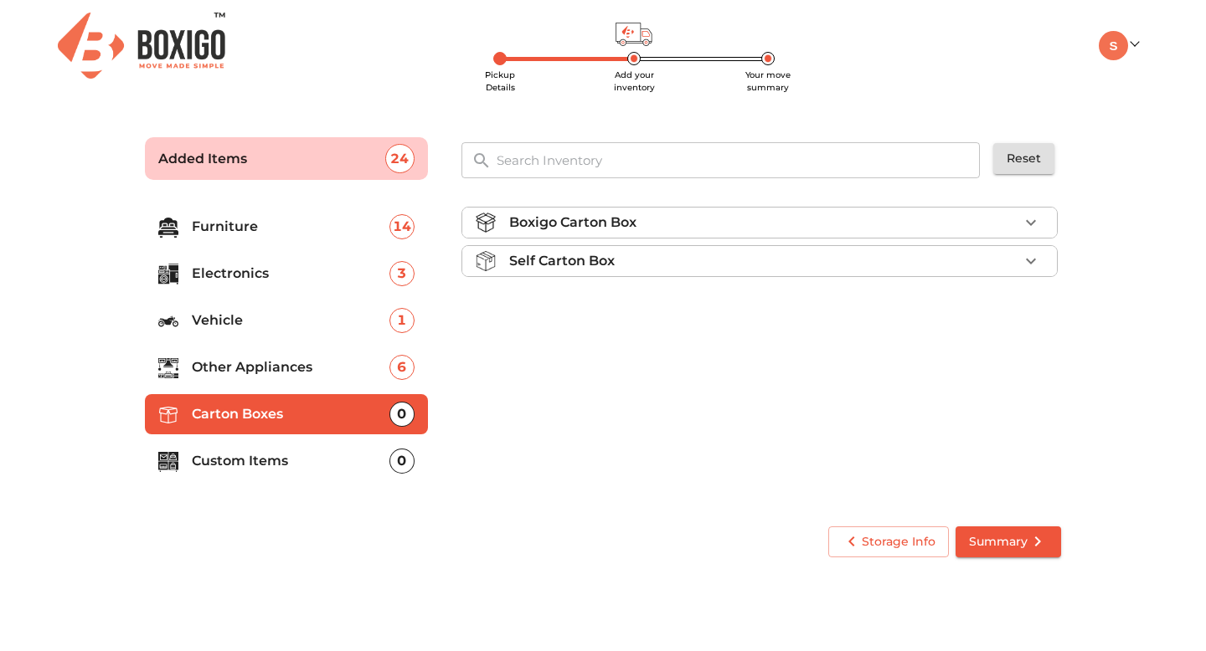
click at [636, 219] on p "Boxigo Carton Box" at bounding box center [572, 223] width 127 height 20
click at [862, 311] on div "Self Carton Box" at bounding box center [763, 309] width 509 height 20
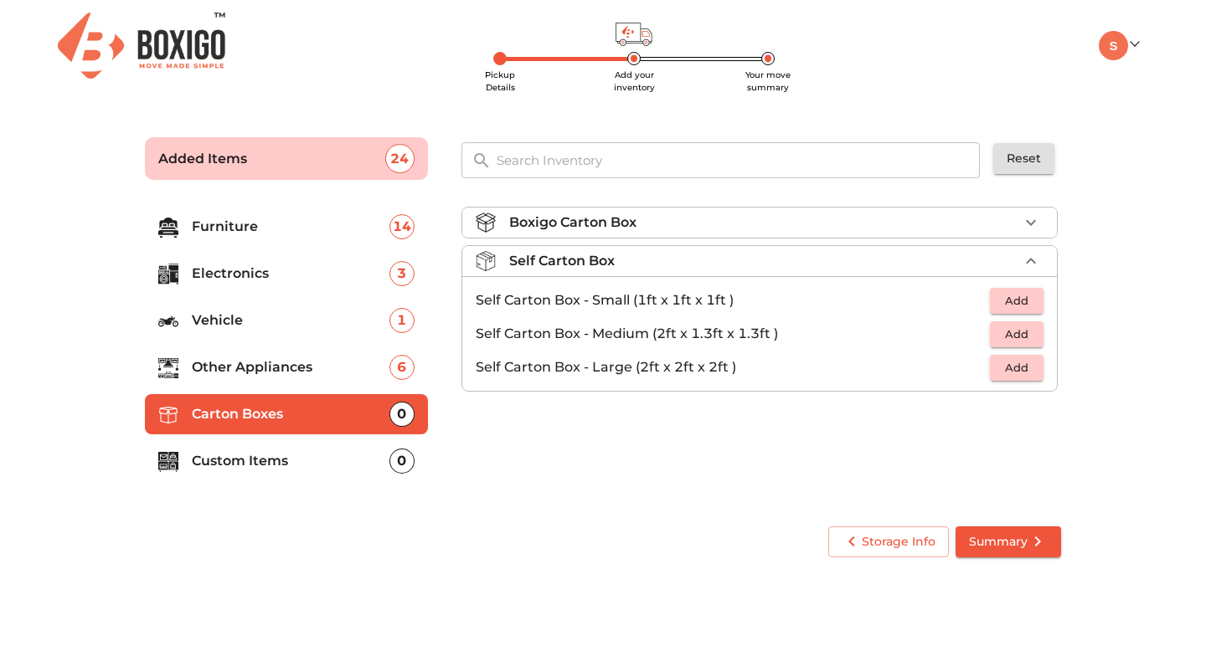
click at [769, 225] on div "Boxigo Carton Box" at bounding box center [763, 223] width 509 height 20
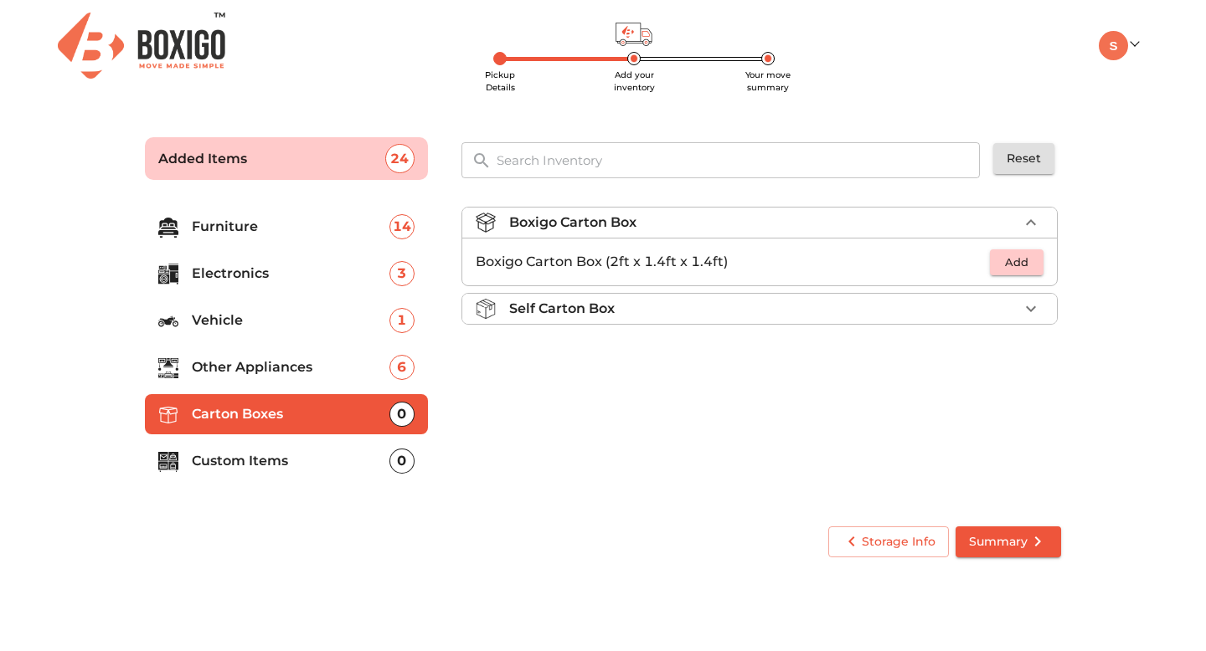
click at [1021, 262] on span "Add" at bounding box center [1016, 262] width 37 height 19
click at [1021, 262] on icon "button" at bounding box center [1031, 262] width 20 height 20
click at [1026, 261] on icon "button" at bounding box center [1031, 262] width 12 height 12
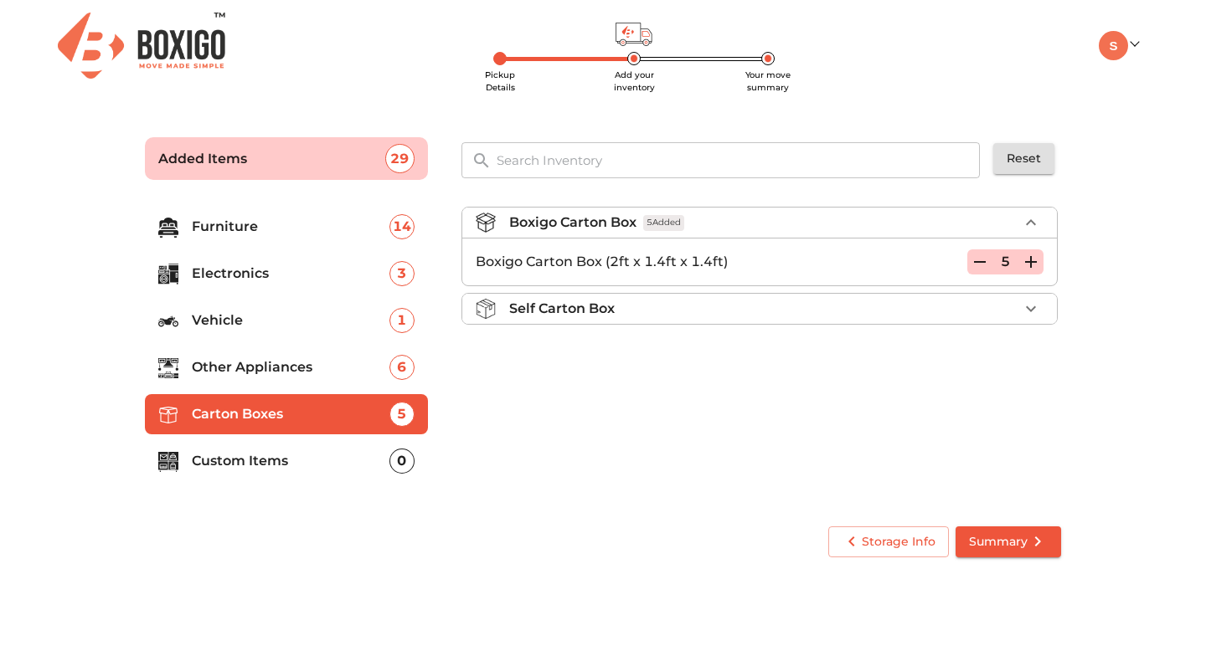
click at [1031, 260] on icon "button" at bounding box center [1031, 262] width 12 height 12
click at [1031, 260] on icon "button" at bounding box center [1031, 262] width 20 height 20
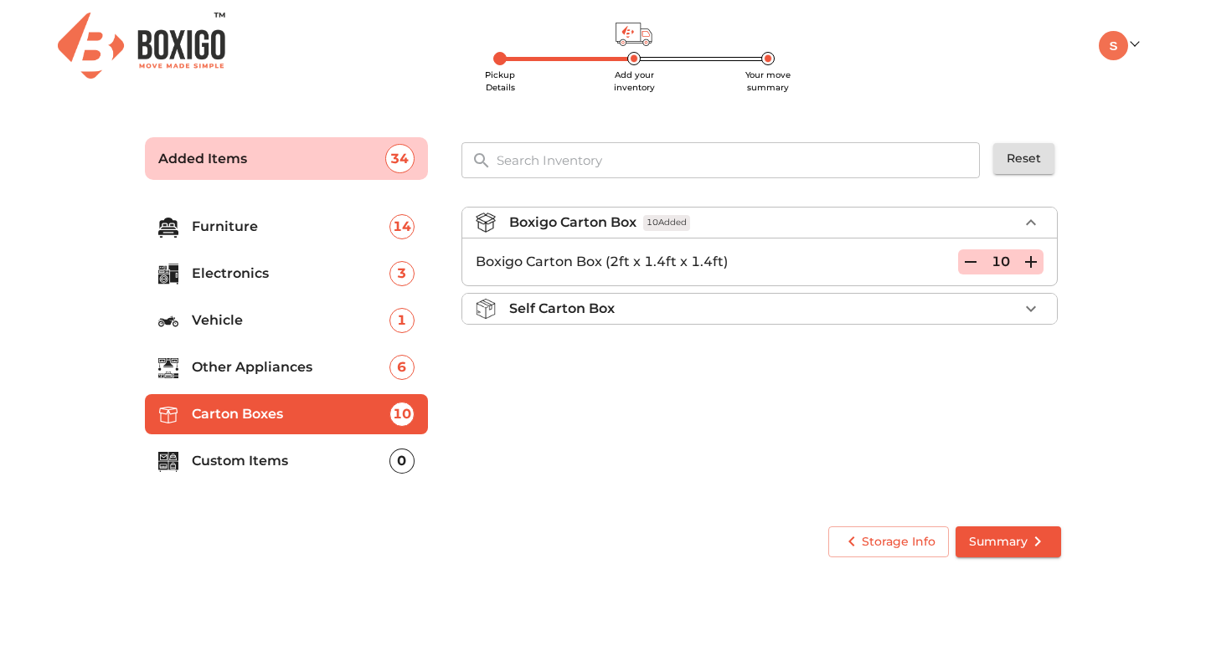
click at [252, 466] on p "Custom Items" at bounding box center [291, 461] width 198 height 20
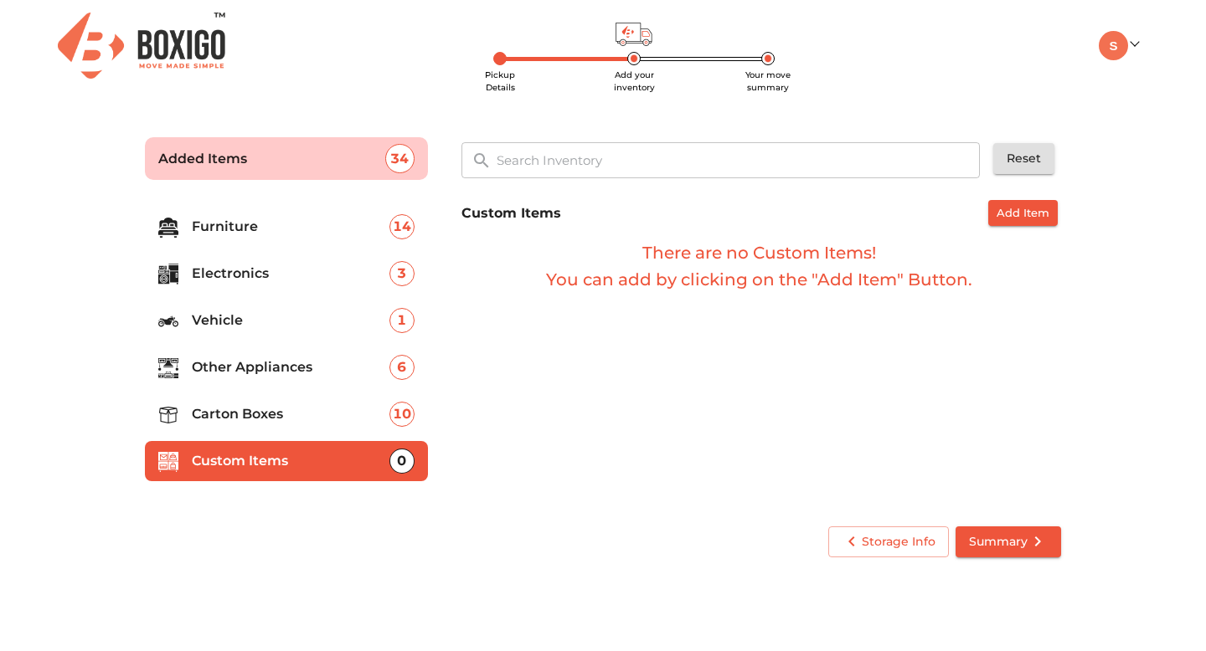
click at [246, 430] on li "Carton Boxes 10" at bounding box center [286, 414] width 283 height 40
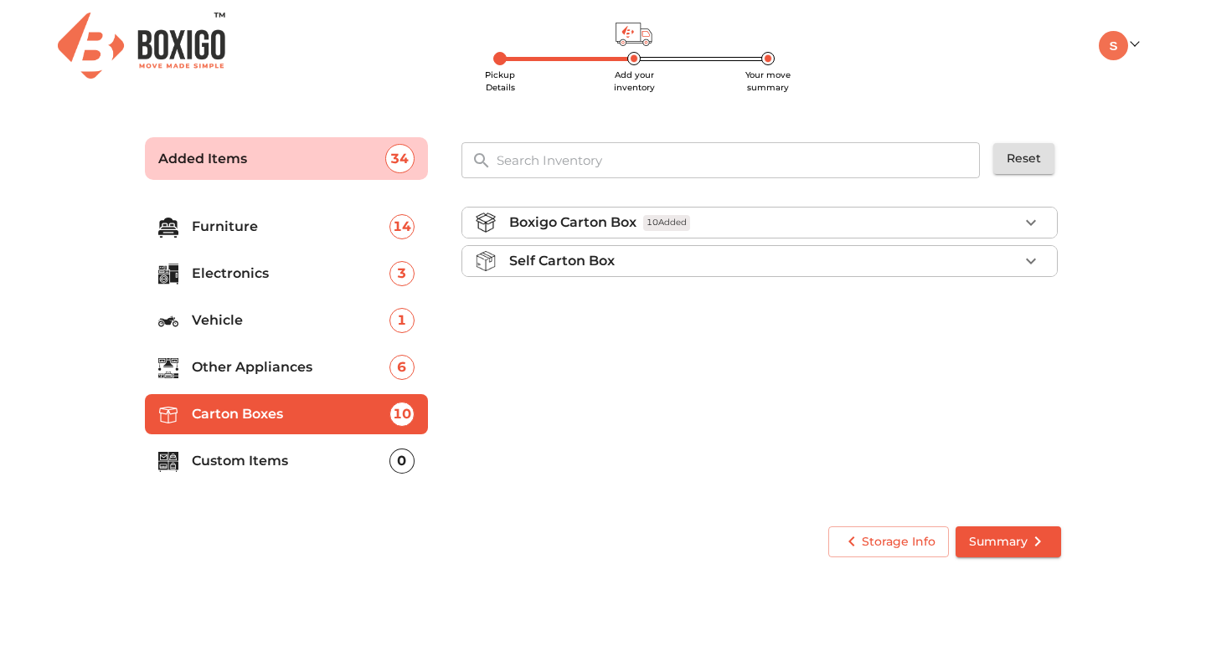
click at [252, 388] on ul "Furniture 14 Electronics 3 Vehicle 1 Other Appliances 6 Carton Boxes 10 Custom …" at bounding box center [286, 347] width 283 height 295
click at [252, 376] on p "Other Appliances" at bounding box center [291, 368] width 198 height 20
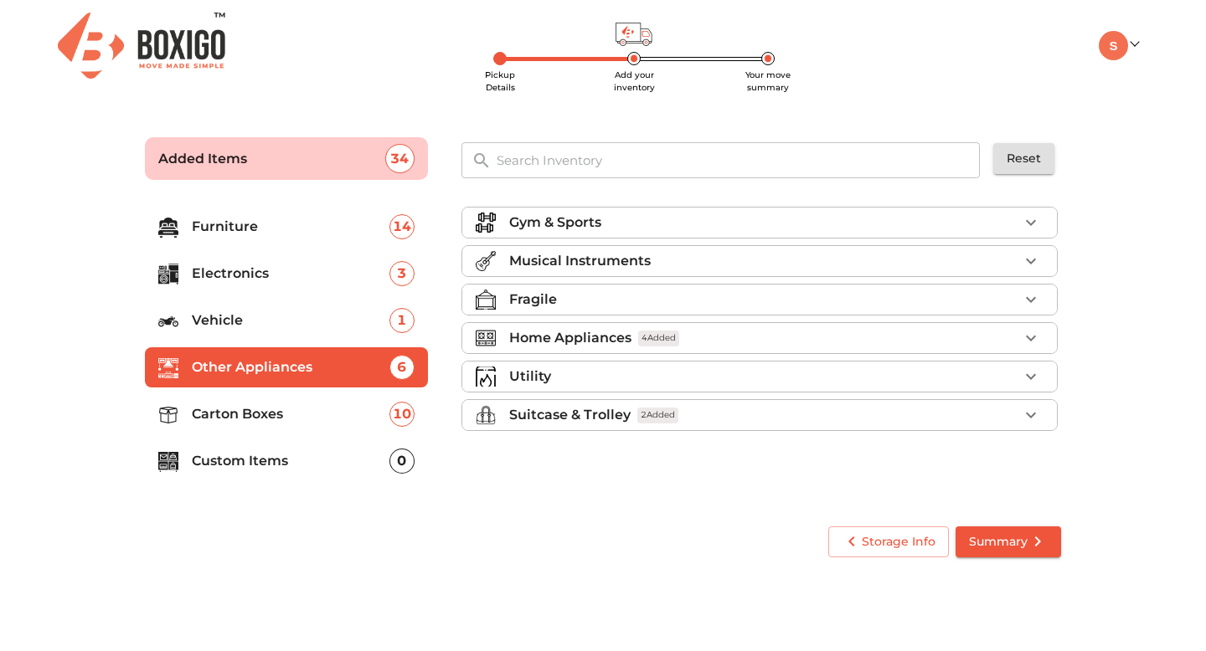
click at [260, 329] on p "Vehicle" at bounding box center [291, 321] width 198 height 20
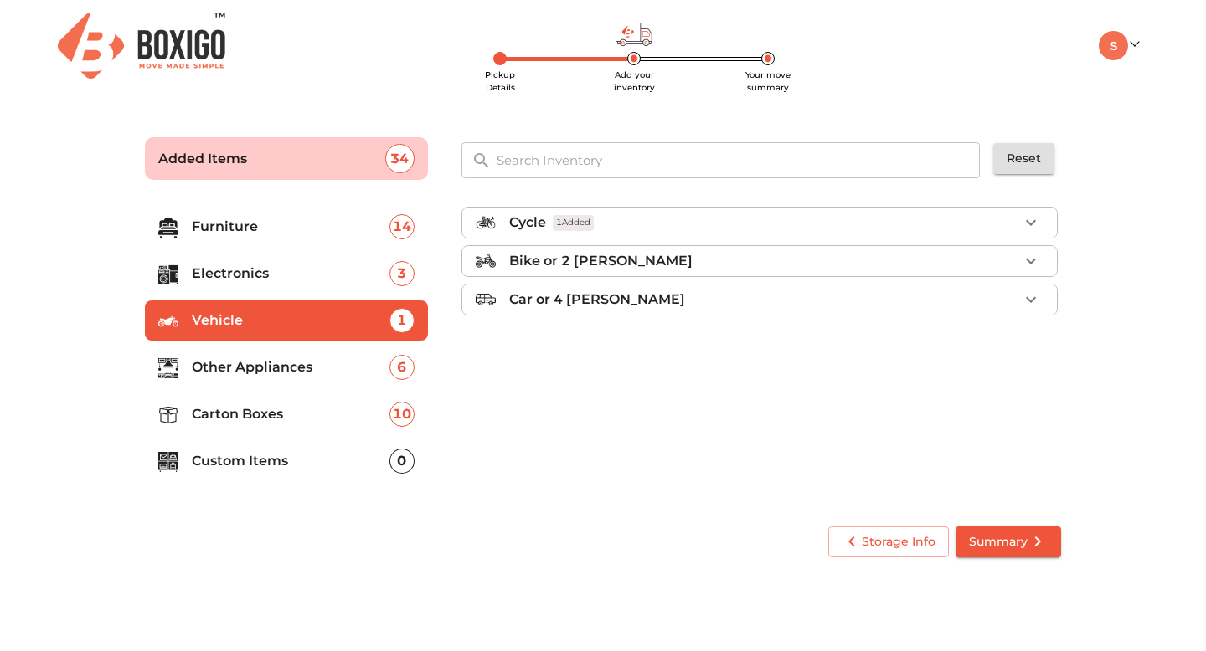
click at [512, 258] on p "Bike or 2 wheeler" at bounding box center [600, 261] width 183 height 20
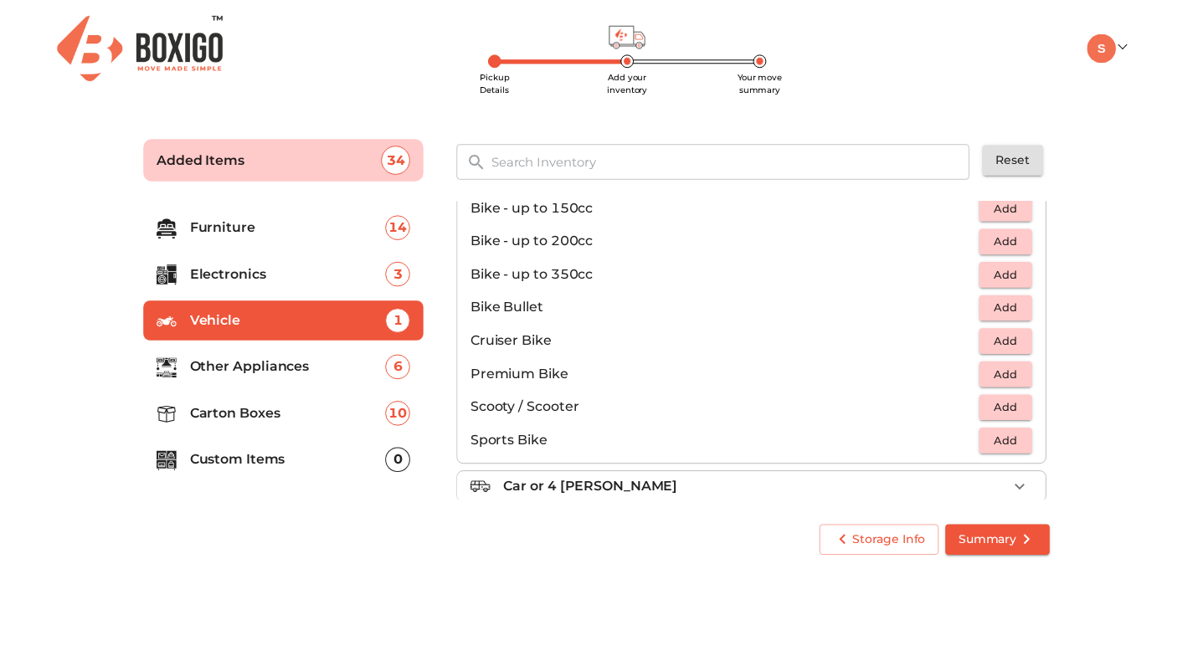
scroll to position [110, 0]
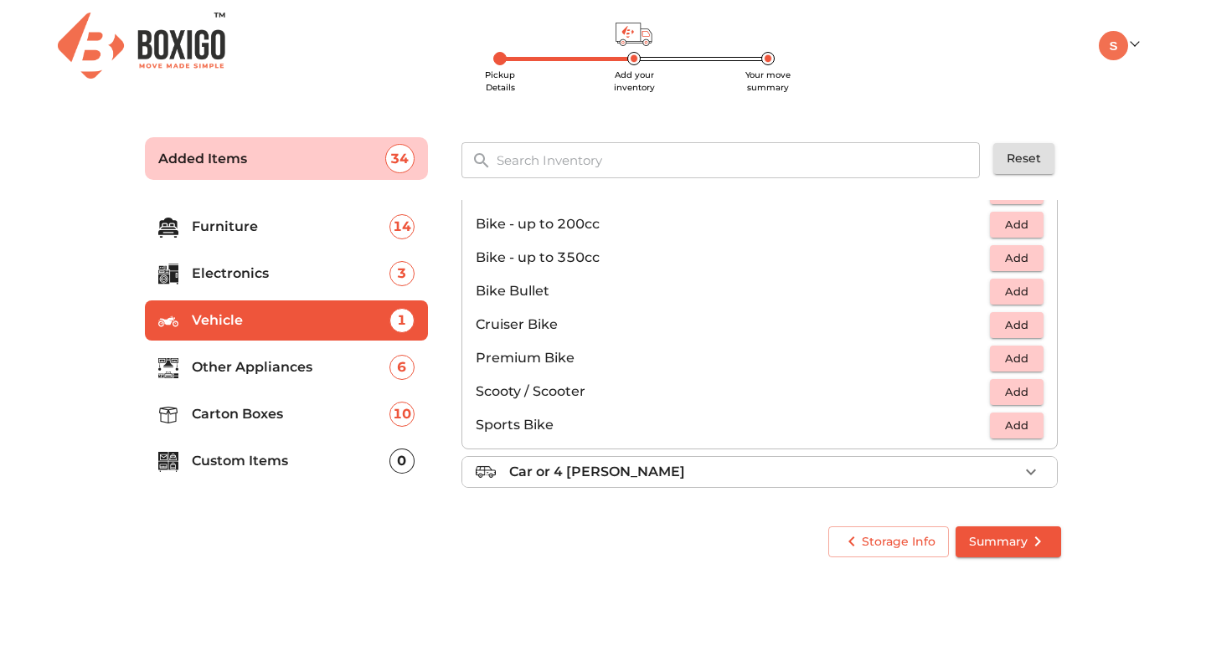
click at [1025, 396] on span "Add" at bounding box center [1016, 392] width 37 height 19
click at [979, 394] on icon "button" at bounding box center [980, 392] width 20 height 20
click at [1011, 543] on span "Summary" at bounding box center [1008, 542] width 79 height 21
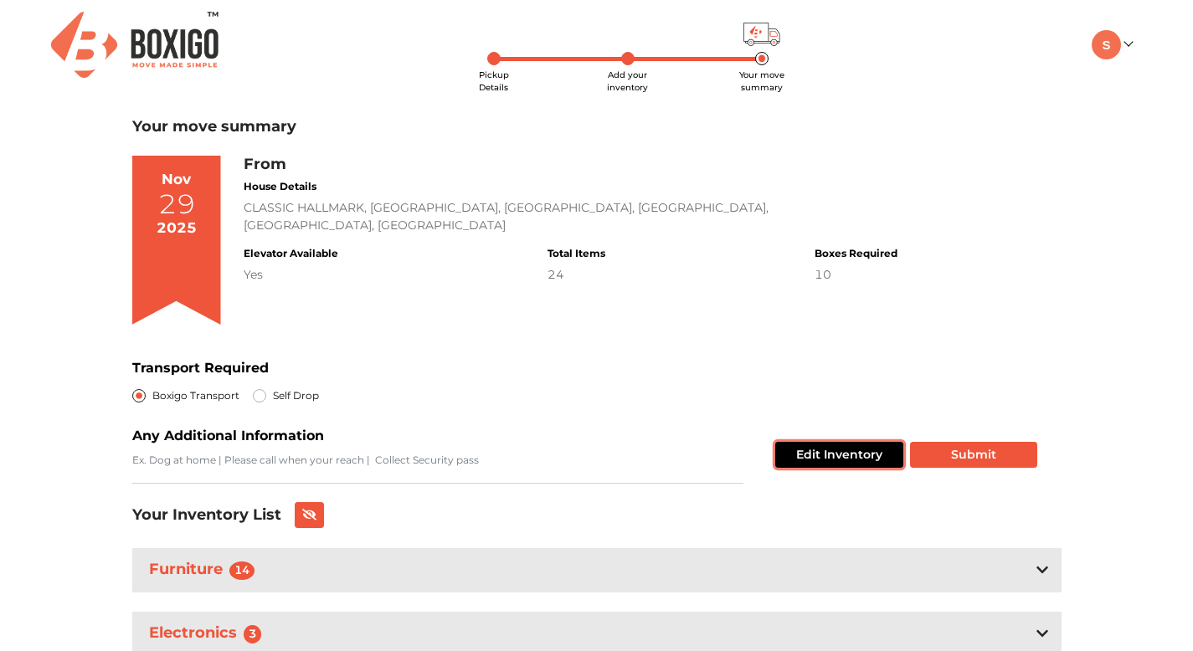
click at [810, 451] on button "Edit Inventory" at bounding box center [839, 455] width 128 height 26
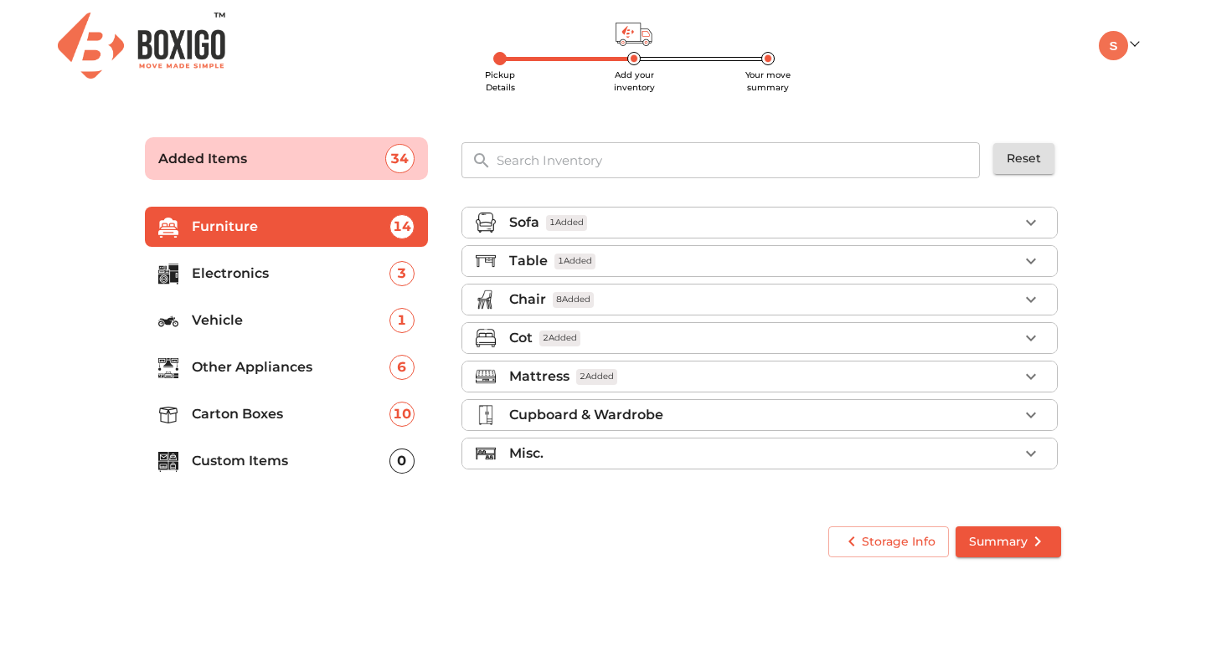
click at [634, 263] on div "Table 1 Added" at bounding box center [763, 261] width 509 height 20
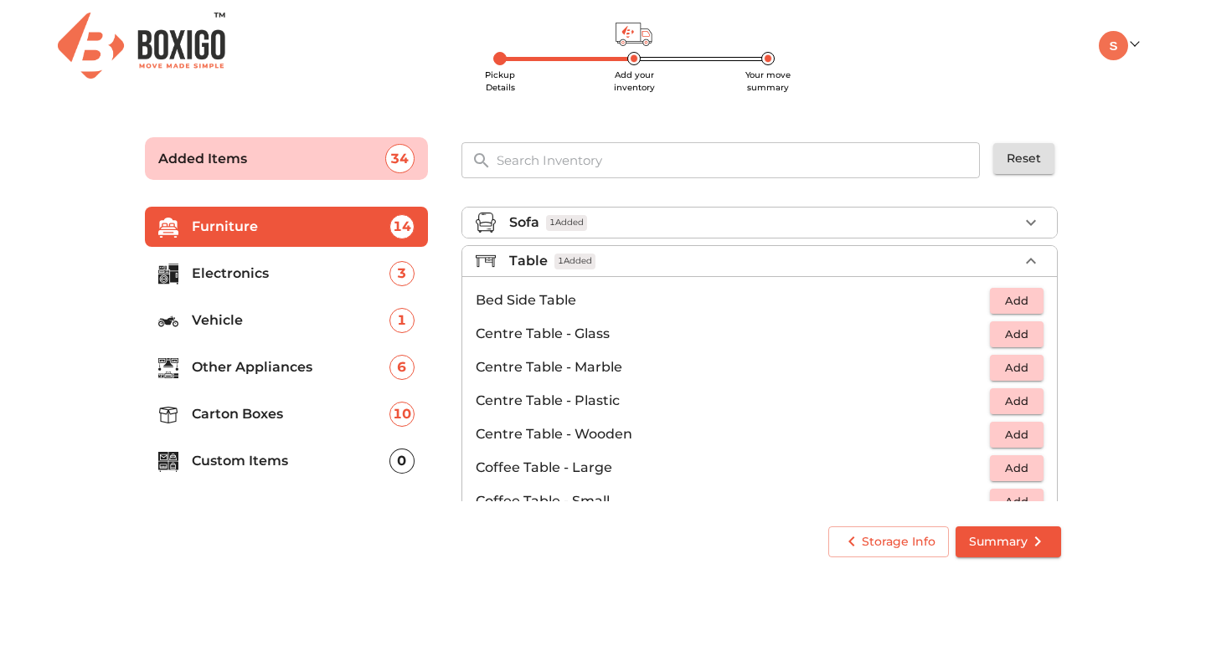
click at [1016, 304] on span "Add" at bounding box center [1016, 300] width 37 height 19
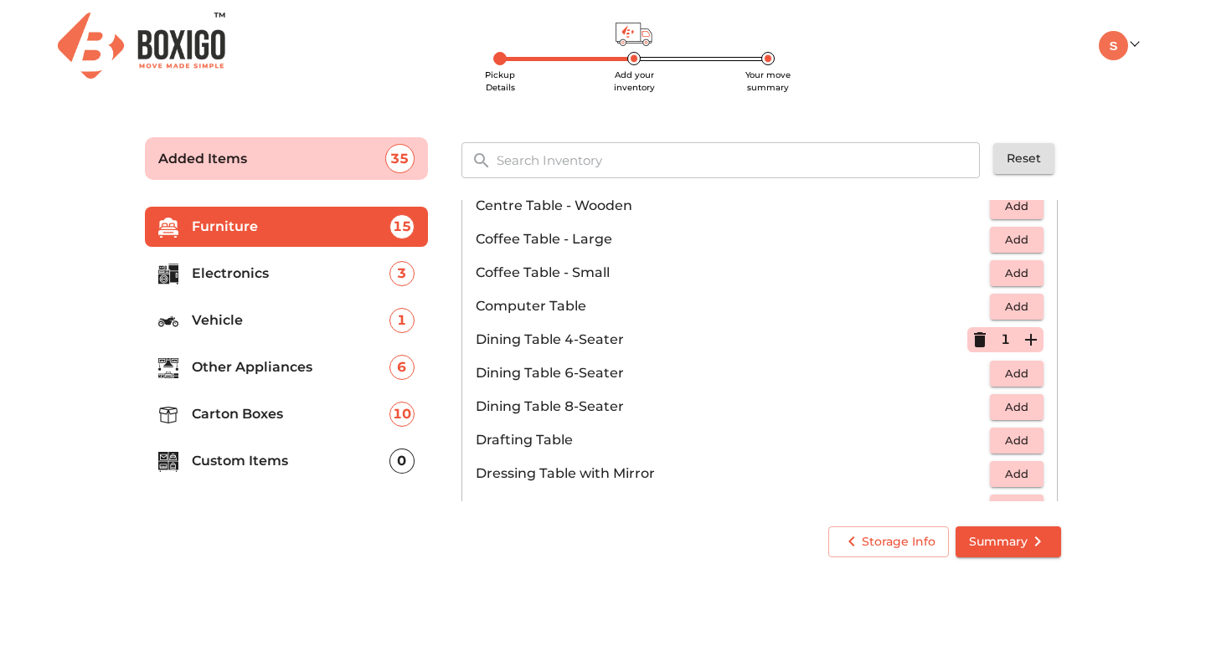
scroll to position [229, 0]
click at [1020, 275] on span "Add" at bounding box center [1016, 273] width 37 height 19
click at [1021, 275] on icon "button" at bounding box center [1031, 273] width 20 height 20
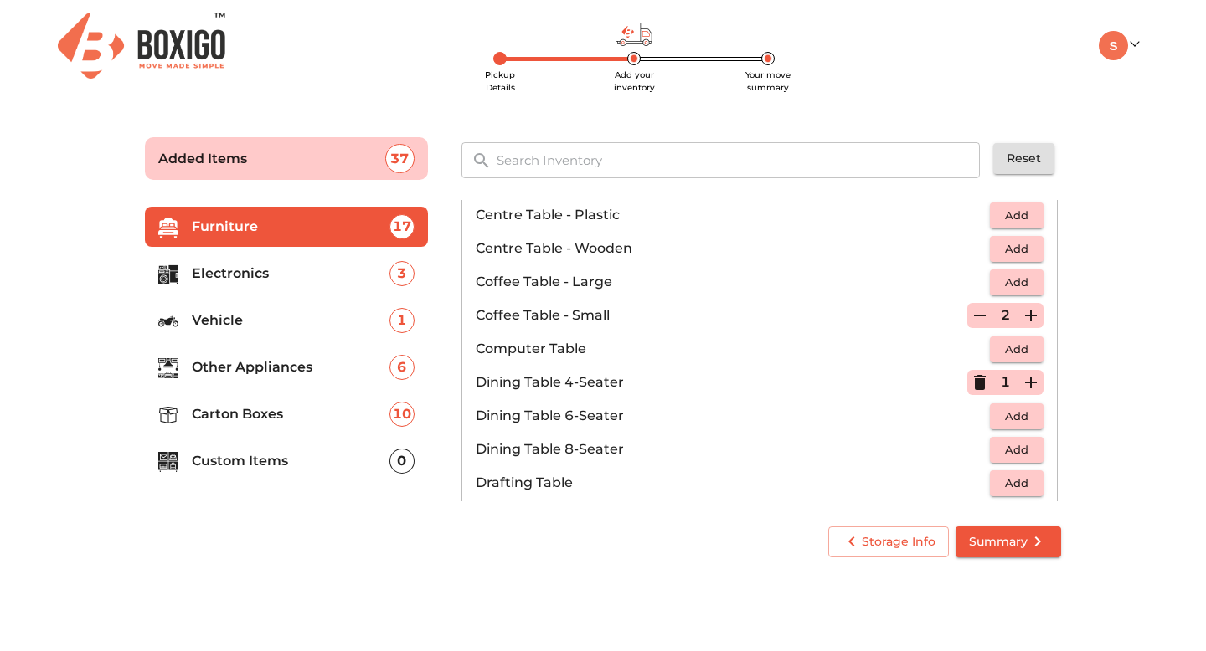
scroll to position [183, 0]
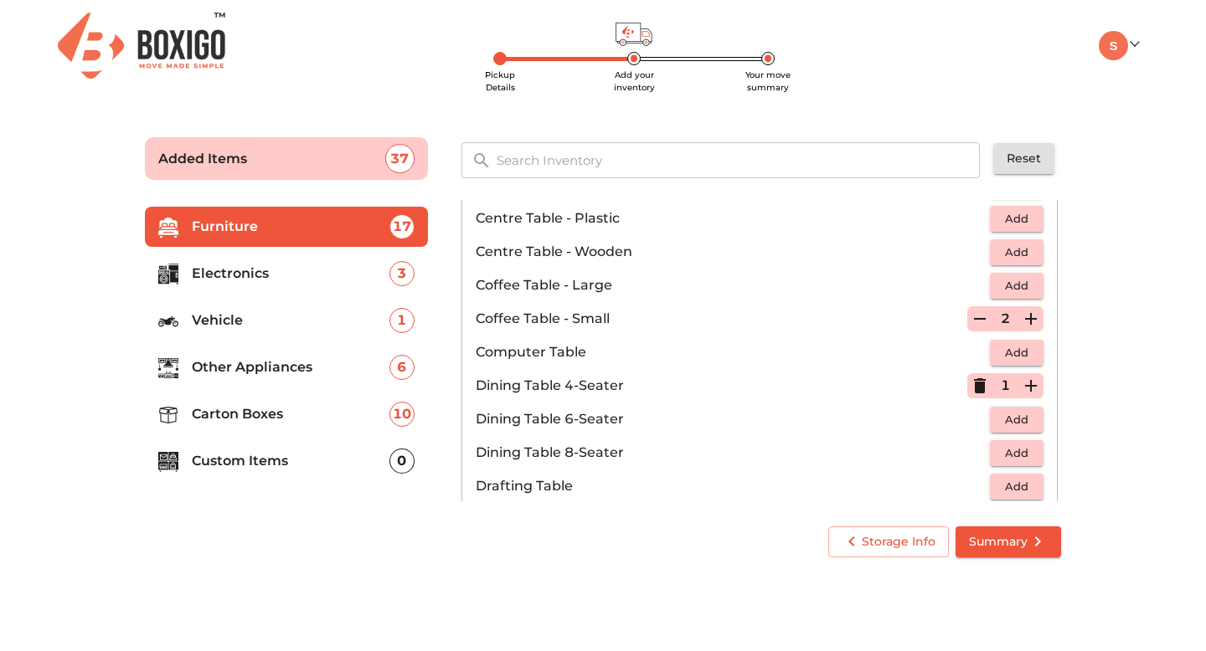
click at [975, 316] on icon "button" at bounding box center [980, 319] width 20 height 20
click at [975, 316] on icon "button" at bounding box center [980, 318] width 12 height 15
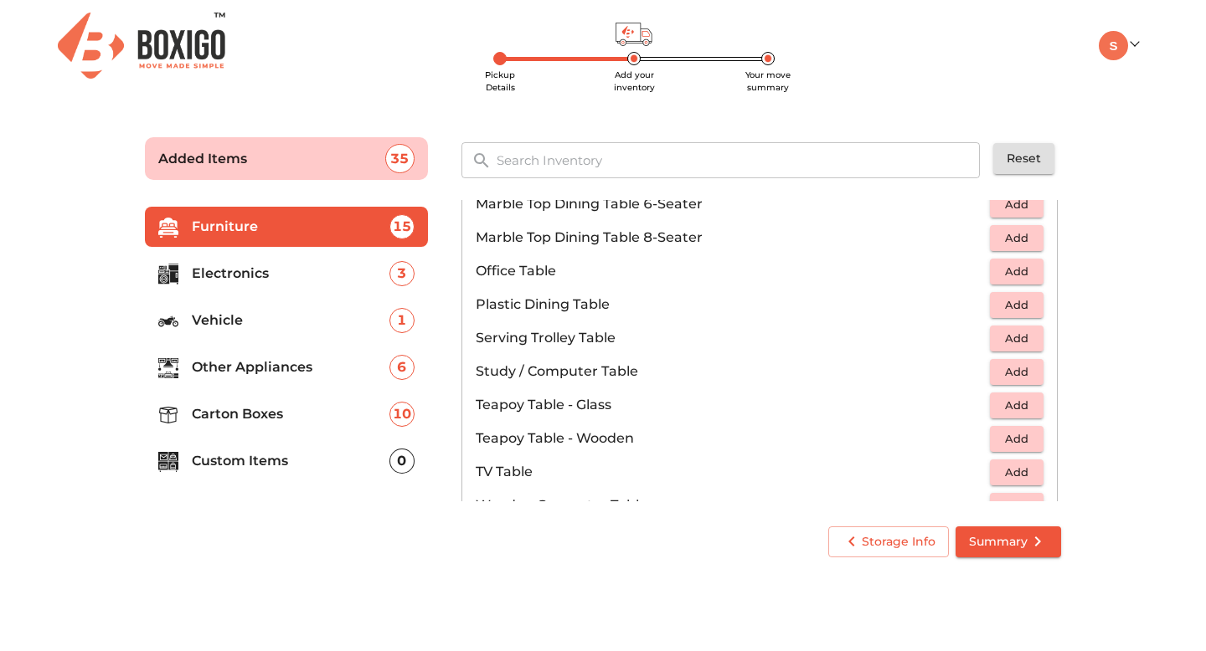
scroll to position [832, 0]
click at [1020, 374] on span "Add" at bounding box center [1016, 372] width 37 height 19
click at [974, 378] on icon "button" at bounding box center [980, 372] width 12 height 15
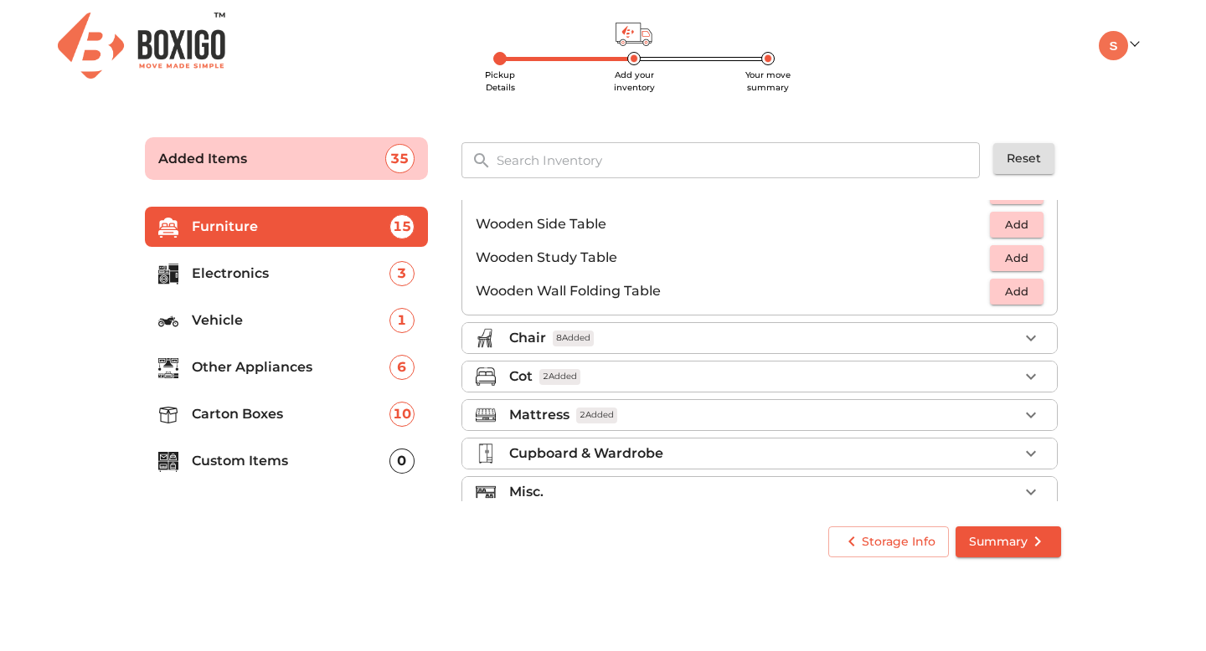
scroll to position [1168, 0]
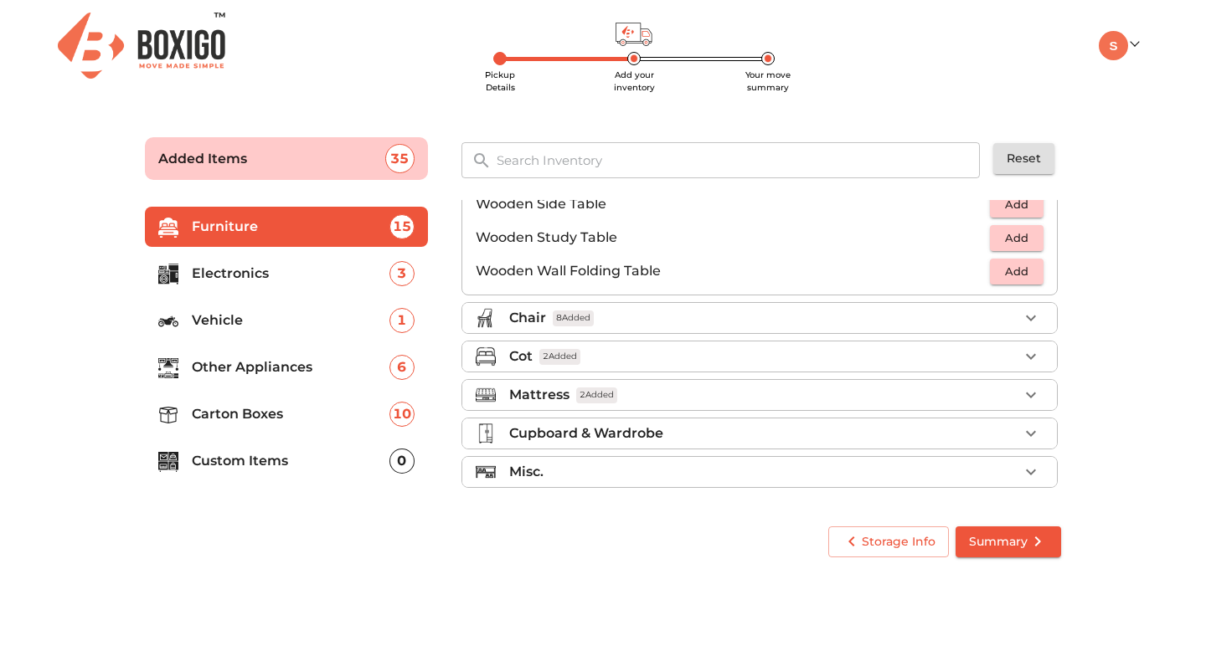
click at [256, 274] on p "Electronics" at bounding box center [291, 274] width 198 height 20
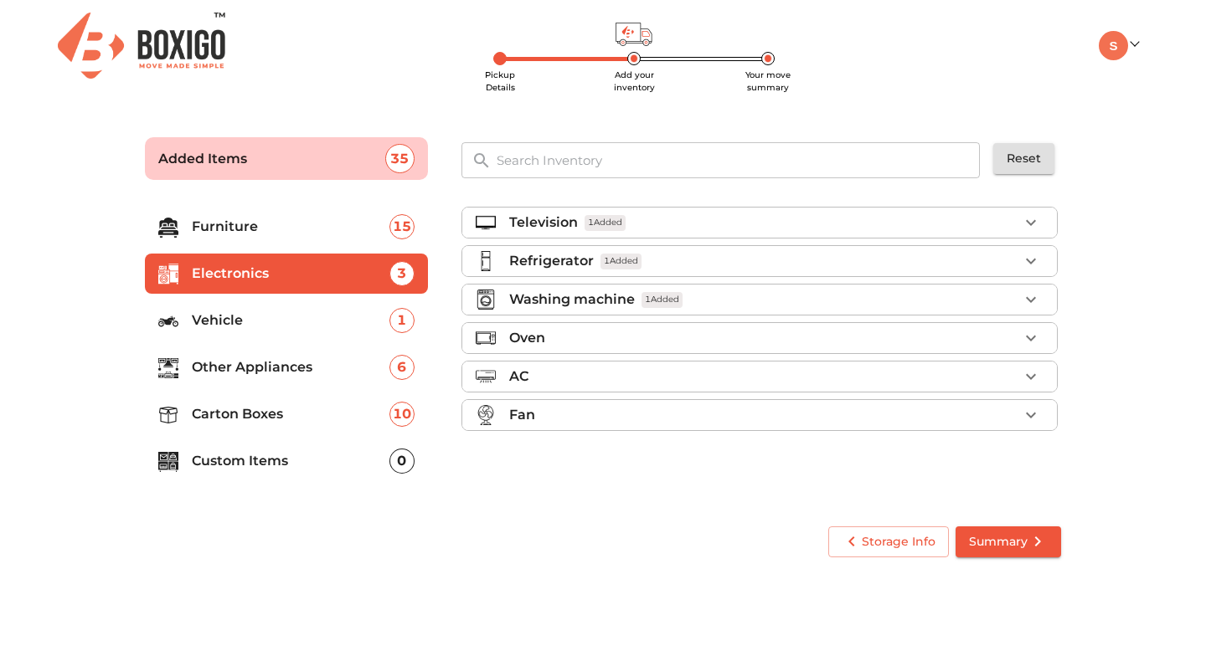
scroll to position [0, 0]
click at [298, 372] on p "Other Appliances" at bounding box center [291, 368] width 198 height 20
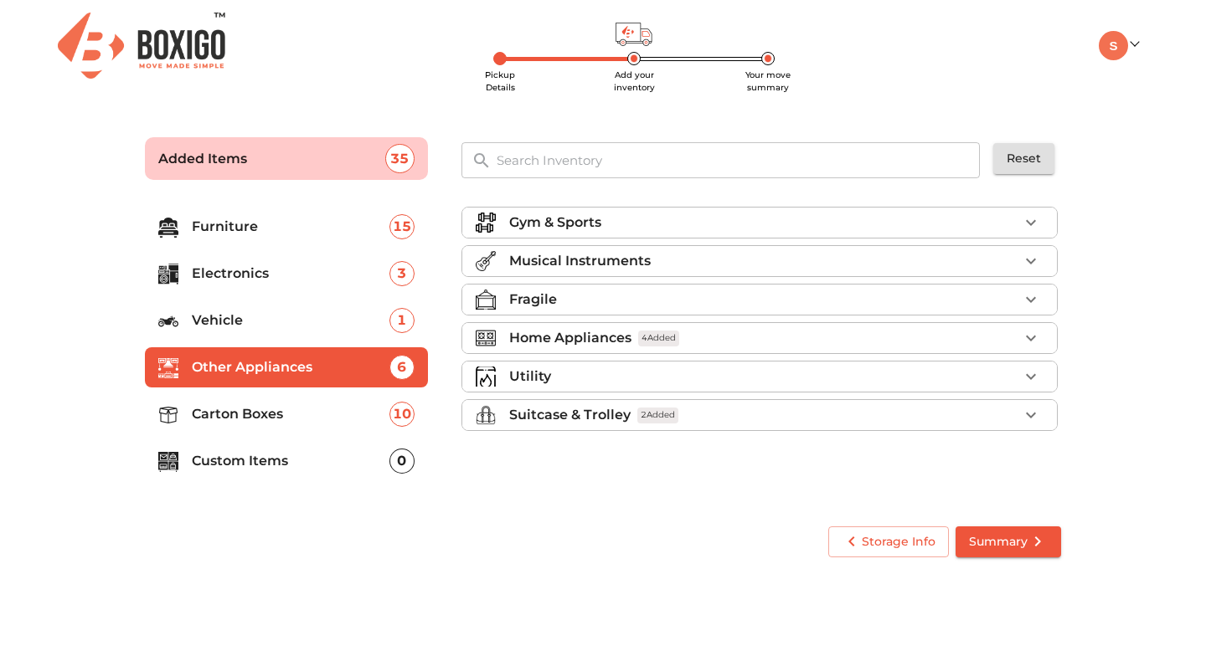
click at [554, 227] on p "Gym & Sports" at bounding box center [555, 223] width 92 height 20
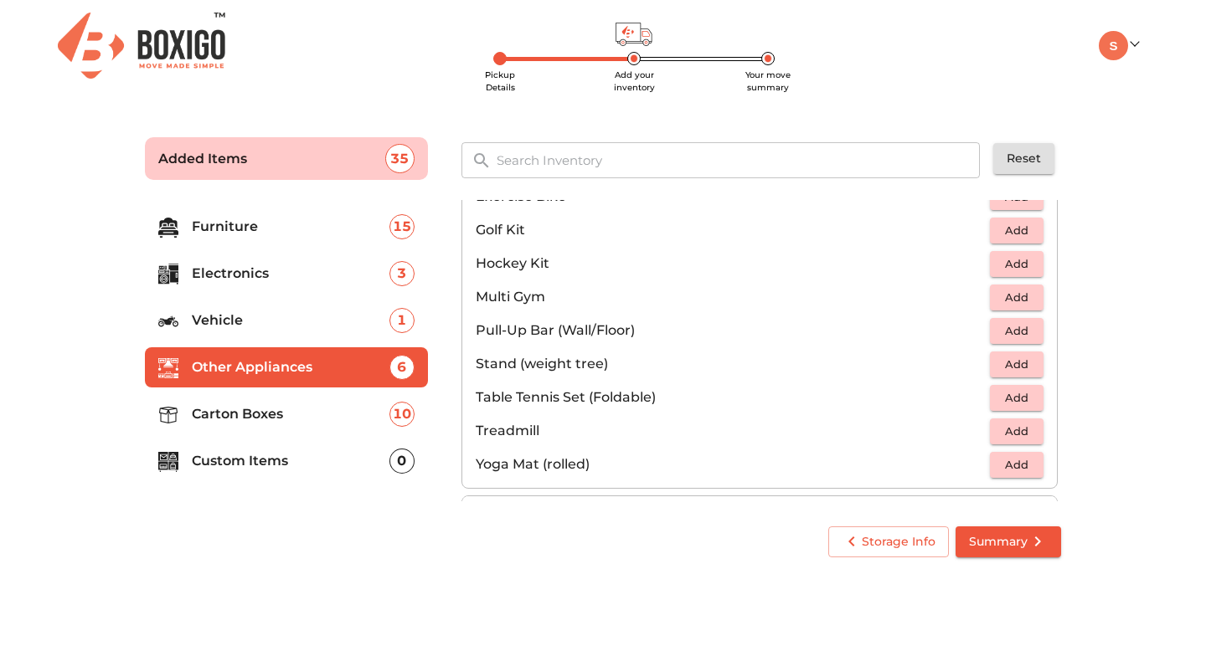
scroll to position [509, 0]
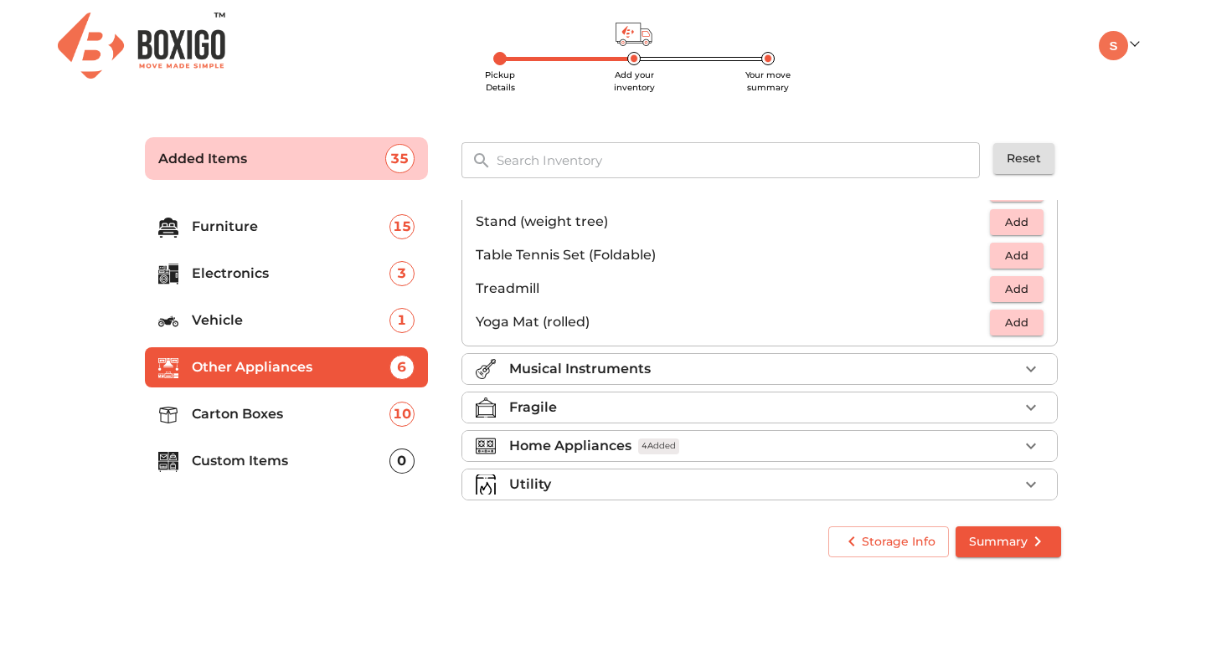
click at [527, 370] on p "Musical Instruments" at bounding box center [579, 369] width 141 height 20
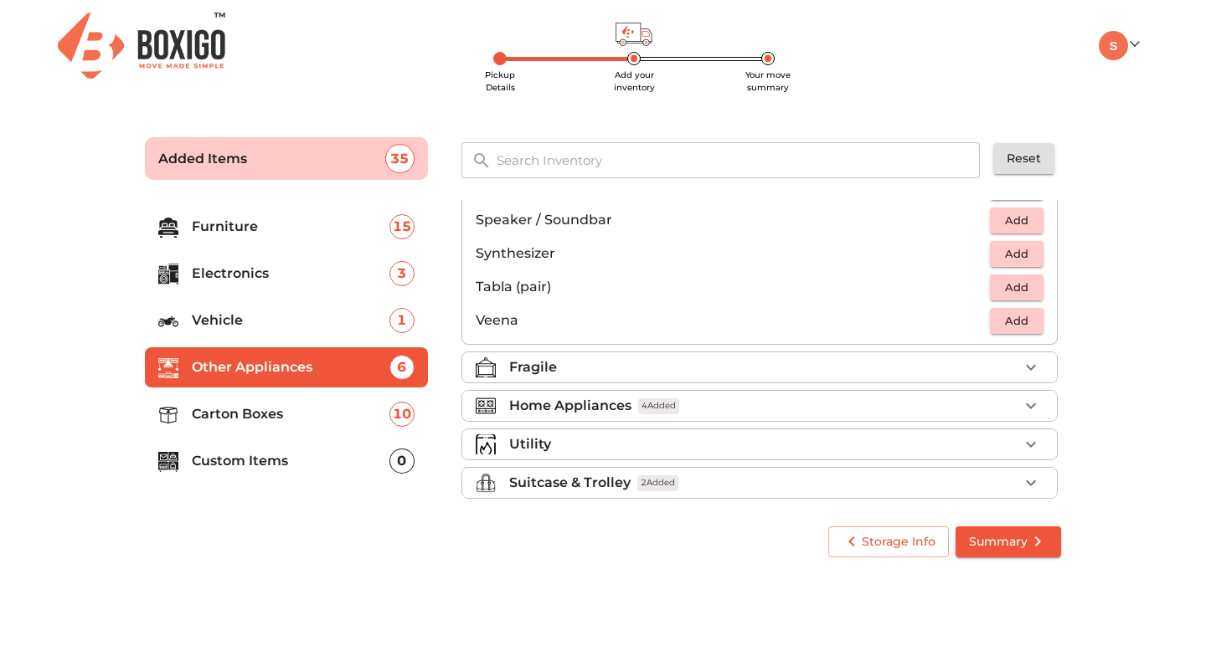
scroll to position [594, 0]
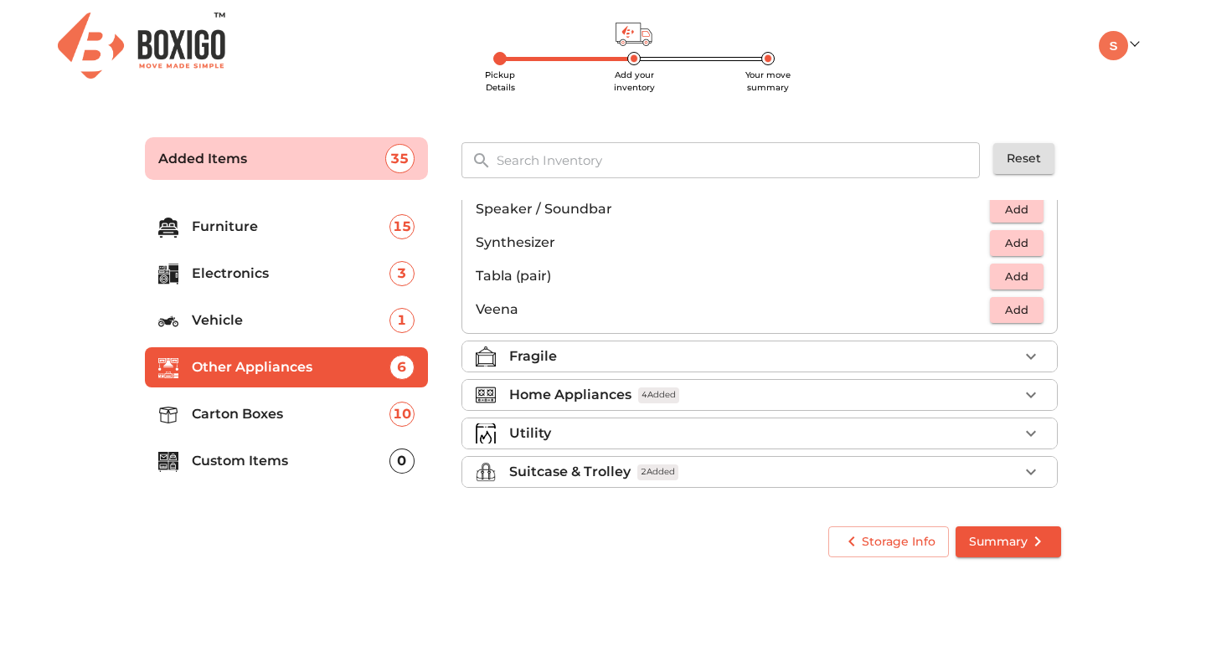
click at [529, 365] on p "Fragile" at bounding box center [533, 357] width 48 height 20
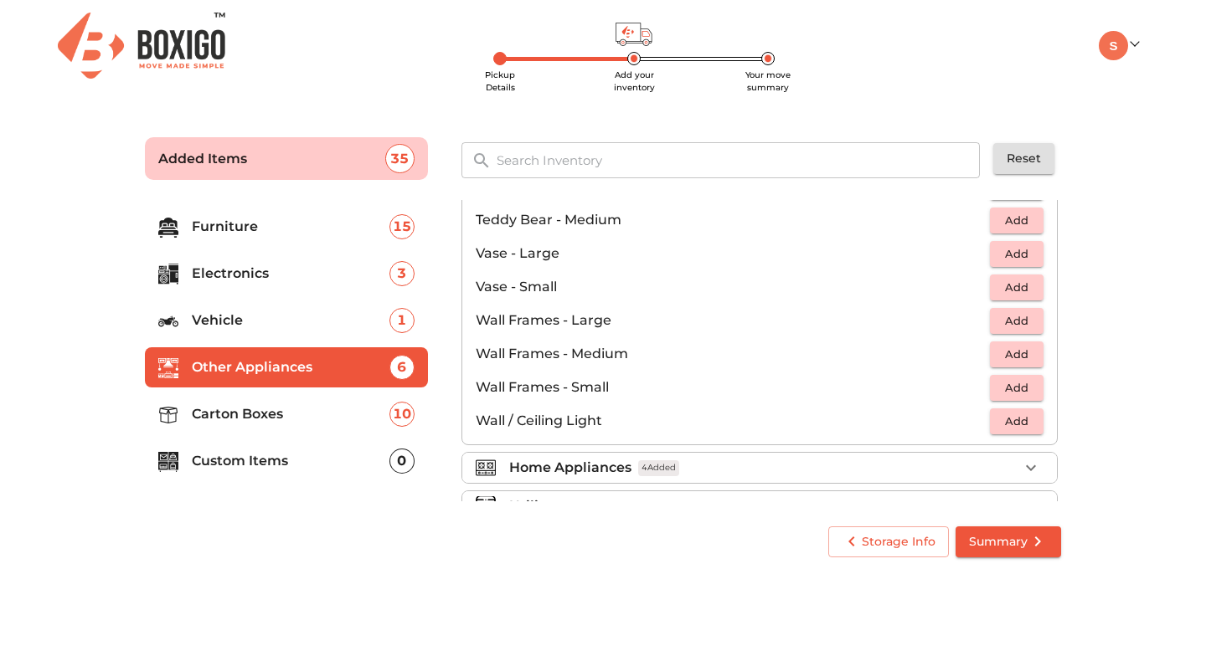
scroll to position [1129, 0]
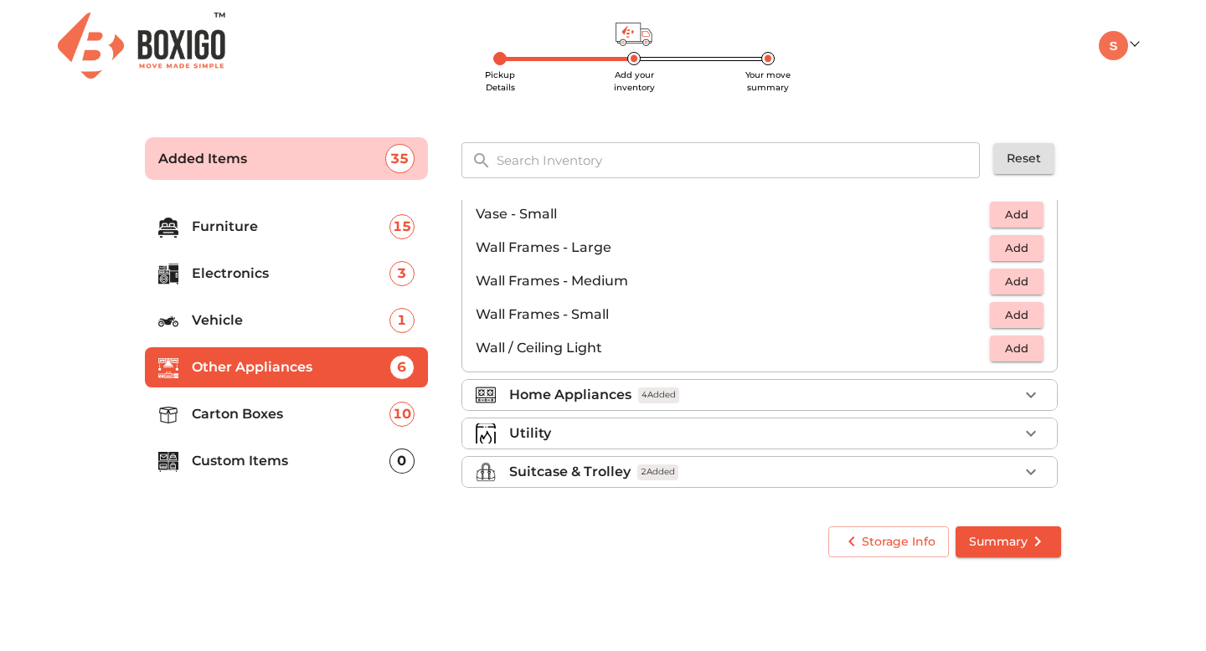
click at [507, 393] on div at bounding box center [492, 395] width 33 height 20
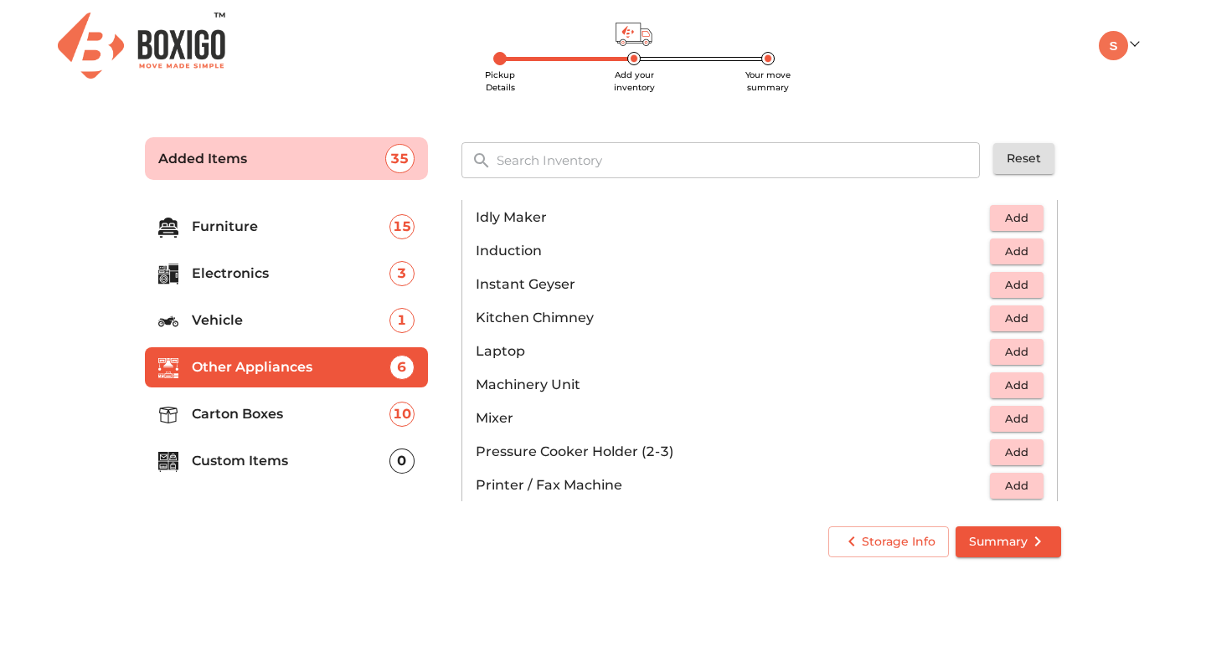
scroll to position [766, 0]
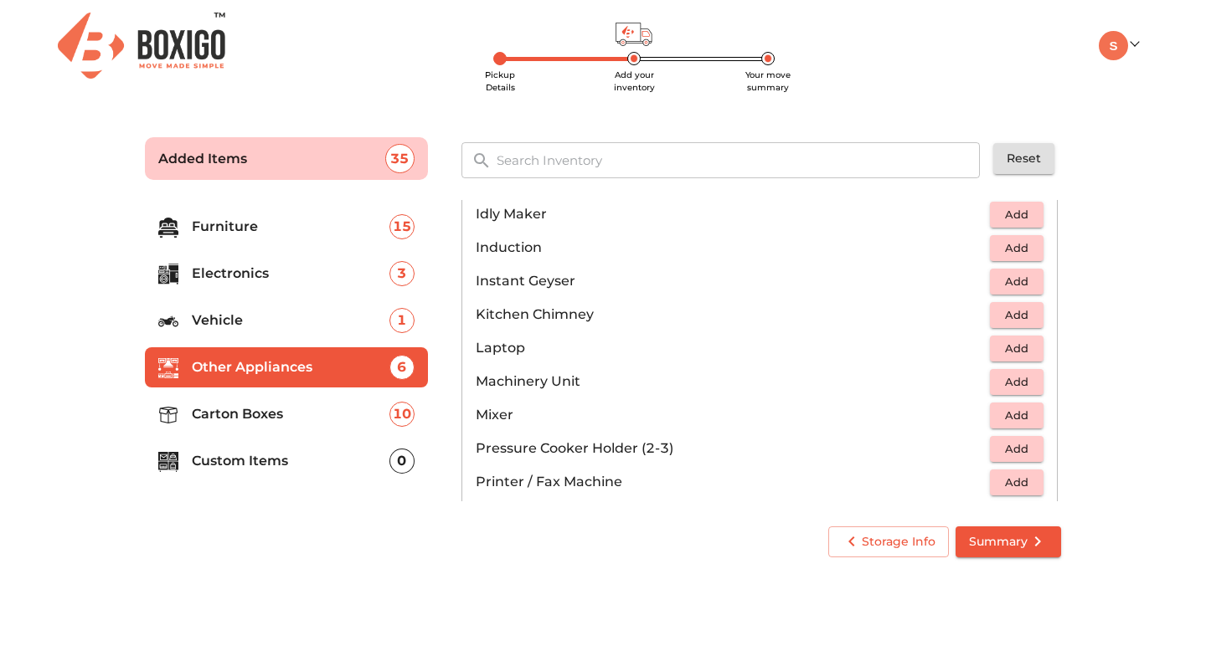
click at [1015, 420] on span "Add" at bounding box center [1016, 415] width 37 height 19
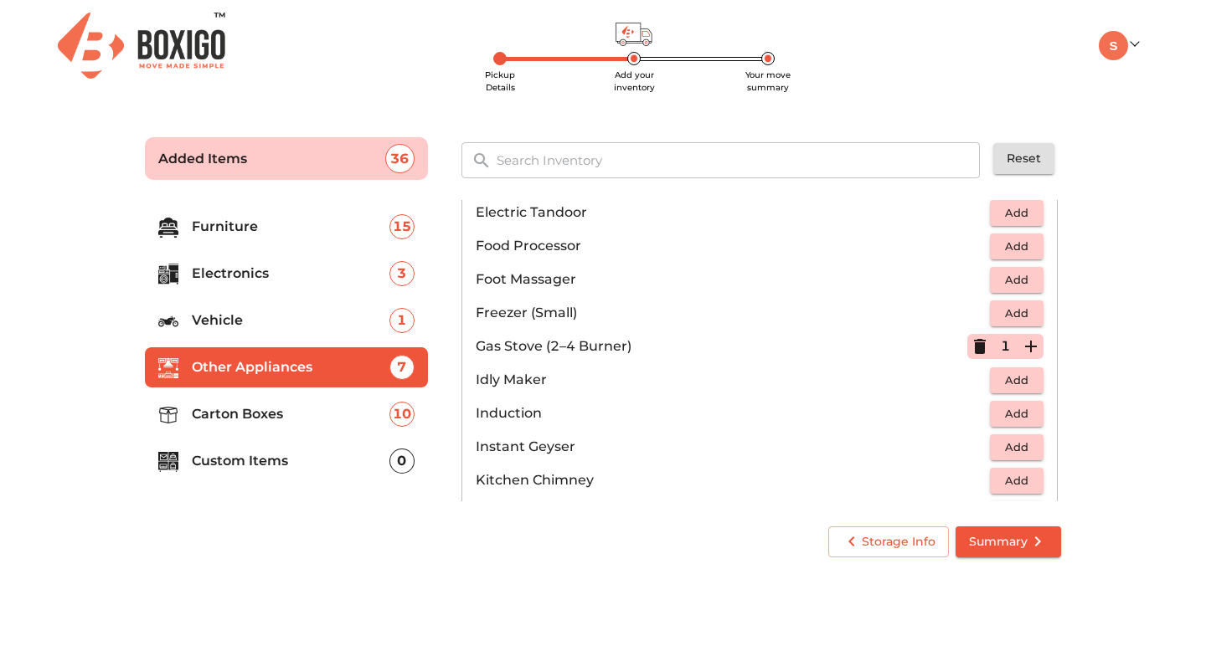
scroll to position [1163, 0]
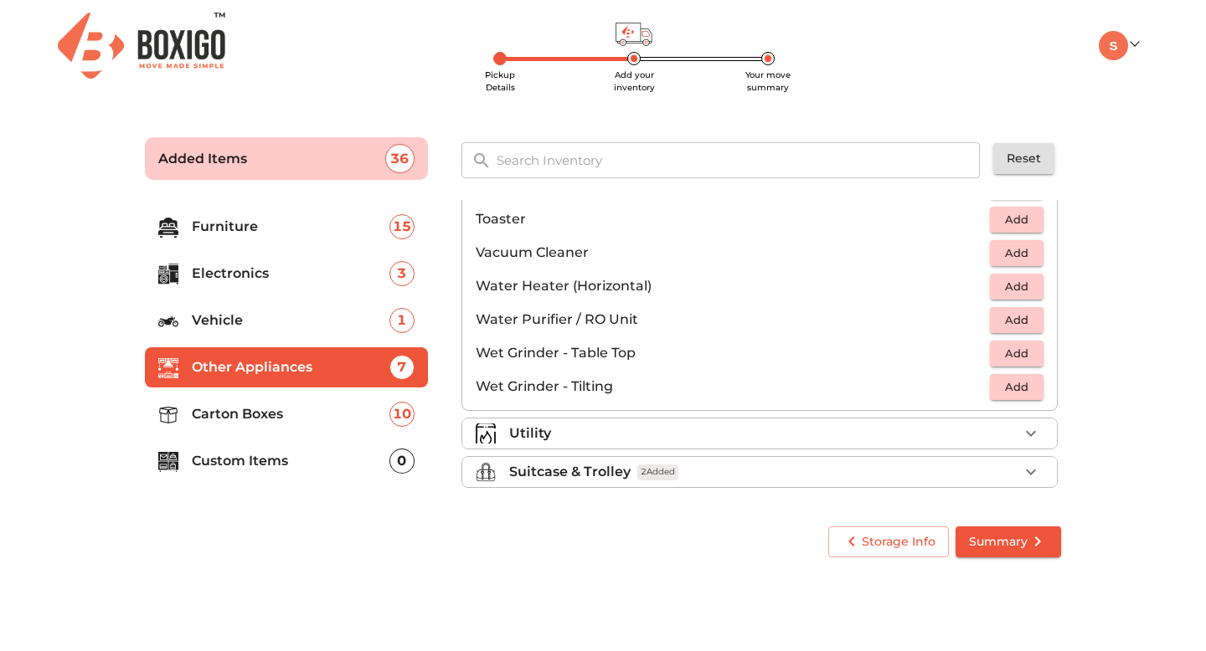
click at [621, 433] on div "Utility" at bounding box center [763, 434] width 509 height 20
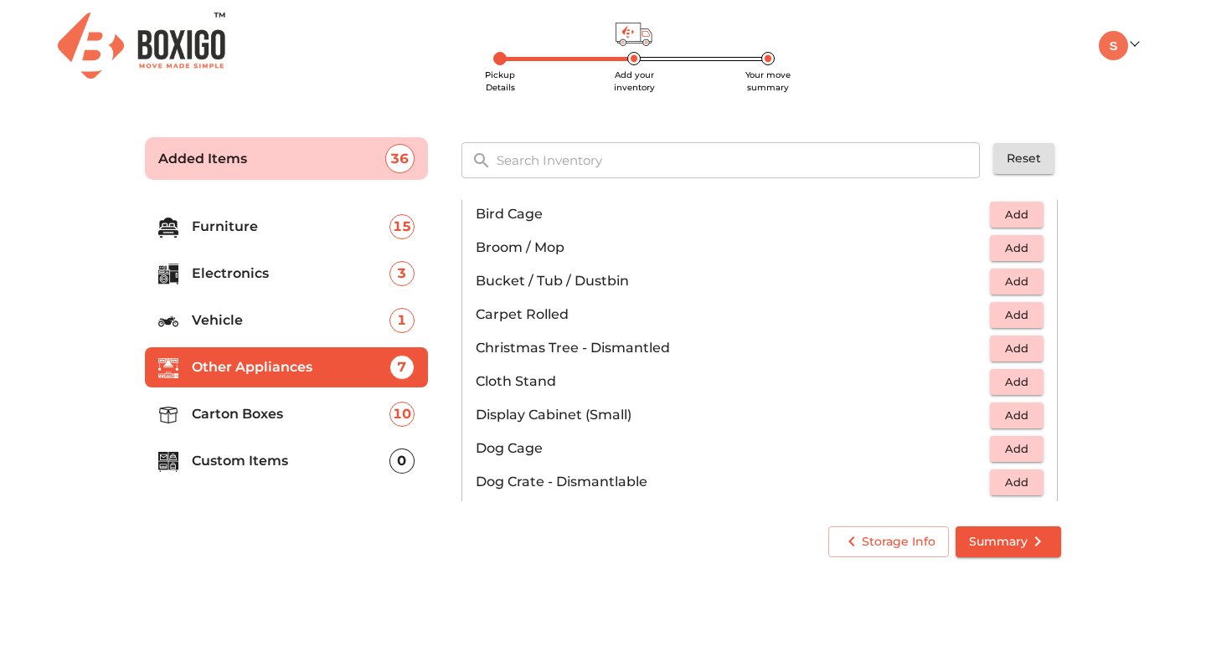
scroll to position [339, 0]
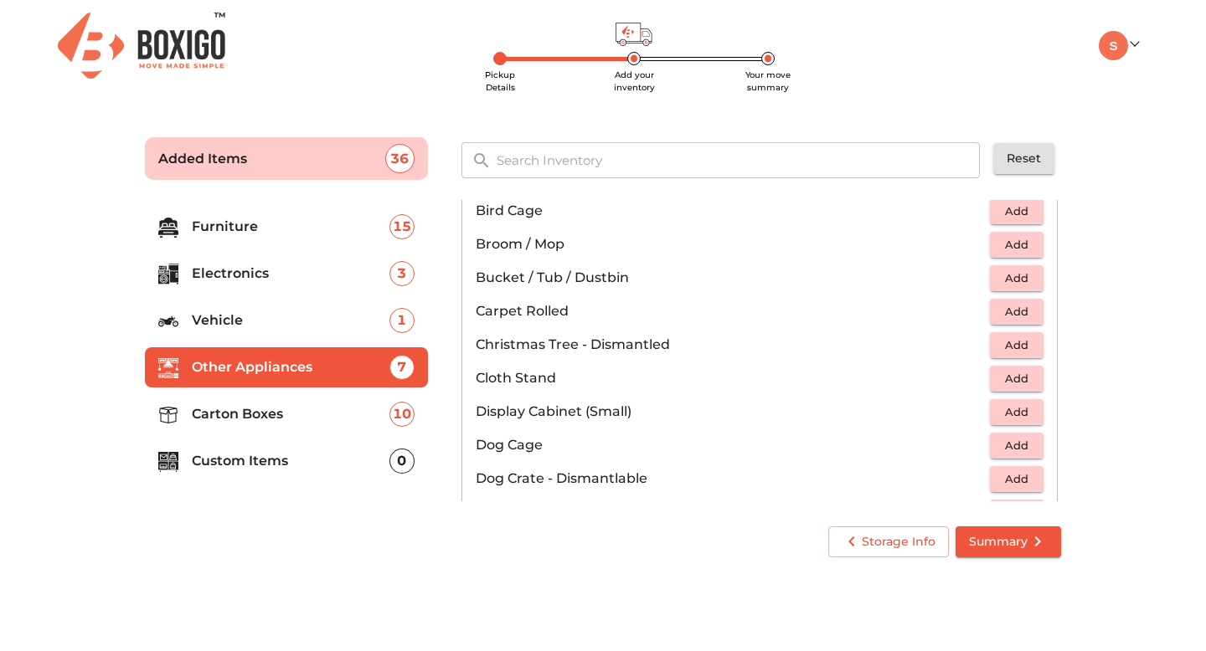
click at [1011, 278] on span "Add" at bounding box center [1016, 278] width 37 height 19
click at [1025, 278] on icon "button" at bounding box center [1031, 278] width 12 height 12
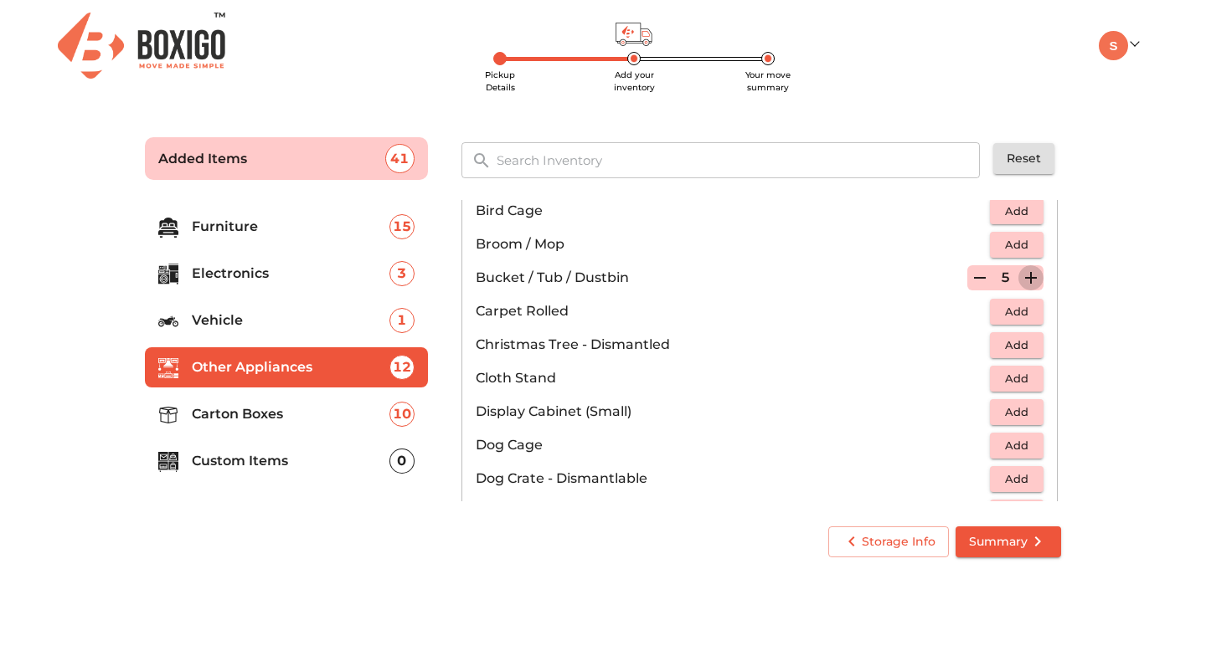
click at [1021, 279] on icon "button" at bounding box center [1031, 278] width 20 height 20
click at [1000, 281] on p "6" at bounding box center [1004, 278] width 9 height 20
click at [975, 284] on icon "button" at bounding box center [980, 278] width 20 height 20
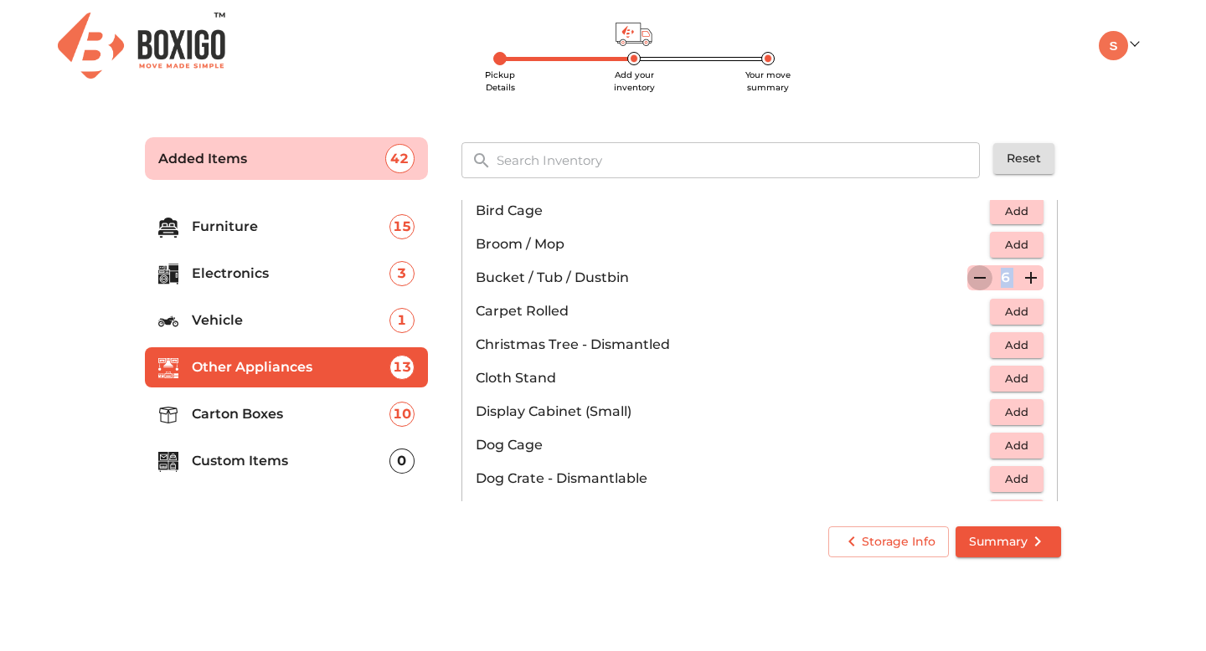
click at [975, 284] on icon "button" at bounding box center [980, 278] width 20 height 20
click at [975, 283] on icon "button" at bounding box center [980, 277] width 12 height 15
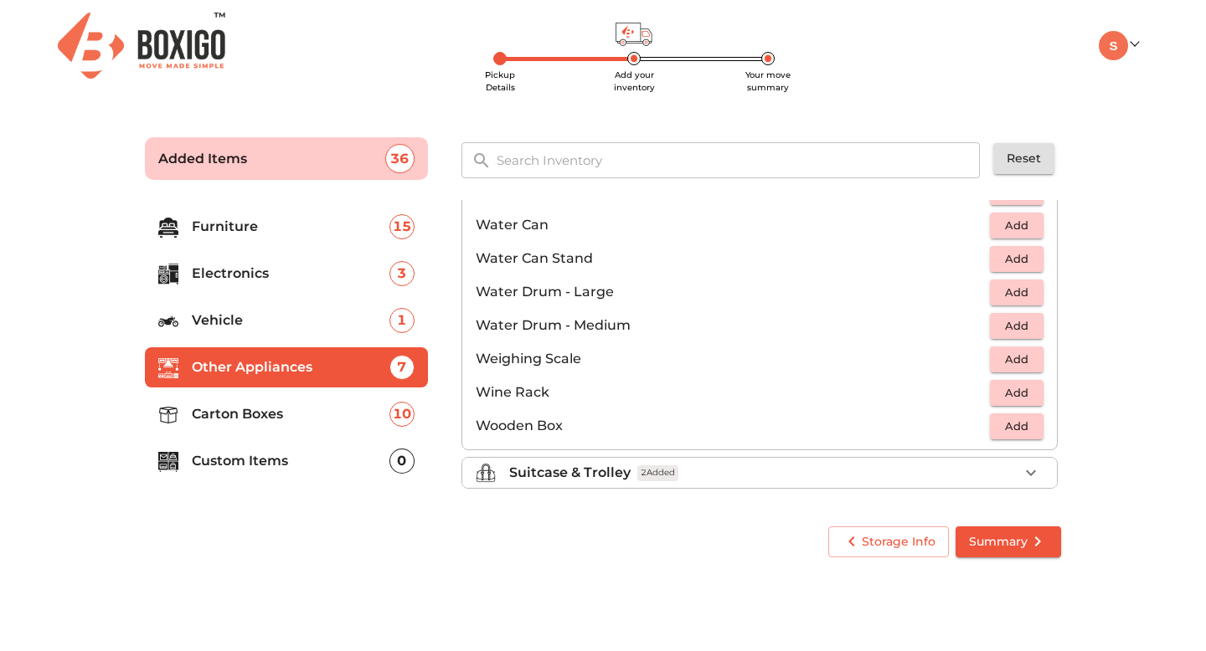
scroll to position [1263, 0]
click at [678, 478] on span "2 Added" at bounding box center [657, 473] width 41 height 16
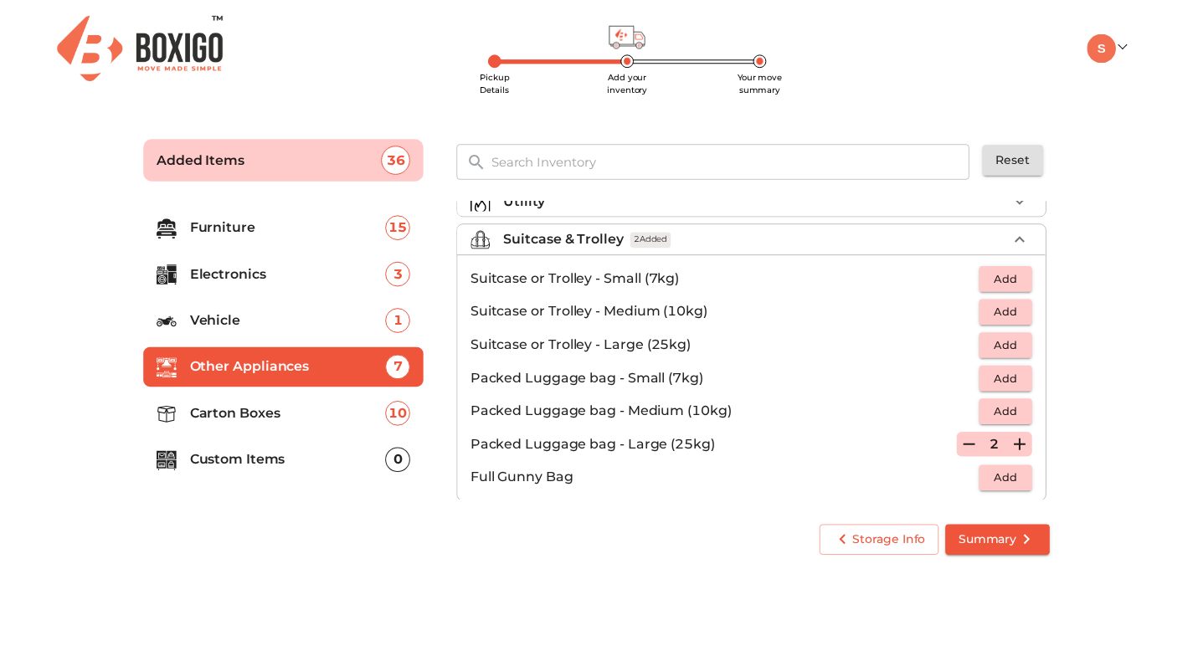
scroll to position [173, 0]
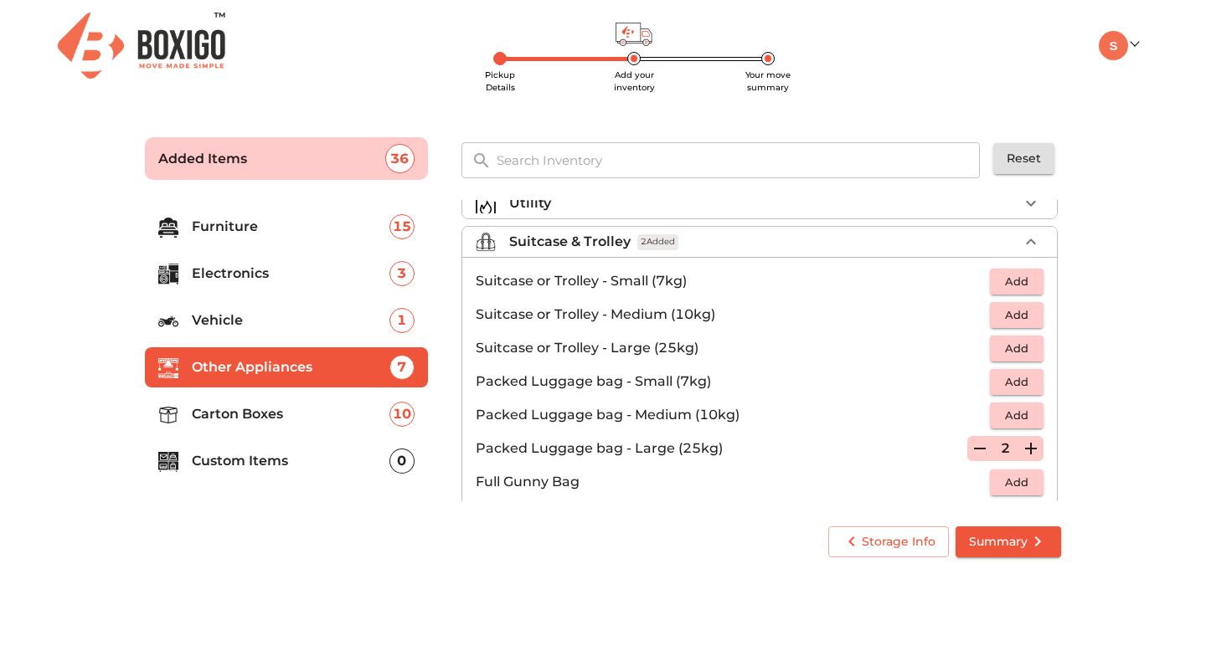
click at [1013, 419] on span "Add" at bounding box center [1016, 415] width 37 height 19
click at [1021, 419] on icon "button" at bounding box center [1031, 415] width 20 height 20
click at [974, 537] on span "Summary" at bounding box center [1008, 542] width 79 height 21
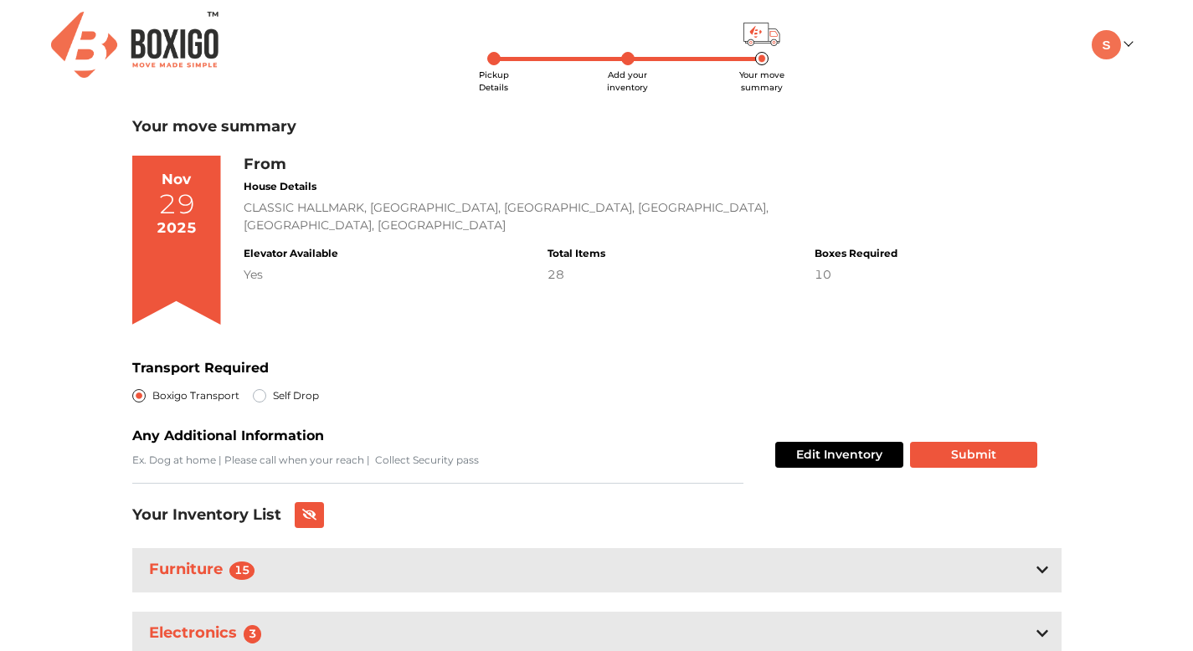
scroll to position [258, 0]
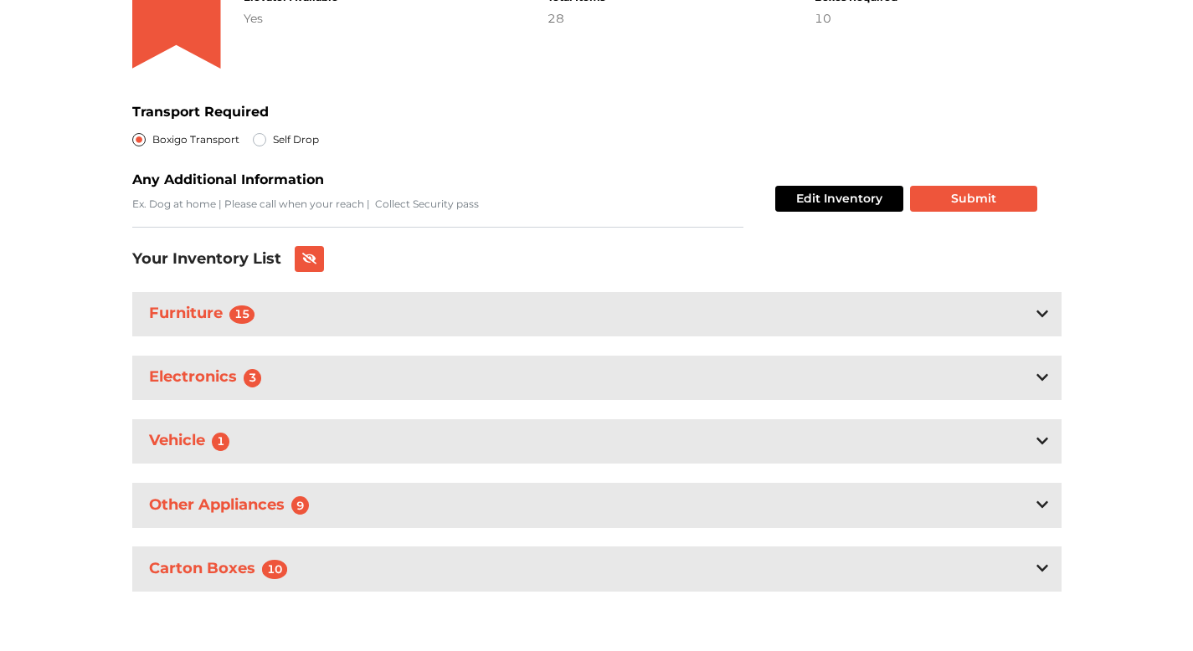
click at [417, 572] on div "Carton Boxes 10" at bounding box center [596, 569] width 929 height 44
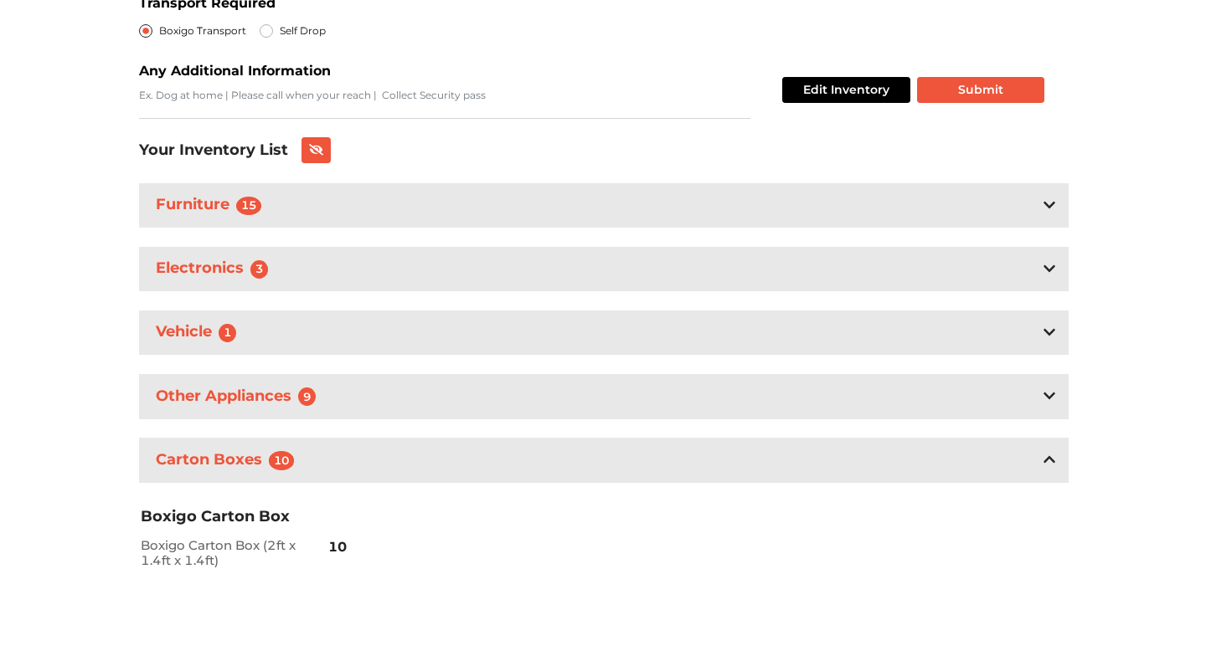
scroll to position [368, 0]
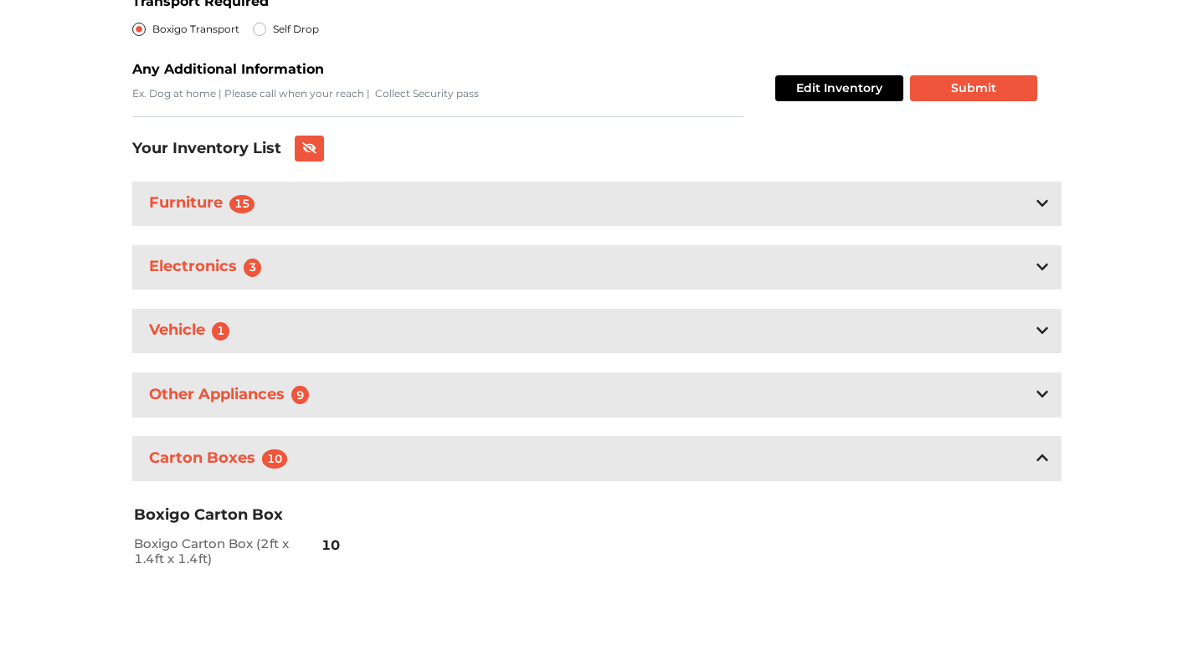
click at [227, 555] on h2 "Boxigo Carton Box (2ft x 1.4ft x 1.4ft)" at bounding box center [212, 552] width 157 height 30
click at [961, 85] on button "Submit" at bounding box center [973, 88] width 127 height 26
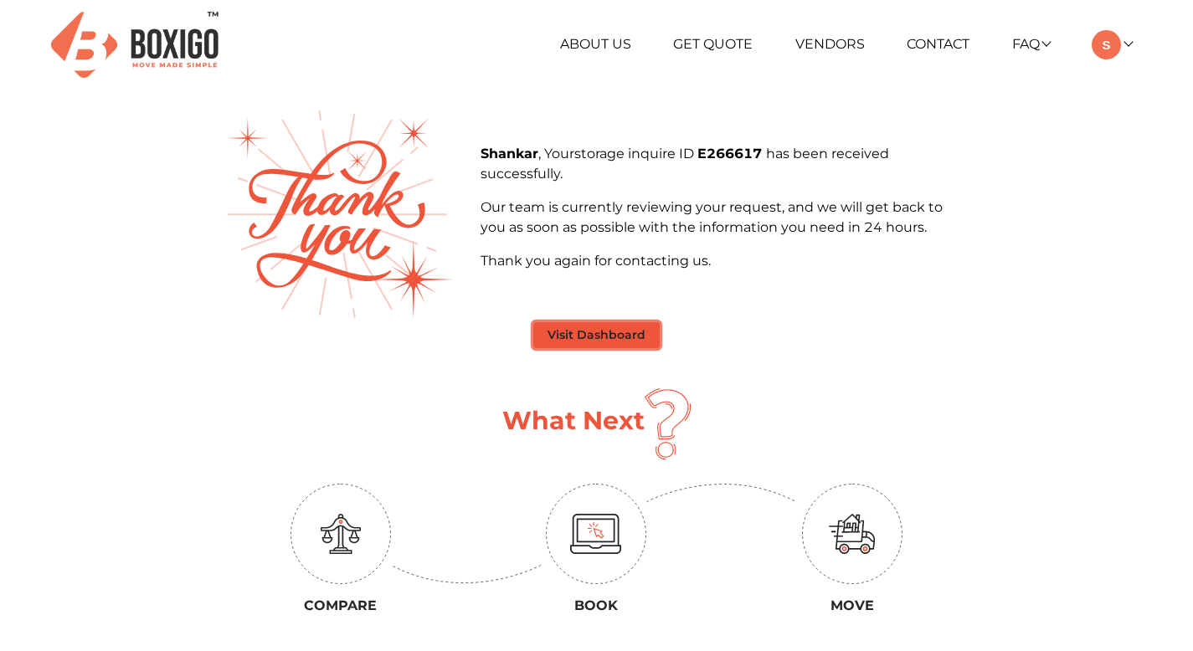
click at [590, 337] on button "Visit Dashboard" at bounding box center [596, 335] width 126 height 26
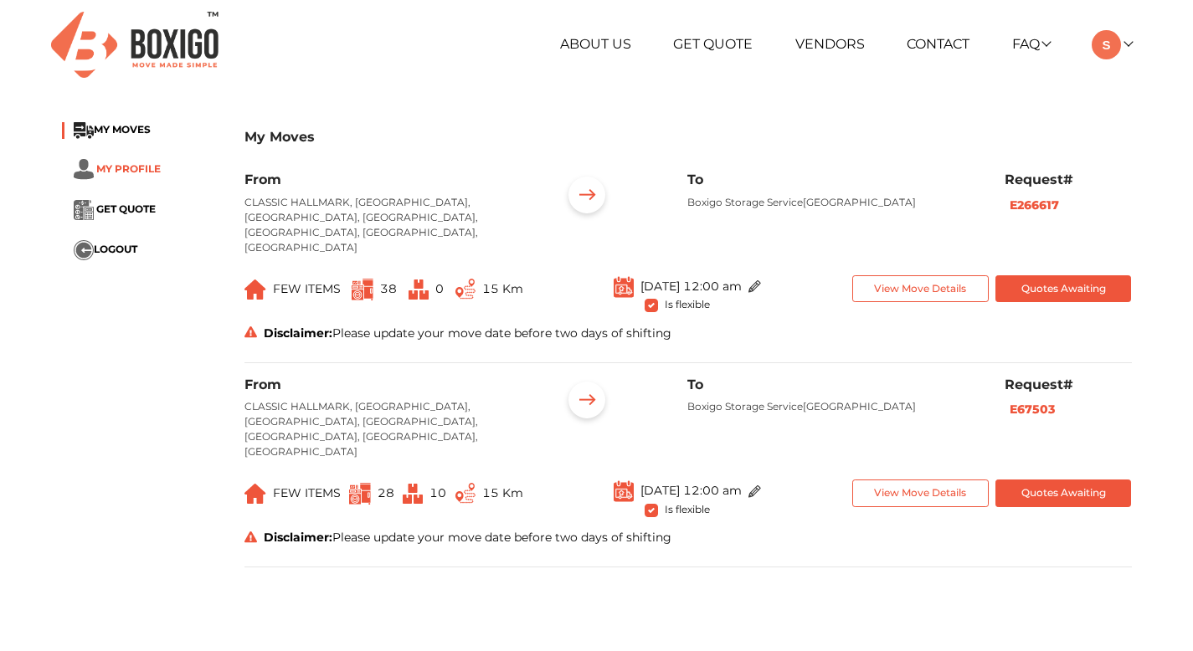
click at [154, 171] on span "MY PROFILE" at bounding box center [128, 168] width 64 height 13
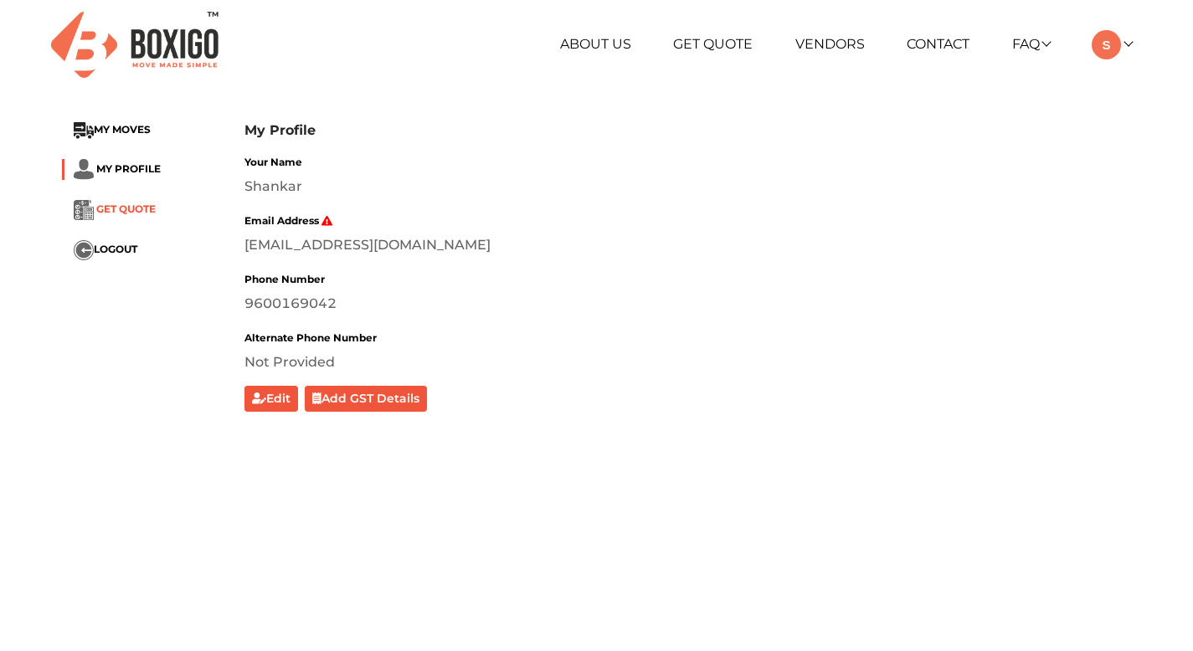
click at [138, 208] on span "GET QUOTE" at bounding box center [125, 209] width 59 height 13
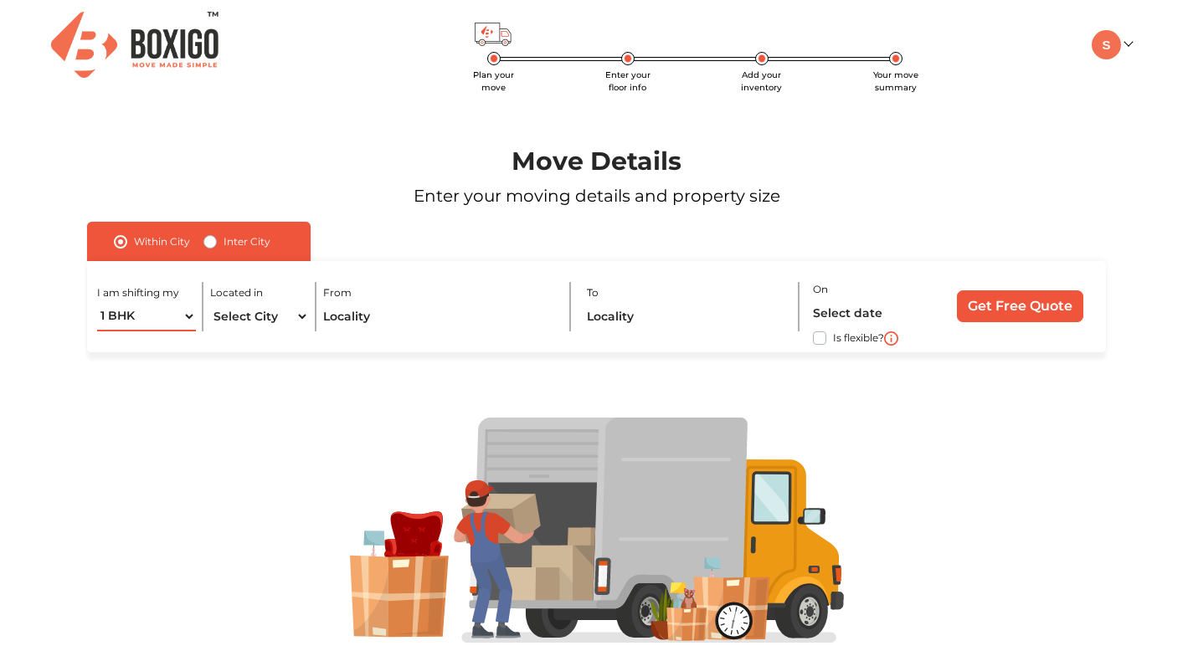
click at [127, 320] on select "1 BHK 2 BHK 3 BHK 3 + BHK FEW ITEMS" at bounding box center [146, 316] width 99 height 29
click at [97, 302] on select "1 BHK 2 BHK 3 BHK 3 + BHK FEW ITEMS" at bounding box center [146, 316] width 99 height 29
click at [139, 321] on select "1 BHK 2 BHK 3 BHK 3 + BHK FEW ITEMS" at bounding box center [146, 316] width 99 height 29
select select "2 BHK"
click at [97, 302] on select "1 BHK 2 BHK 3 BHK 3 + BHK FEW ITEMS" at bounding box center [146, 316] width 99 height 29
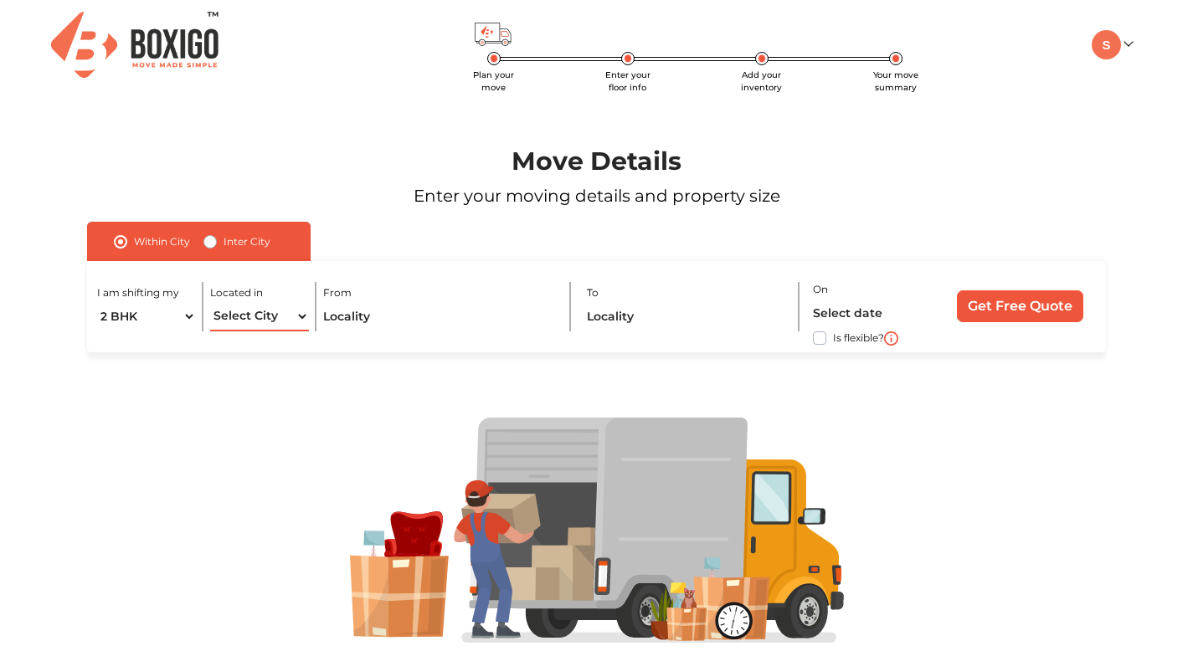
click at [255, 318] on select "Select City Bangalore Bengaluru Bhopal Bhubaneswar Chennai Coimbatore Cuttack D…" at bounding box center [259, 316] width 99 height 29
select select "[GEOGRAPHIC_DATA]"
click at [210, 302] on select "Select City Bangalore Bengaluru Bhopal Bhubaneswar Chennai Coimbatore Cuttack D…" at bounding box center [259, 316] width 99 height 29
click at [398, 321] on input "text" at bounding box center [439, 316] width 233 height 29
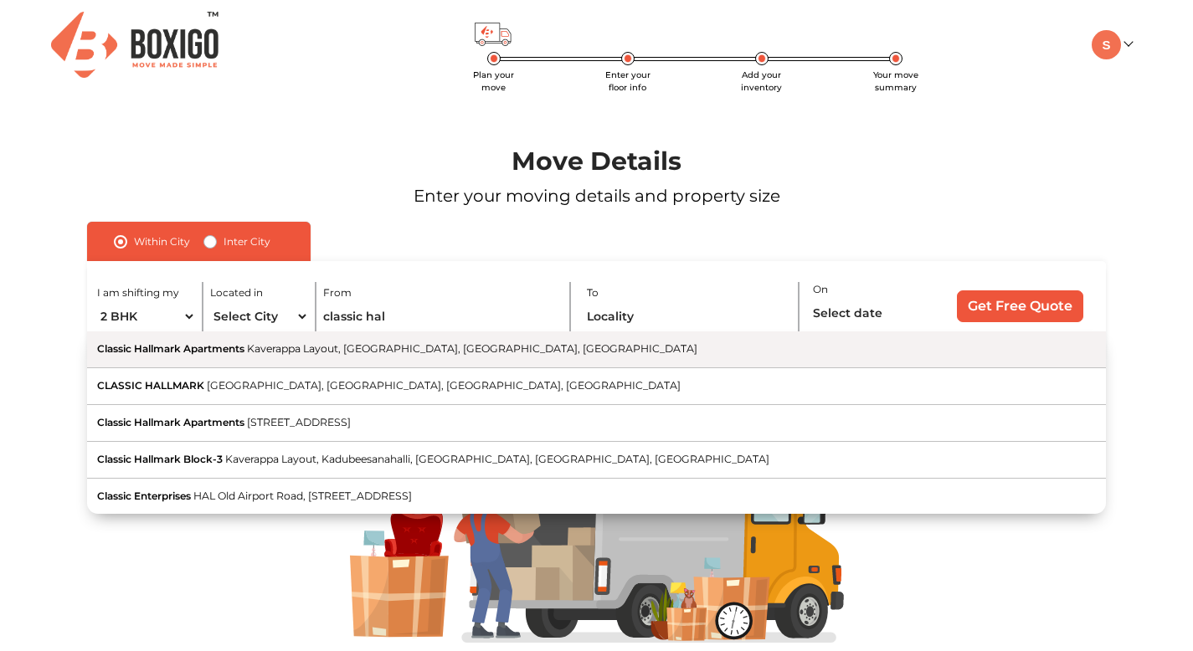
click at [392, 352] on span "Kaverappa Layout, [GEOGRAPHIC_DATA], [GEOGRAPHIC_DATA], [GEOGRAPHIC_DATA]" at bounding box center [472, 348] width 450 height 13
type input "Classic Hallmark Apartments, Kaverappa Layout, Kadubeesanahalli, Bengaluru, Kar…"
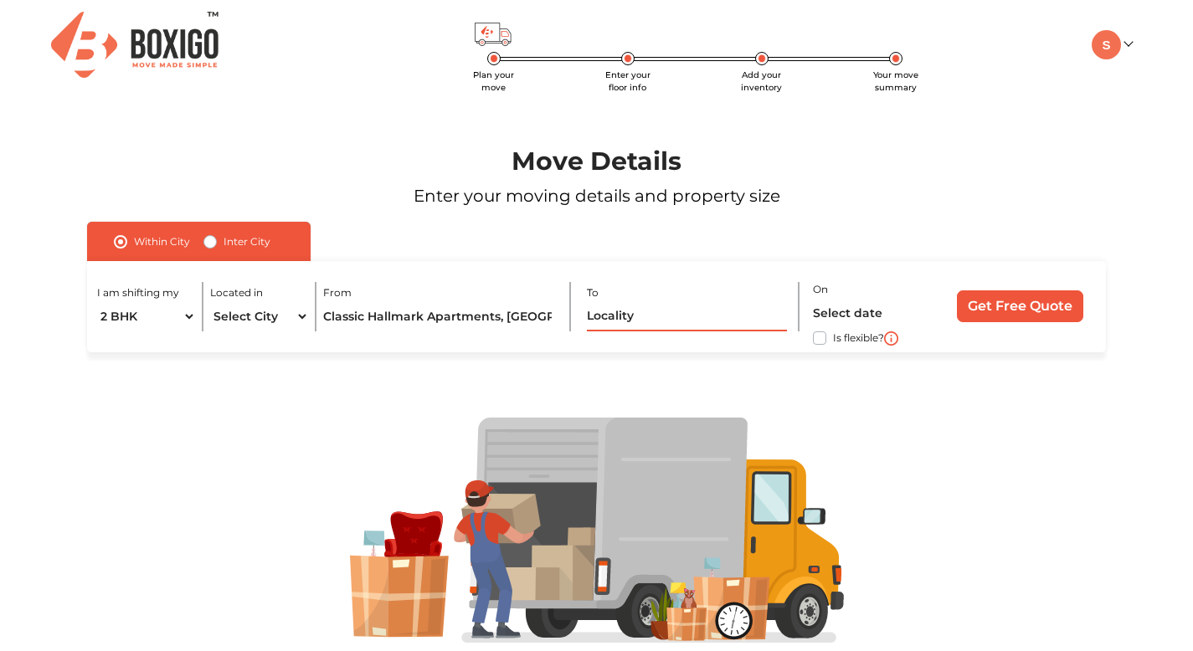
click at [666, 320] on input "text" at bounding box center [686, 316] width 199 height 29
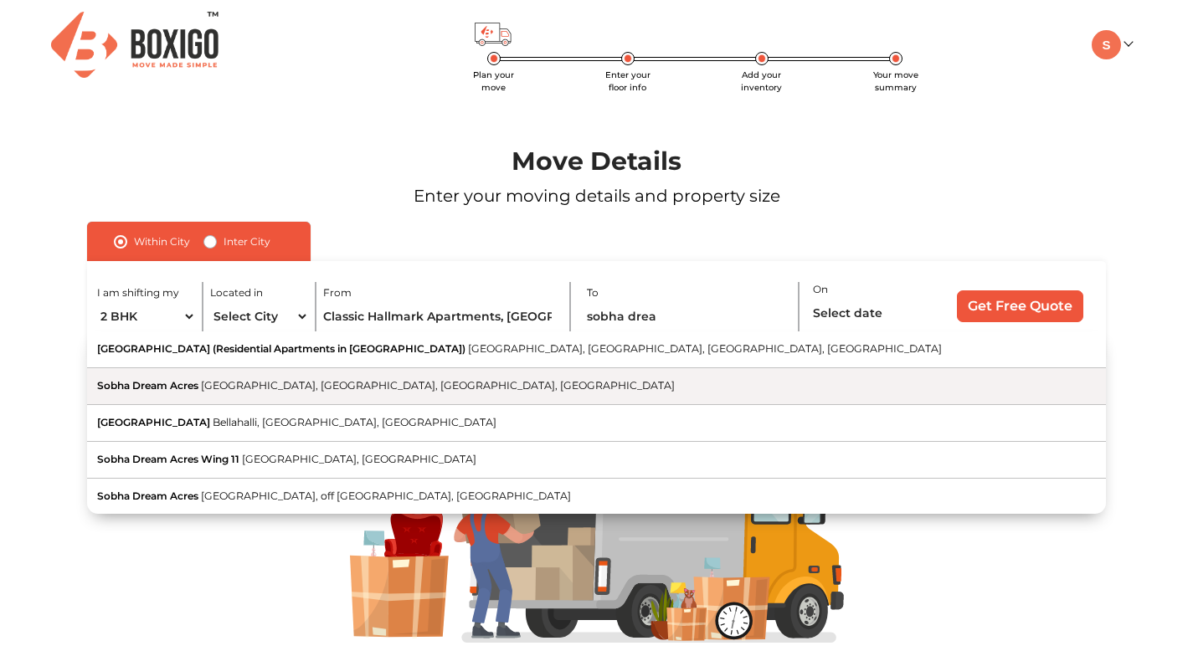
click at [394, 386] on span "Balagere Road, Devasthanagalu, Varthur, Karnataka" at bounding box center [438, 385] width 474 height 13
type input "Sobha Dream Acres, Balagere Road, Devasthanagalu, Varthur, Karnataka"
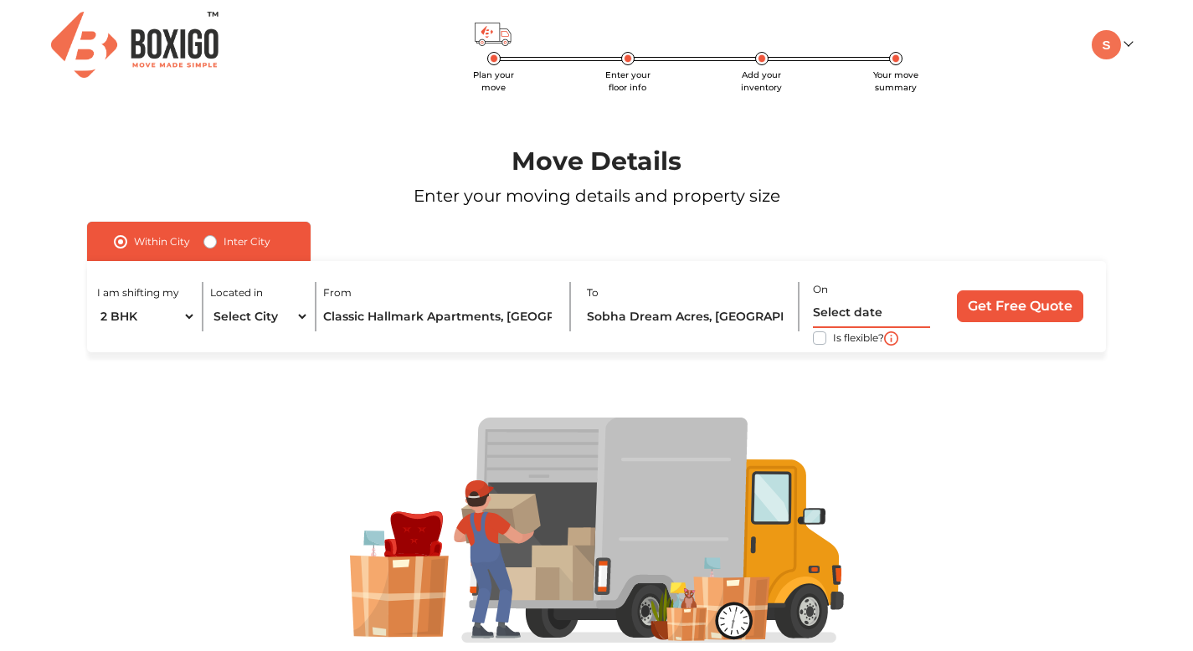
click at [851, 306] on input "text" at bounding box center [871, 313] width 117 height 29
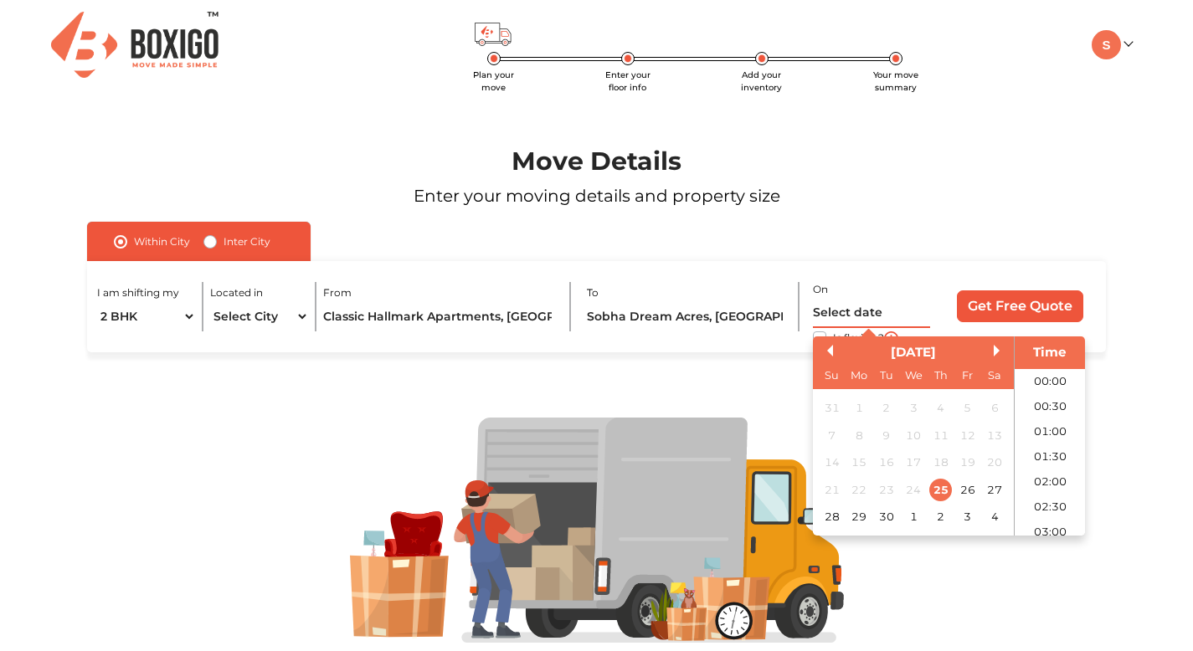
scroll to position [733, 0]
click at [1000, 356] on button "Next Month" at bounding box center [1000, 351] width 12 height 12
click at [999, 354] on button "Next Month" at bounding box center [1000, 351] width 12 height 12
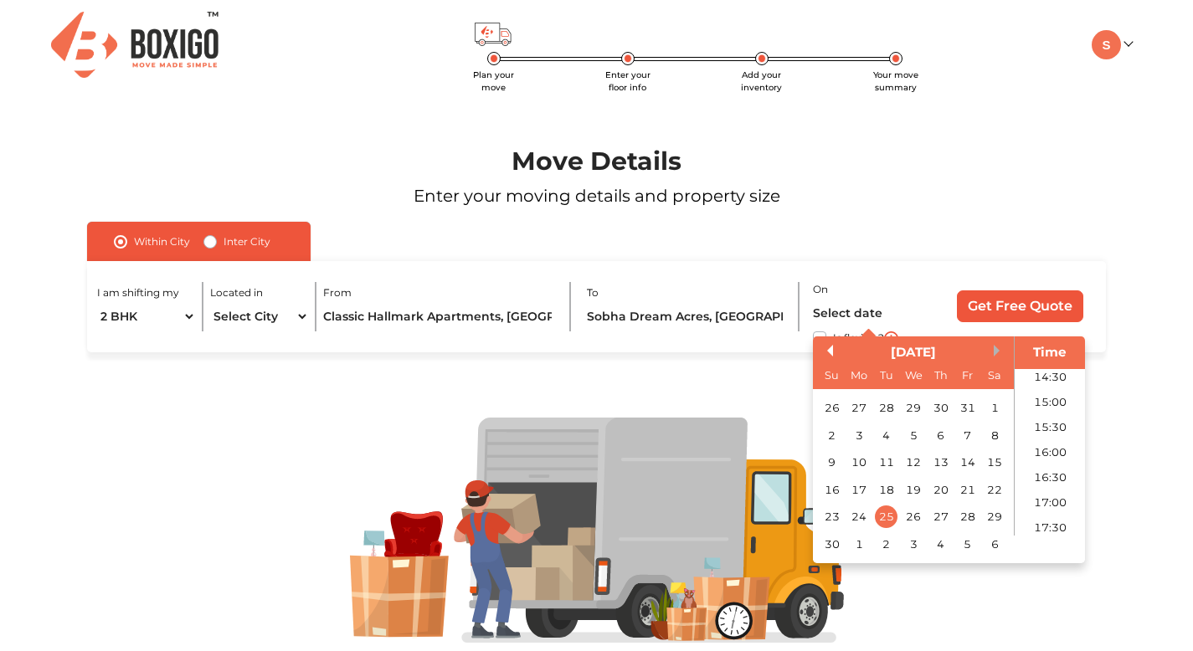
click at [999, 354] on button "Next Month" at bounding box center [1000, 351] width 12 height 12
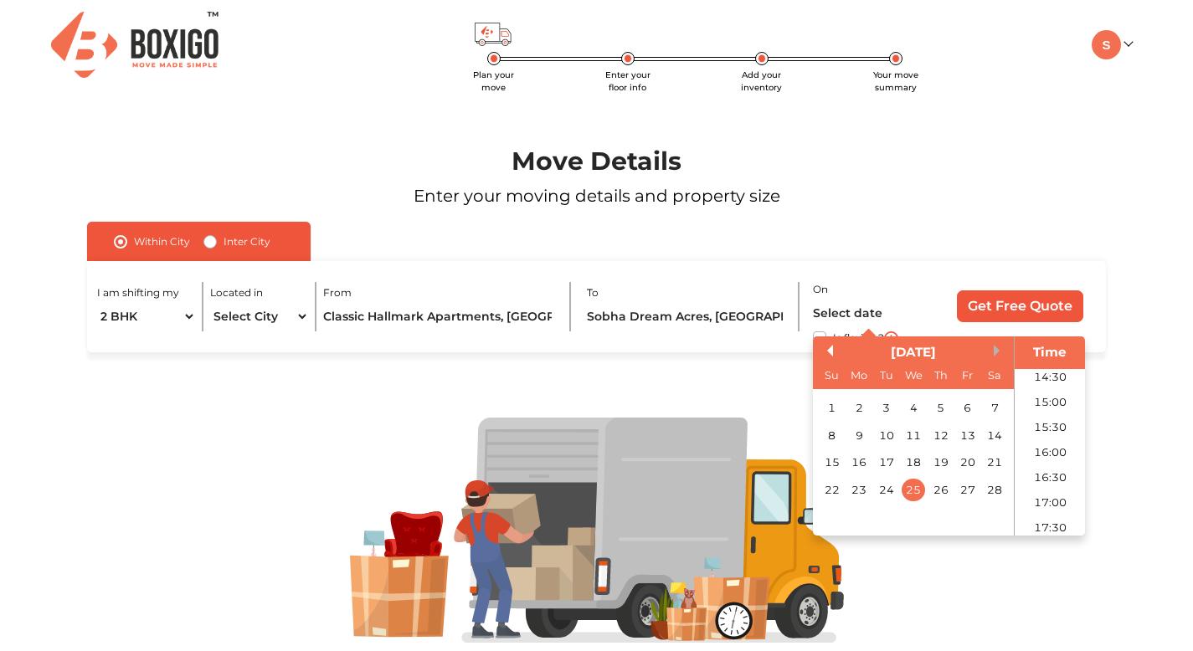
click at [998, 353] on button "Next Month" at bounding box center [1000, 351] width 12 height 12
click at [996, 352] on button "Next Month" at bounding box center [1000, 351] width 12 height 12
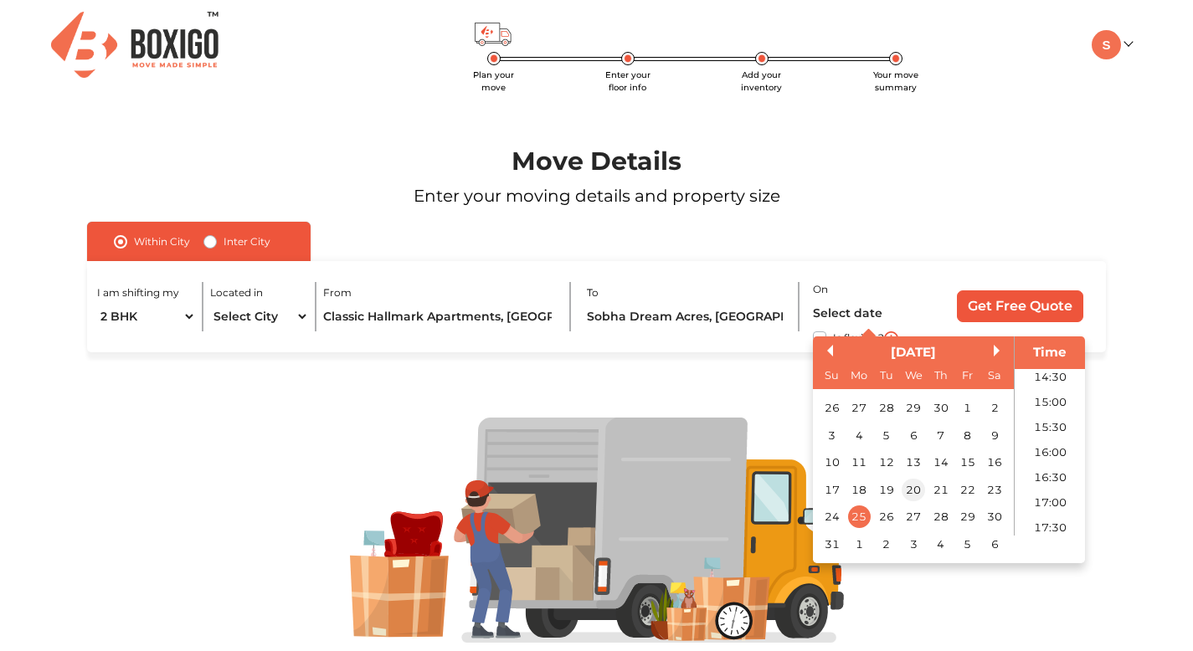
click at [916, 495] on div "20" at bounding box center [913, 490] width 23 height 23
type input "20/05/2026 12:00 AM"
click at [991, 252] on div "Within City Inter City I am shifting my 1 BHK 2 BHK 3 BHK 3 + BHK FEW ITEMS Loc…" at bounding box center [596, 287] width 1019 height 131
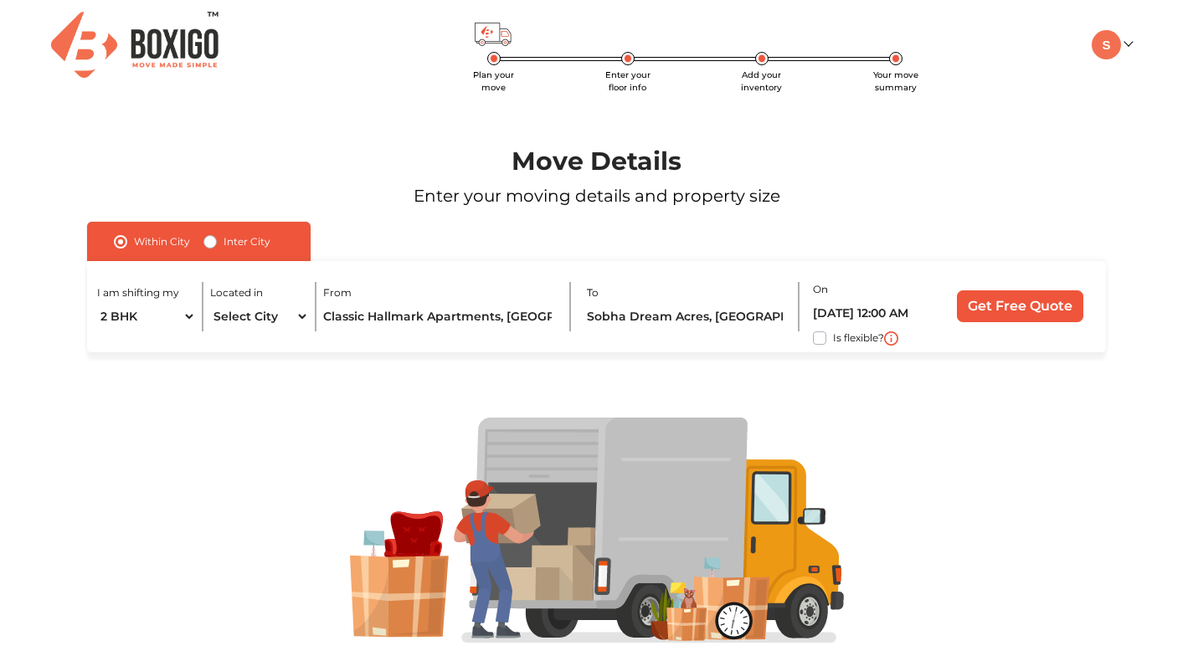
click at [828, 342] on div "Is flexible?" at bounding box center [871, 338] width 117 height 20
click at [833, 341] on label "Is flexible?" at bounding box center [858, 337] width 51 height 18
click at [100, 341] on input "Is flexible?" at bounding box center [93, 336] width 13 height 17
checkbox input "true"
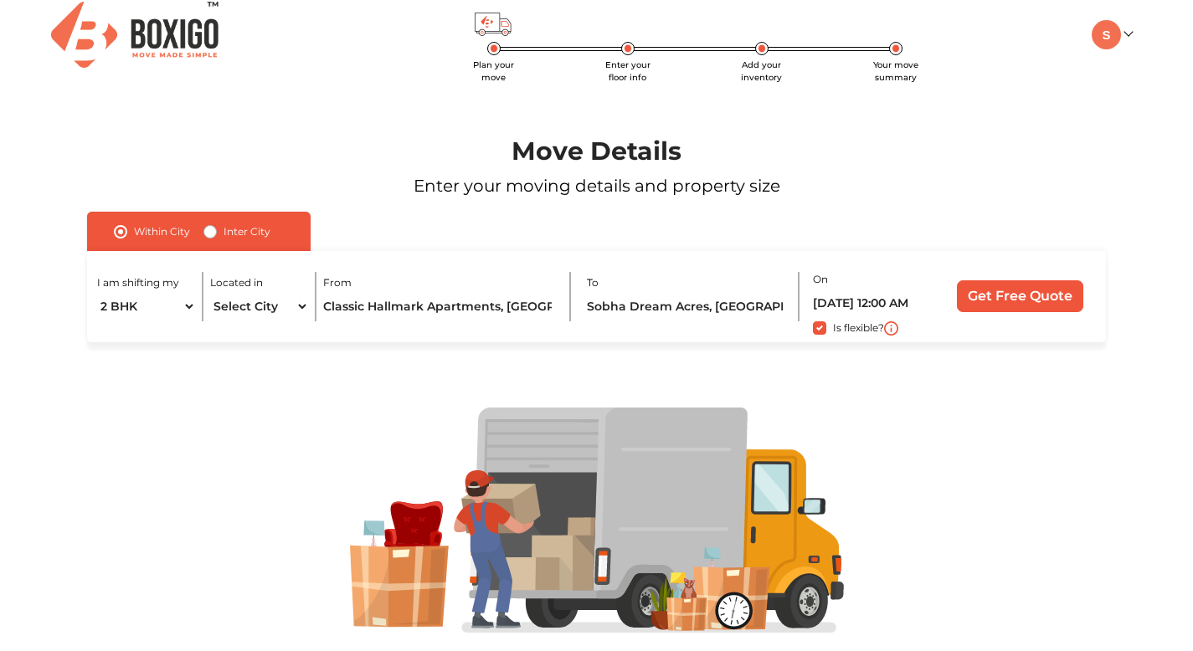
scroll to position [0, 0]
